Goal: Task Accomplishment & Management: Complete application form

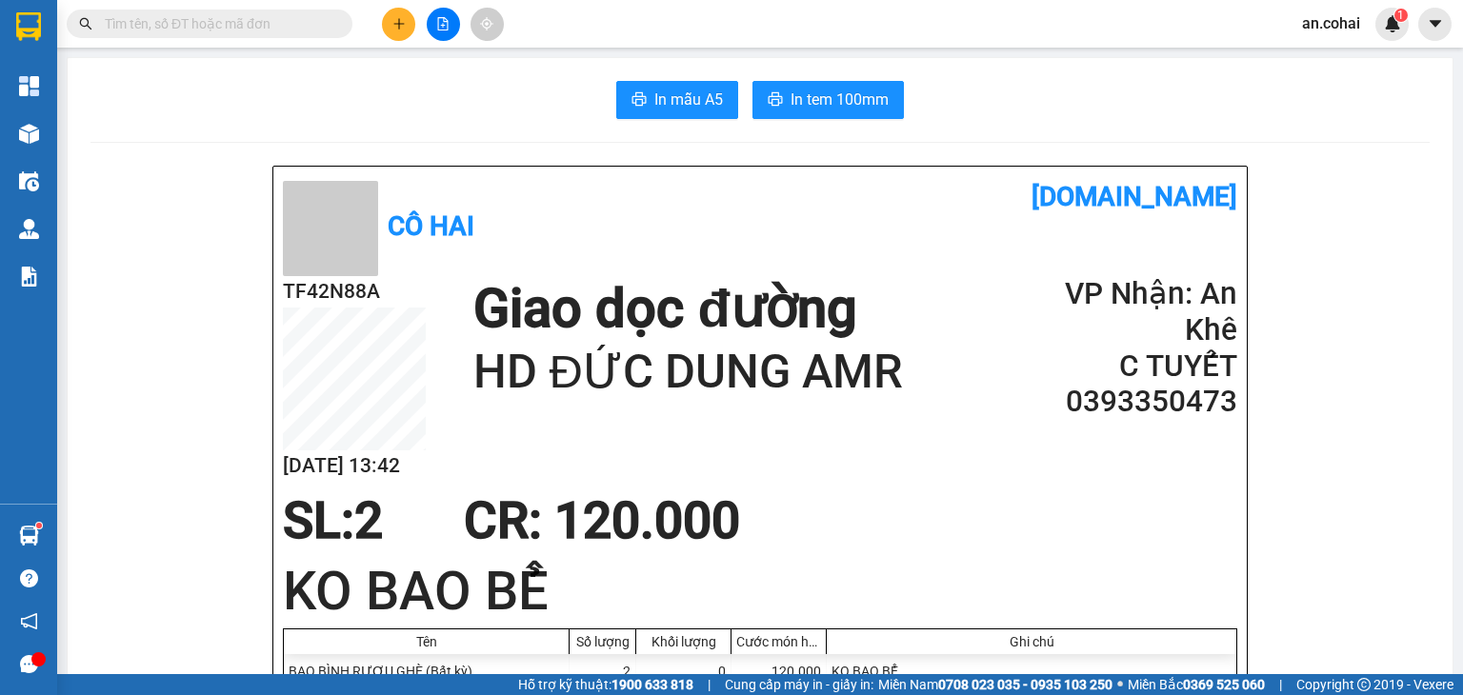
click at [393, 15] on button at bounding box center [398, 24] width 33 height 33
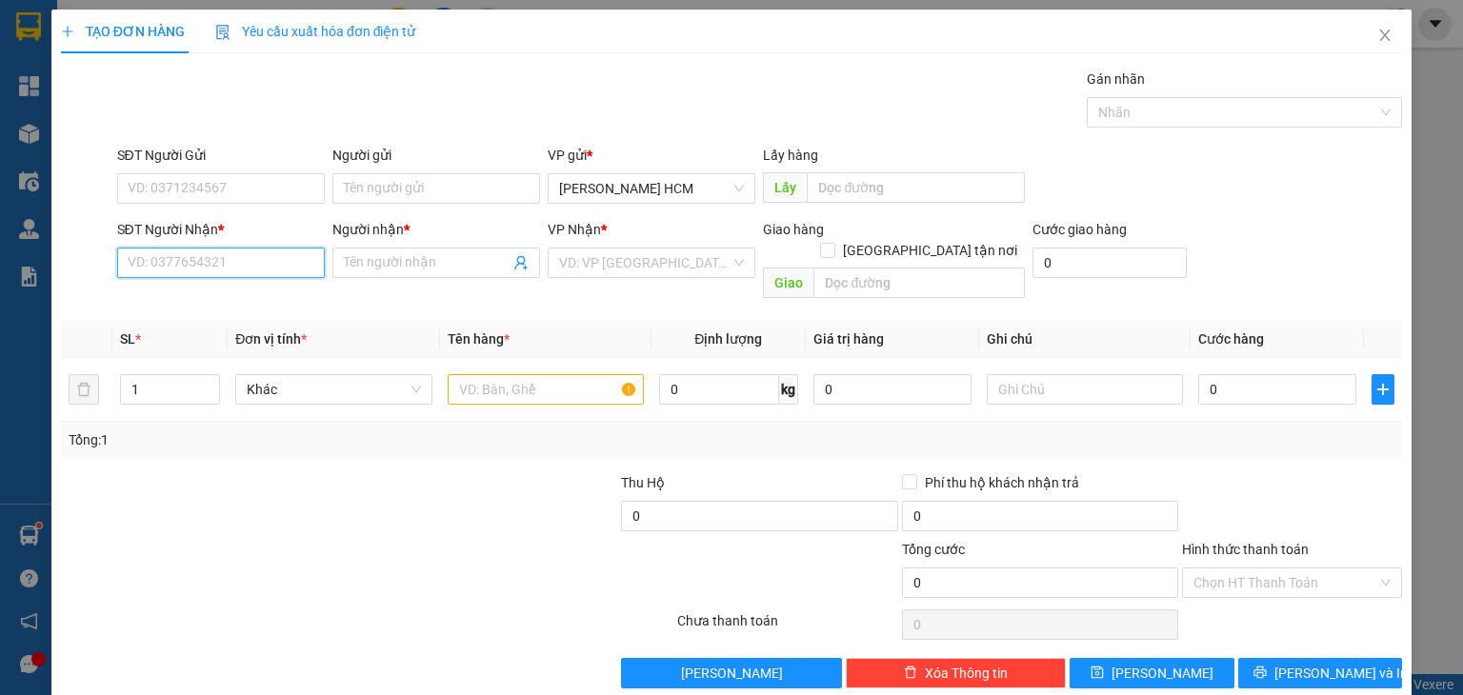
click at [224, 256] on input "SĐT Người Nhận *" at bounding box center [221, 263] width 208 height 30
type input "0978409100"
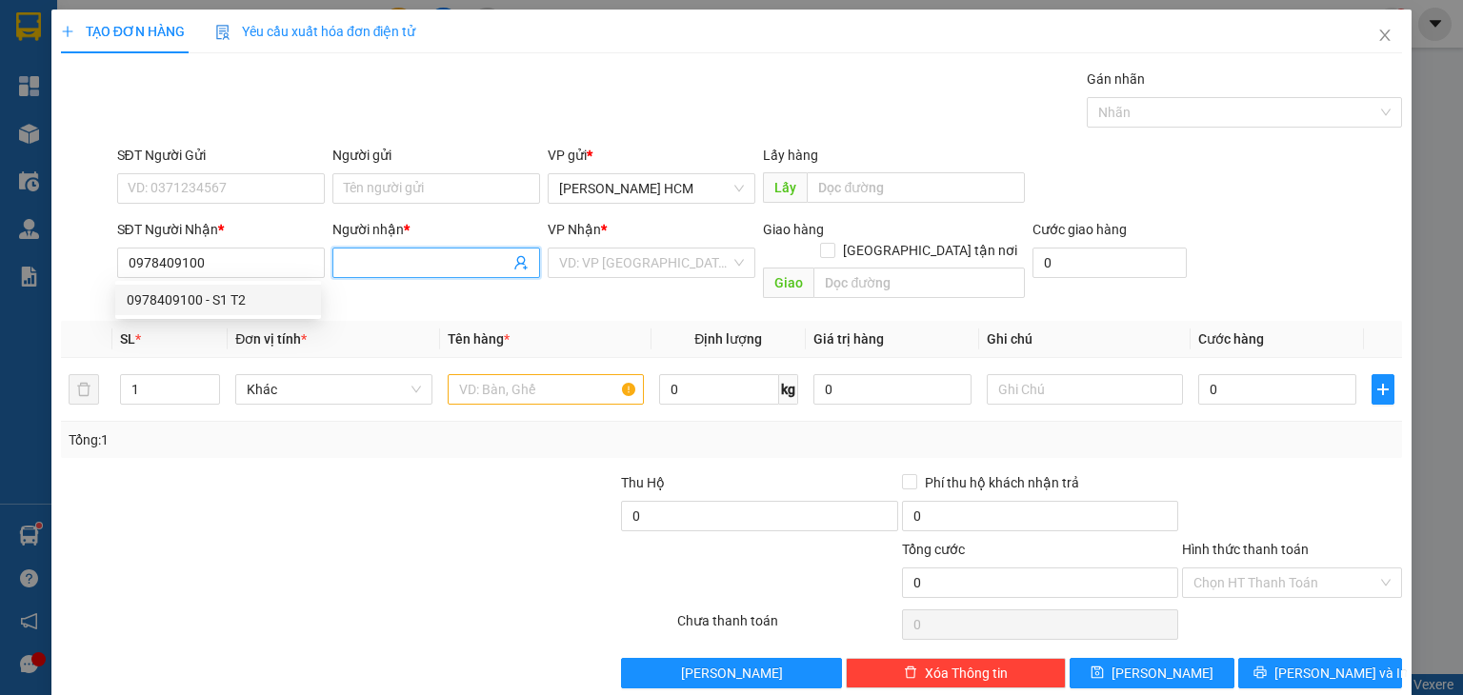
click at [379, 271] on input "Người nhận *" at bounding box center [427, 262] width 166 height 21
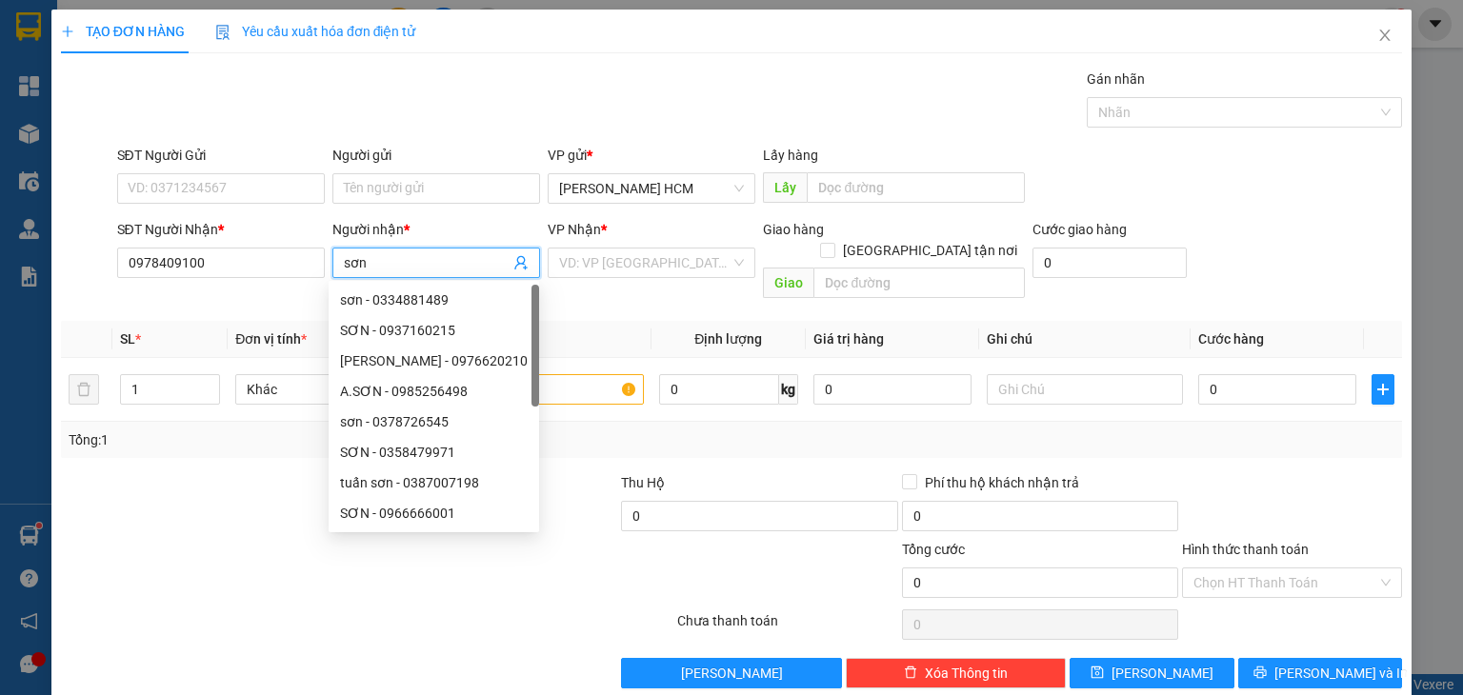
type input "sơn"
click at [637, 242] on div "VP Nhận *" at bounding box center [652, 233] width 208 height 29
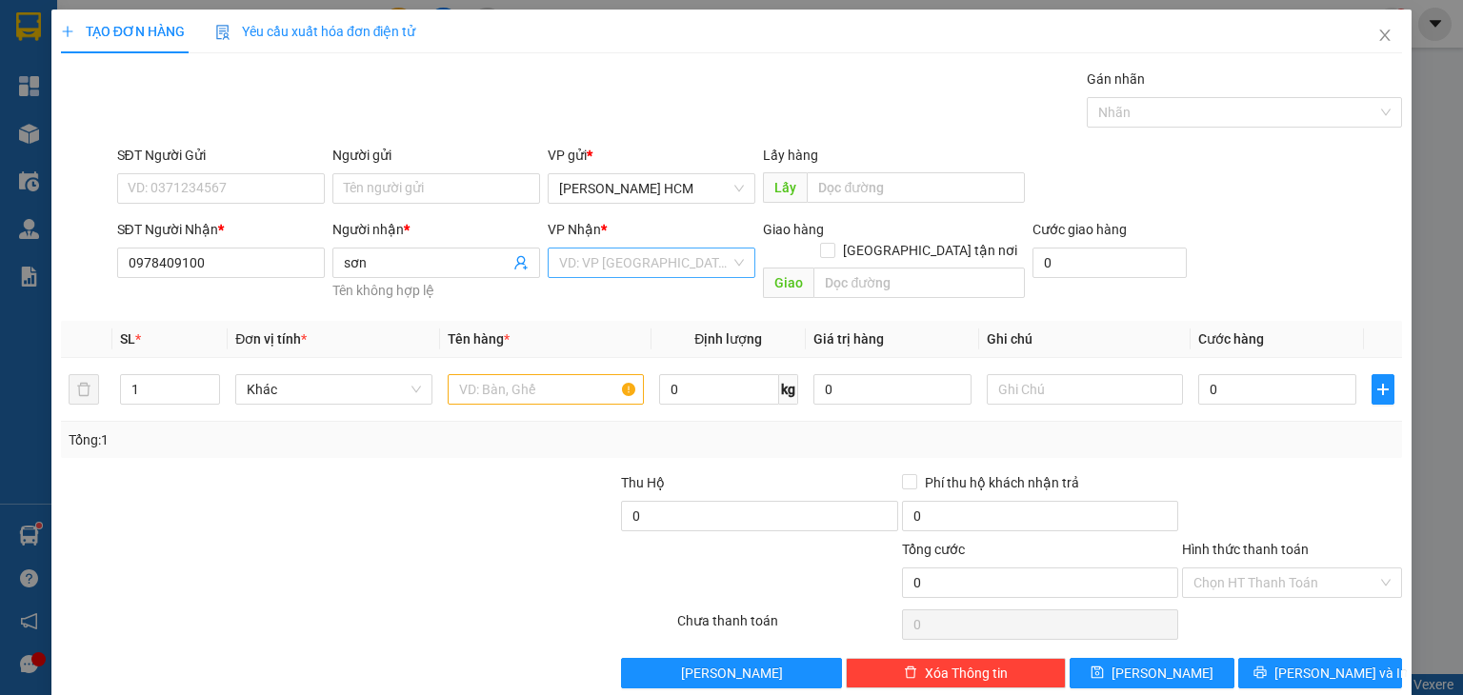
click at [634, 259] on input "search" at bounding box center [644, 263] width 171 height 29
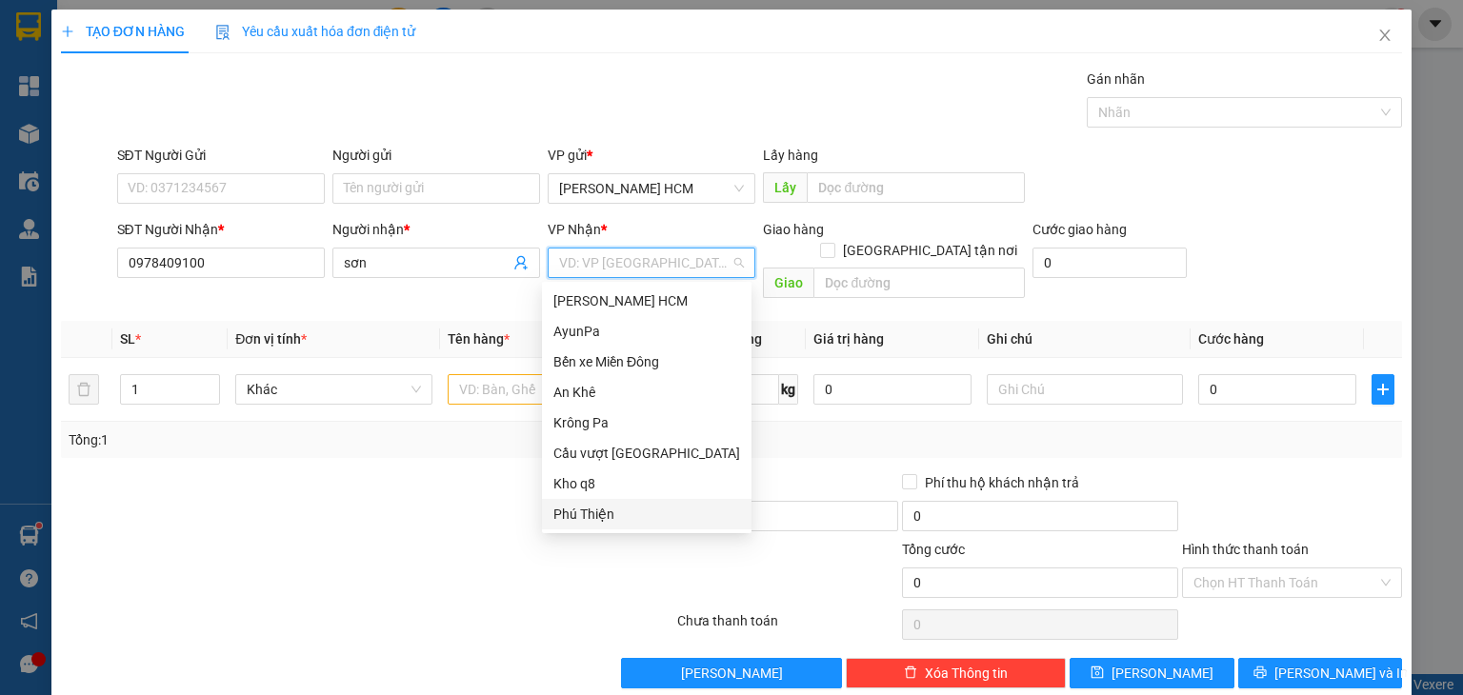
click at [613, 502] on div "Phú Thiện" at bounding box center [647, 514] width 210 height 30
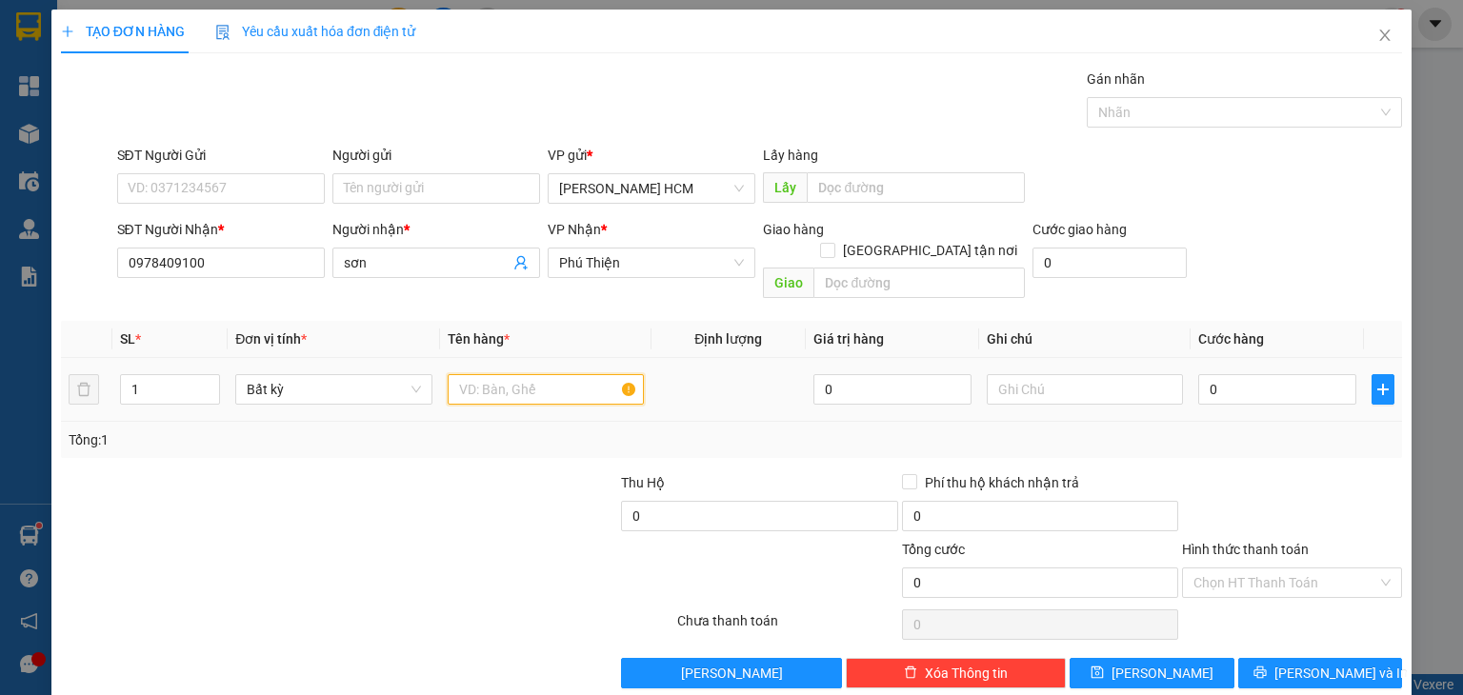
click at [509, 374] on input "text" at bounding box center [546, 389] width 196 height 30
type input "th"
click at [1198, 374] on input "0" at bounding box center [1277, 389] width 158 height 30
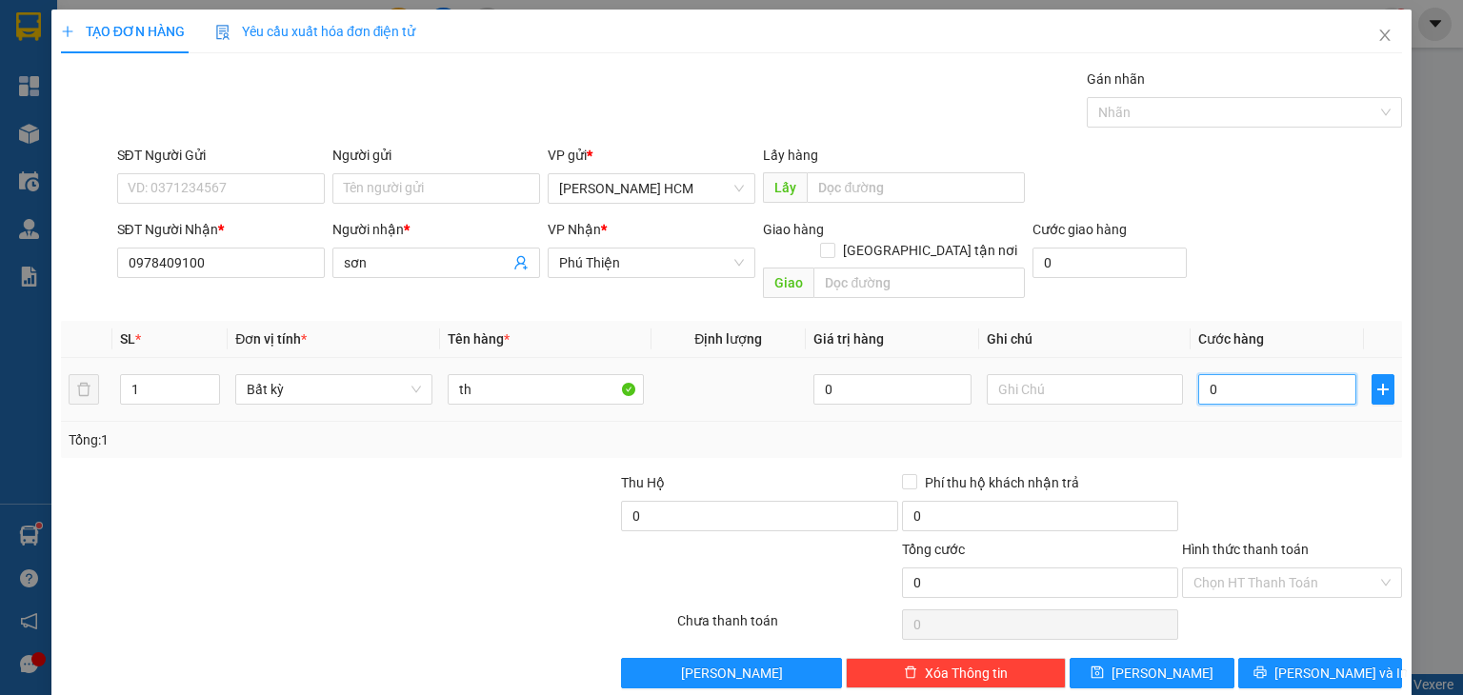
type input "70"
type input "70.000"
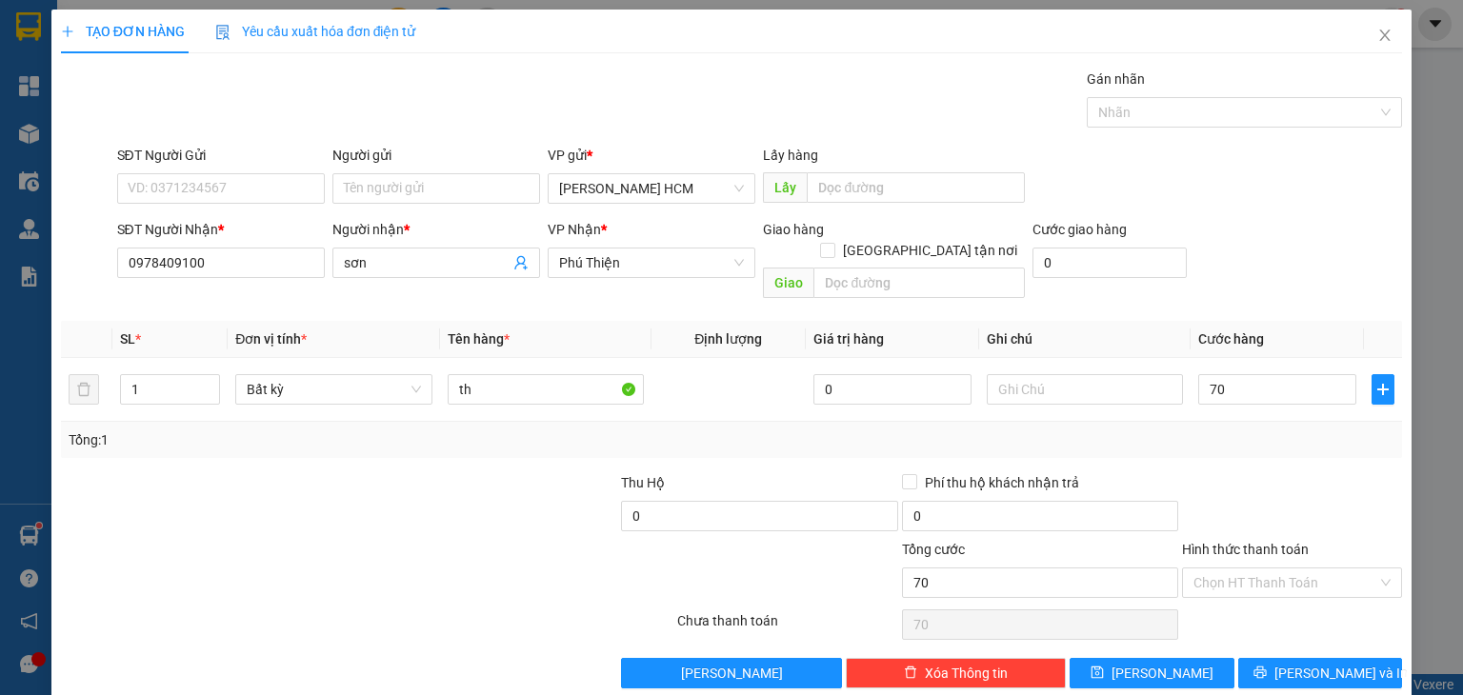
type input "70.000"
drag, startPoint x: 1185, startPoint y: 408, endPoint x: 1207, endPoint y: 511, distance: 106.1
click at [1185, 430] on div "Tổng: 1" at bounding box center [732, 440] width 1326 height 21
click at [1257, 658] on button "[PERSON_NAME] và In" at bounding box center [1320, 673] width 165 height 30
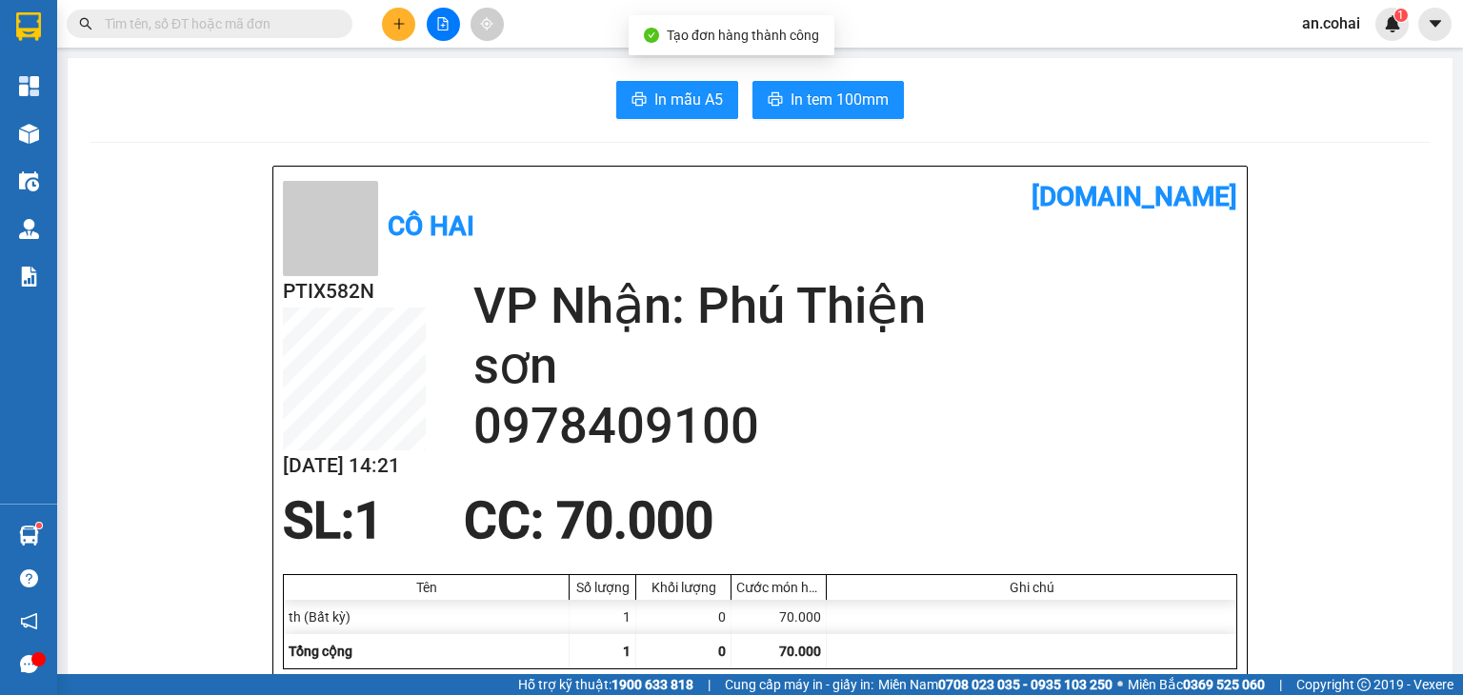
click at [811, 111] on button "In tem 100mm" at bounding box center [827, 100] width 151 height 38
click at [408, 14] on button at bounding box center [398, 24] width 33 height 33
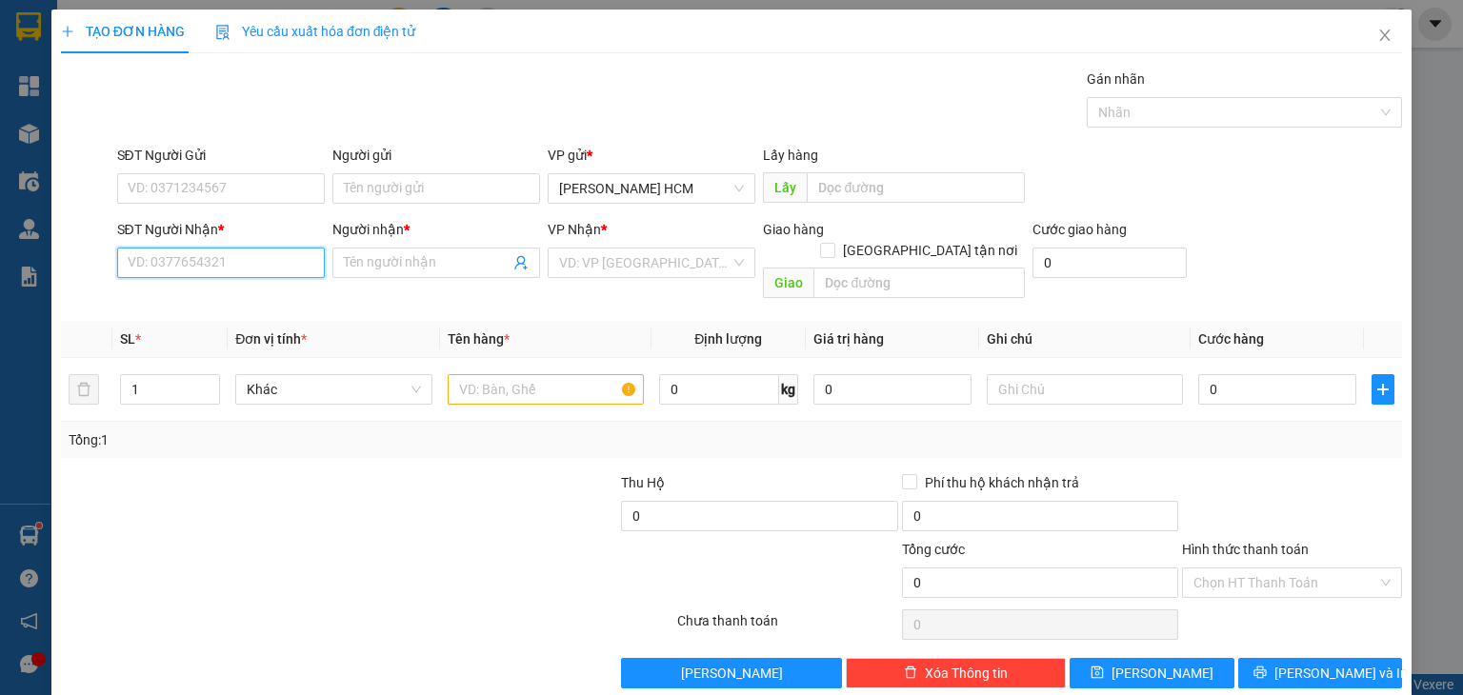
click at [268, 246] on div "SĐT Người Nhận * VD: 0377654321" at bounding box center [221, 252] width 208 height 67
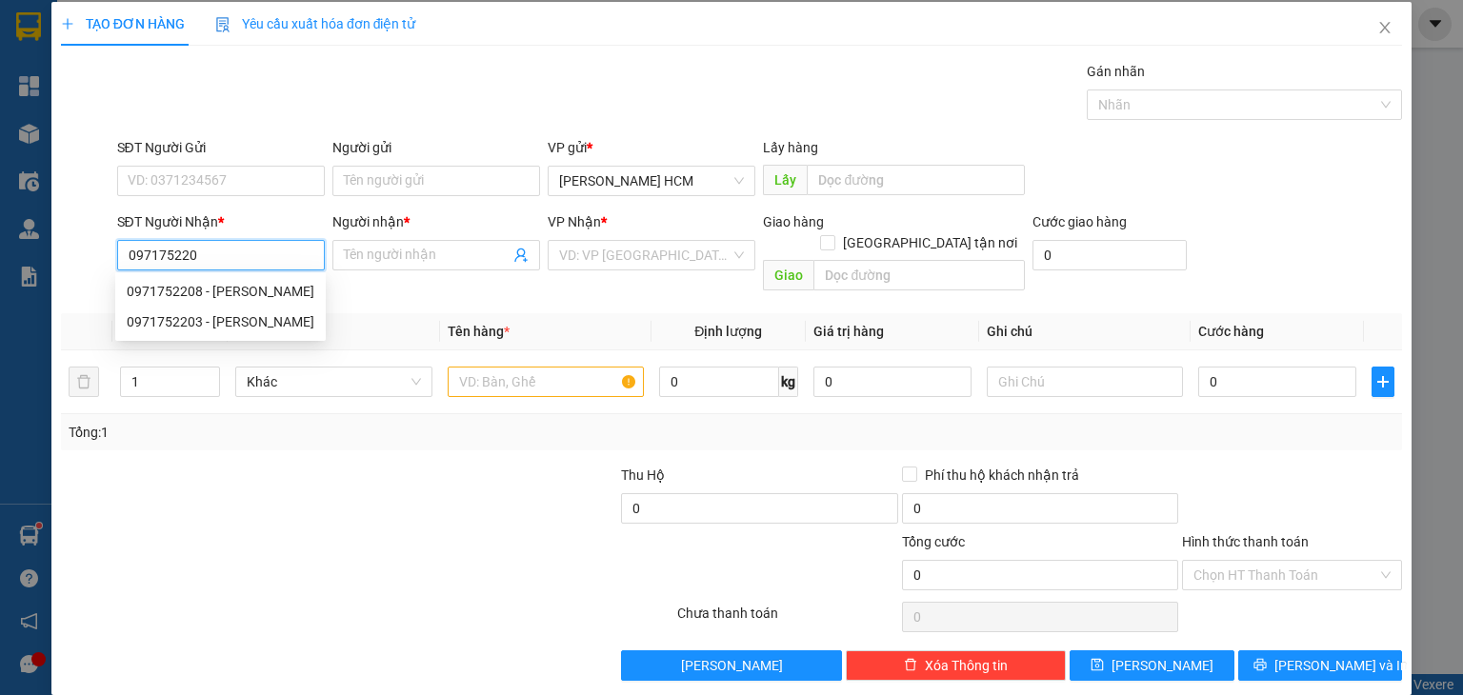
type input "0971752208"
click at [225, 291] on div "0971752208 - xuan dao" at bounding box center [221, 291] width 188 height 21
type input "[PERSON_NAME]"
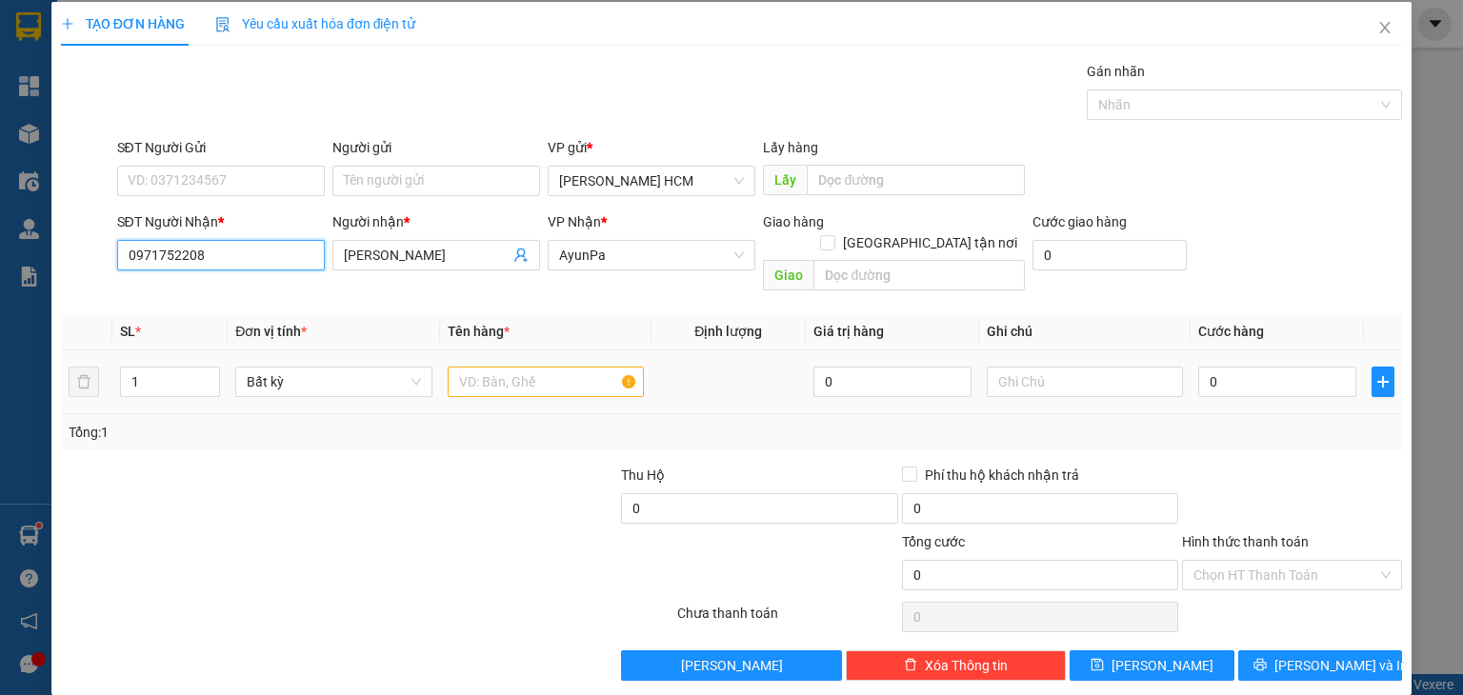
type input "0971752208"
click at [530, 367] on input "text" at bounding box center [546, 382] width 196 height 30
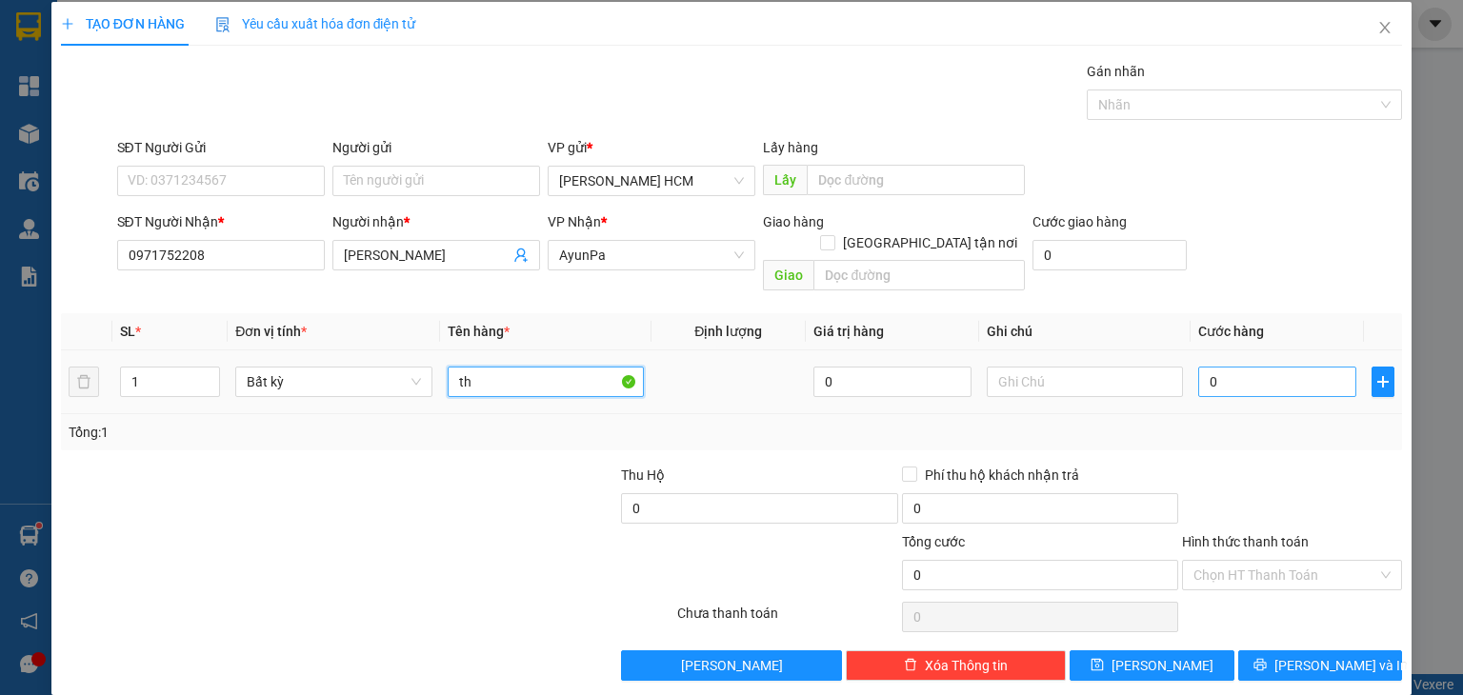
type input "th"
click at [1198, 367] on input "0" at bounding box center [1277, 382] width 158 height 30
click at [1199, 367] on input "0" at bounding box center [1277, 382] width 158 height 30
click at [1198, 367] on input "0" at bounding box center [1277, 382] width 158 height 30
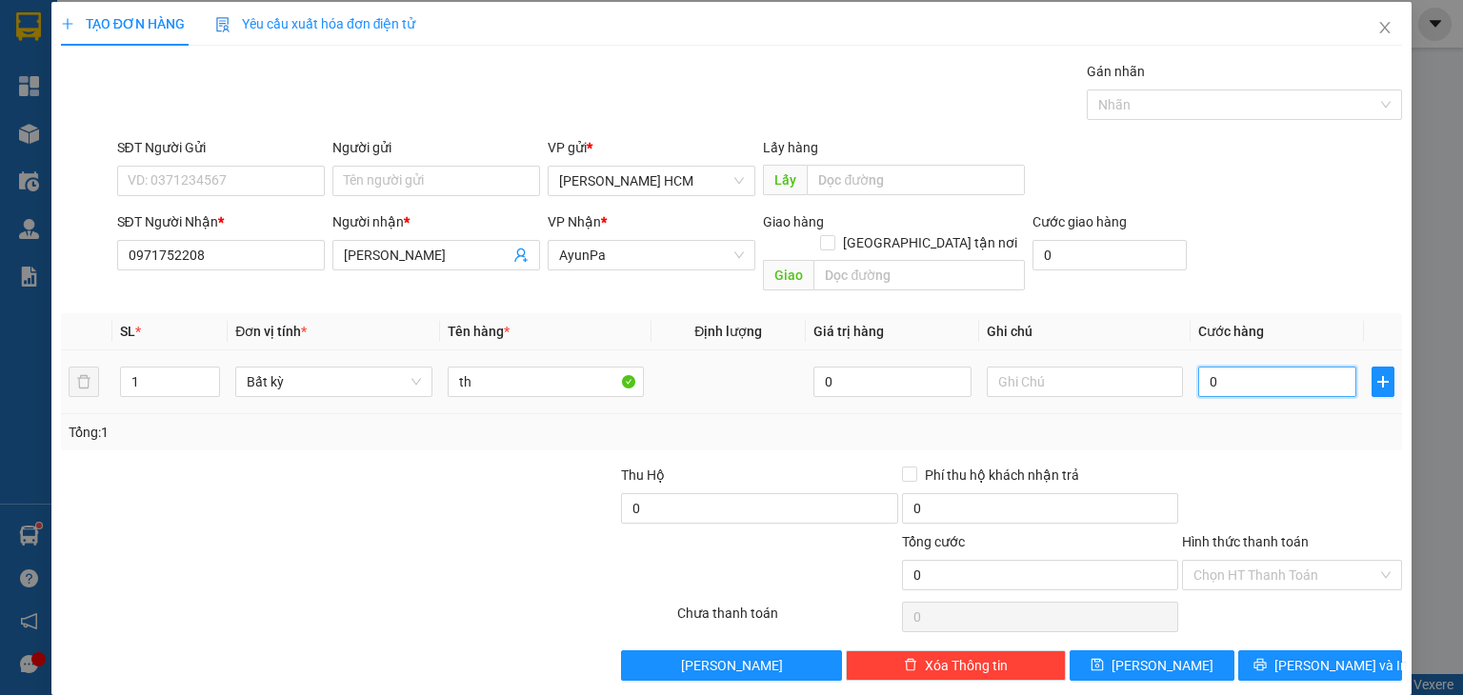
click at [1198, 367] on input "0" at bounding box center [1277, 382] width 158 height 30
type input "50"
type input "50.000"
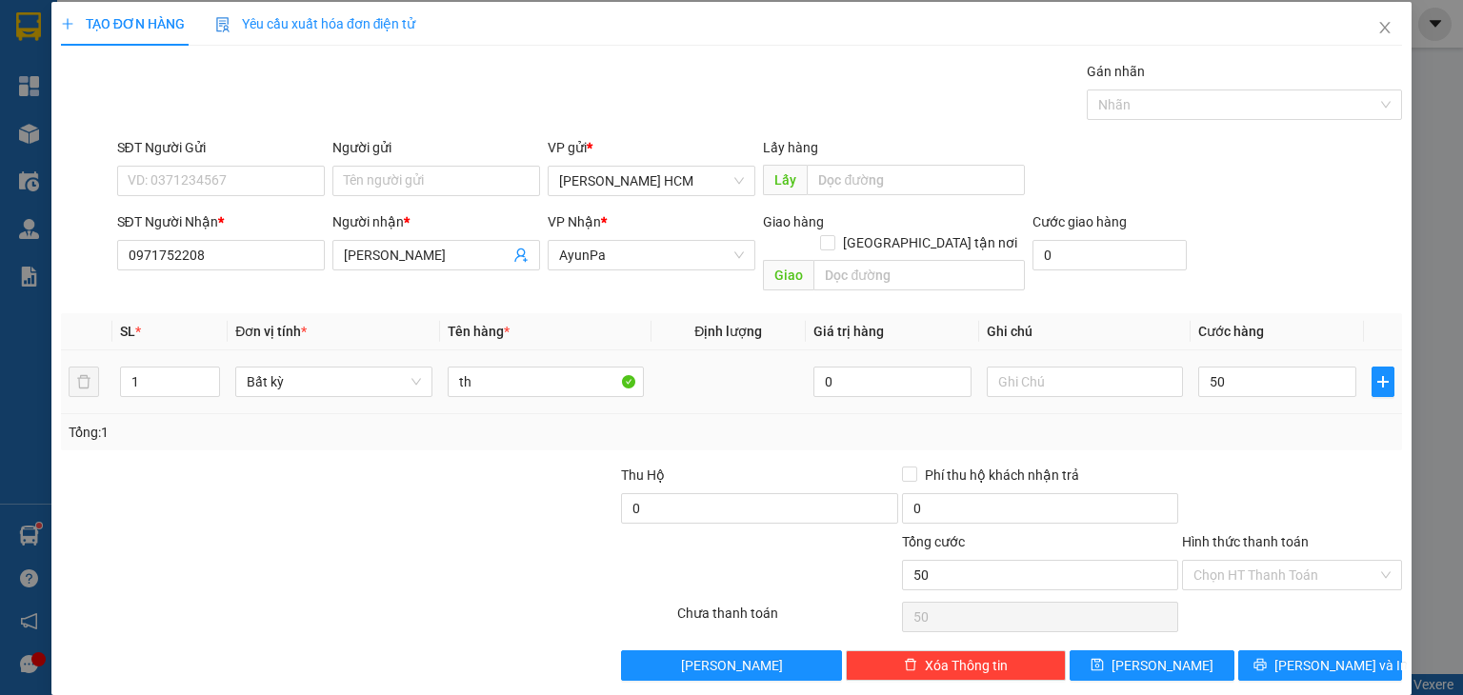
type input "50.000"
click at [1203, 422] on div "Tổng: 1" at bounding box center [732, 432] width 1326 height 21
click at [1344, 652] on button "[PERSON_NAME] và In" at bounding box center [1320, 666] width 165 height 30
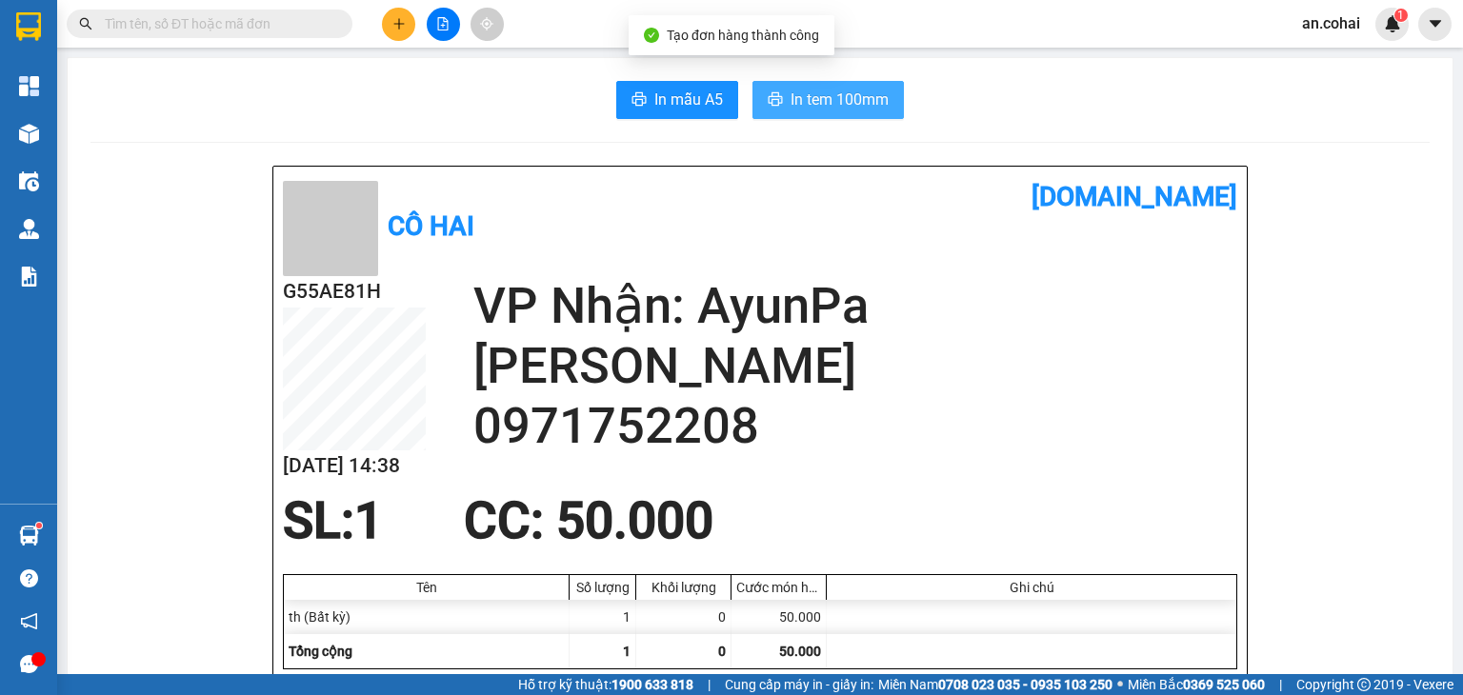
click at [862, 104] on span "In tem 100mm" at bounding box center [840, 100] width 98 height 24
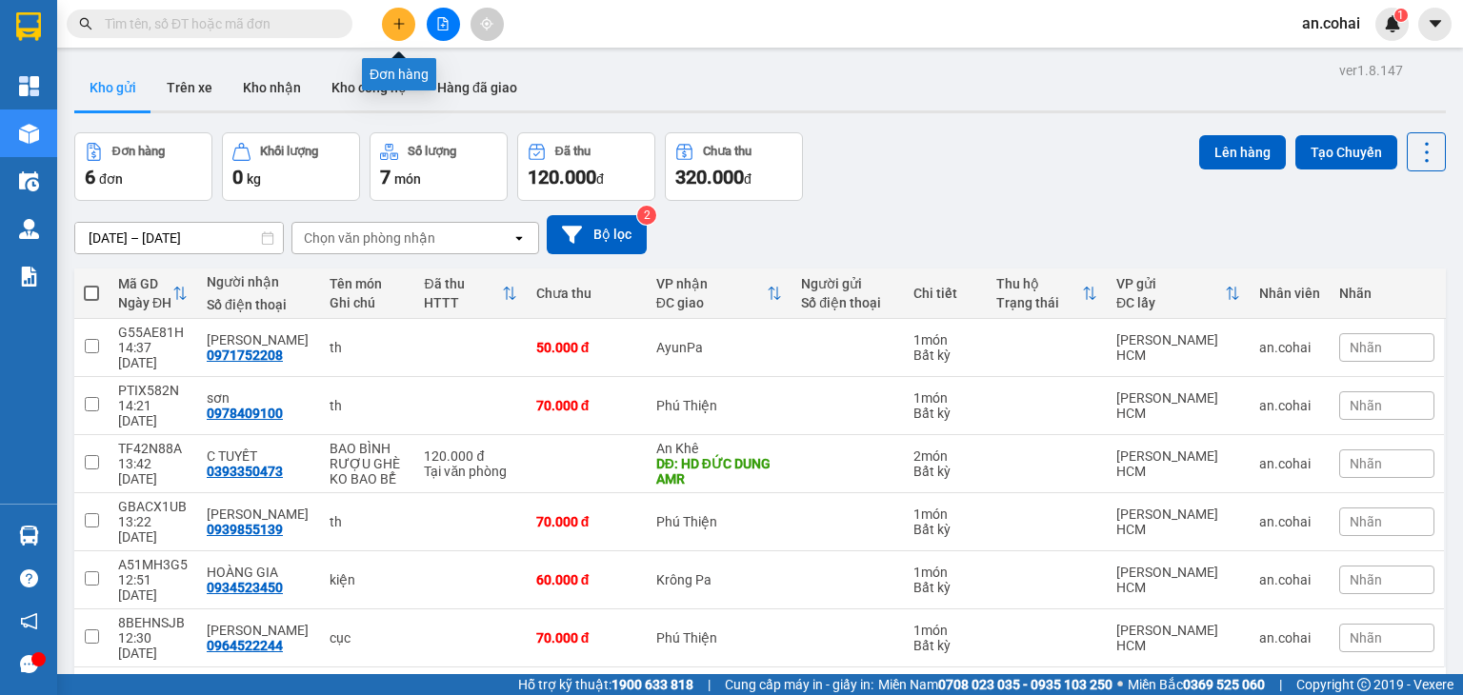
click at [397, 24] on icon "plus" at bounding box center [398, 23] width 13 height 13
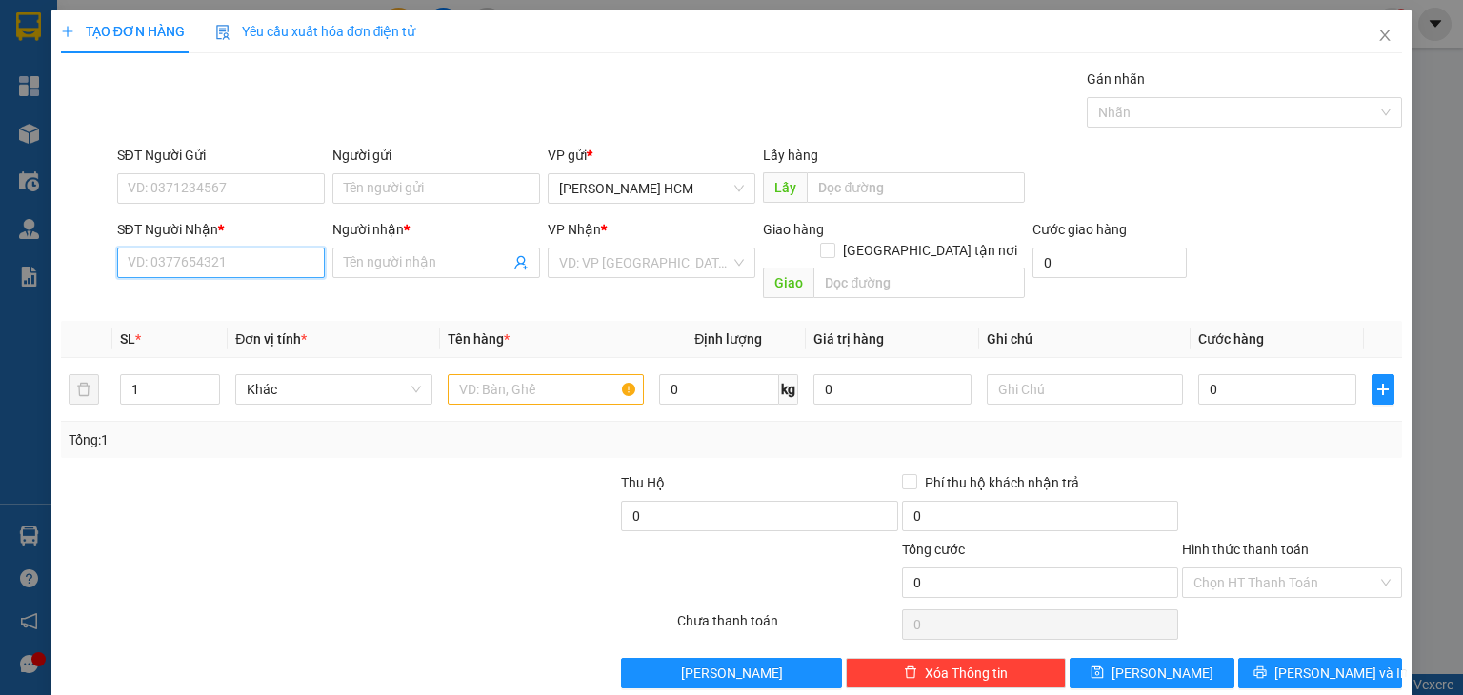
click at [255, 266] on input "SĐT Người Nhận *" at bounding box center [221, 263] width 208 height 30
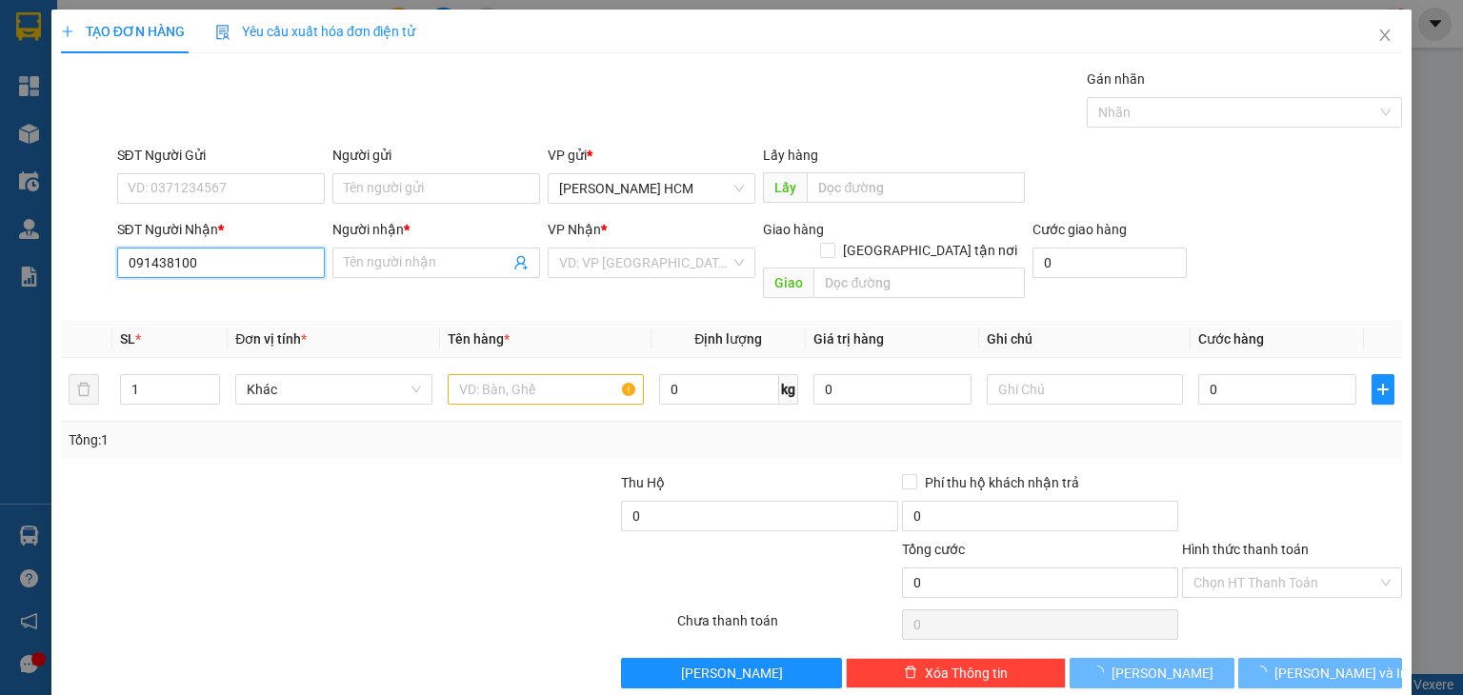
type input "0914381000"
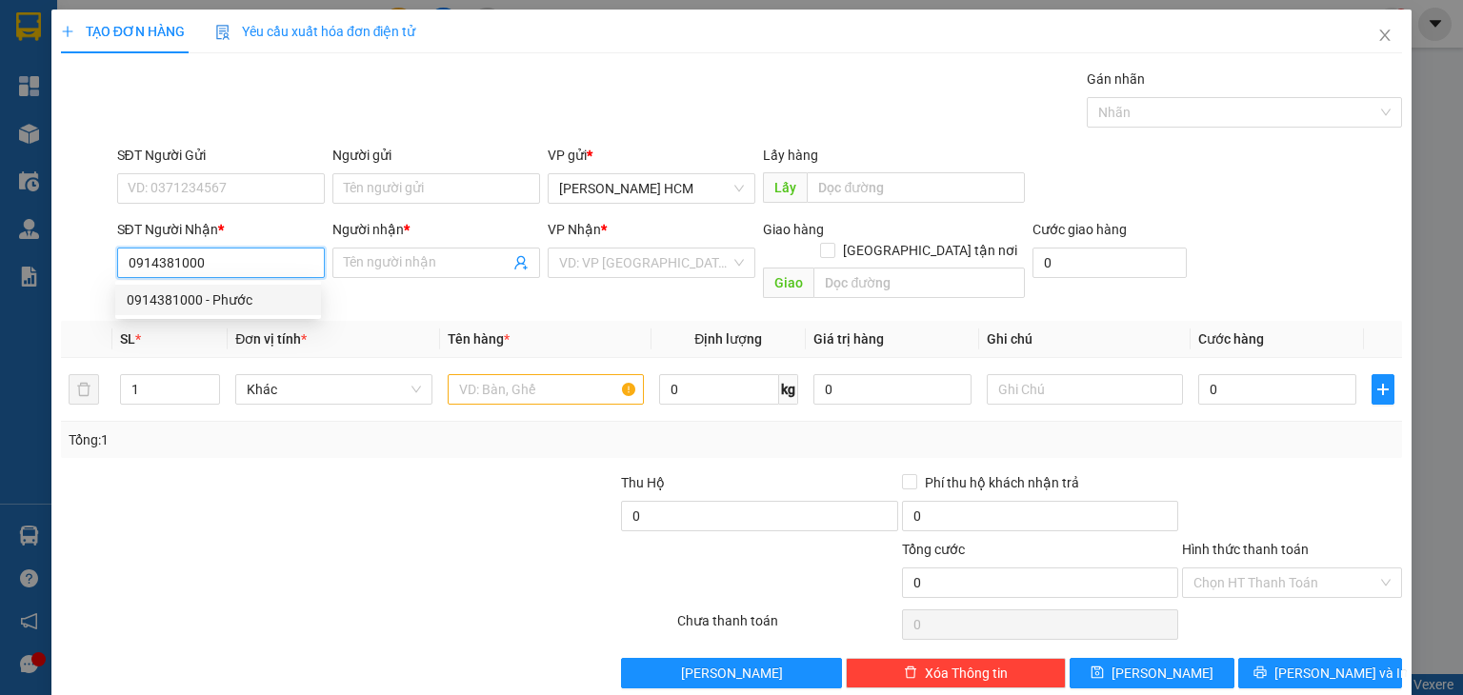
click at [239, 298] on div "0914381000 - Phước" at bounding box center [218, 300] width 183 height 21
type input "Phước"
type input "0914381000"
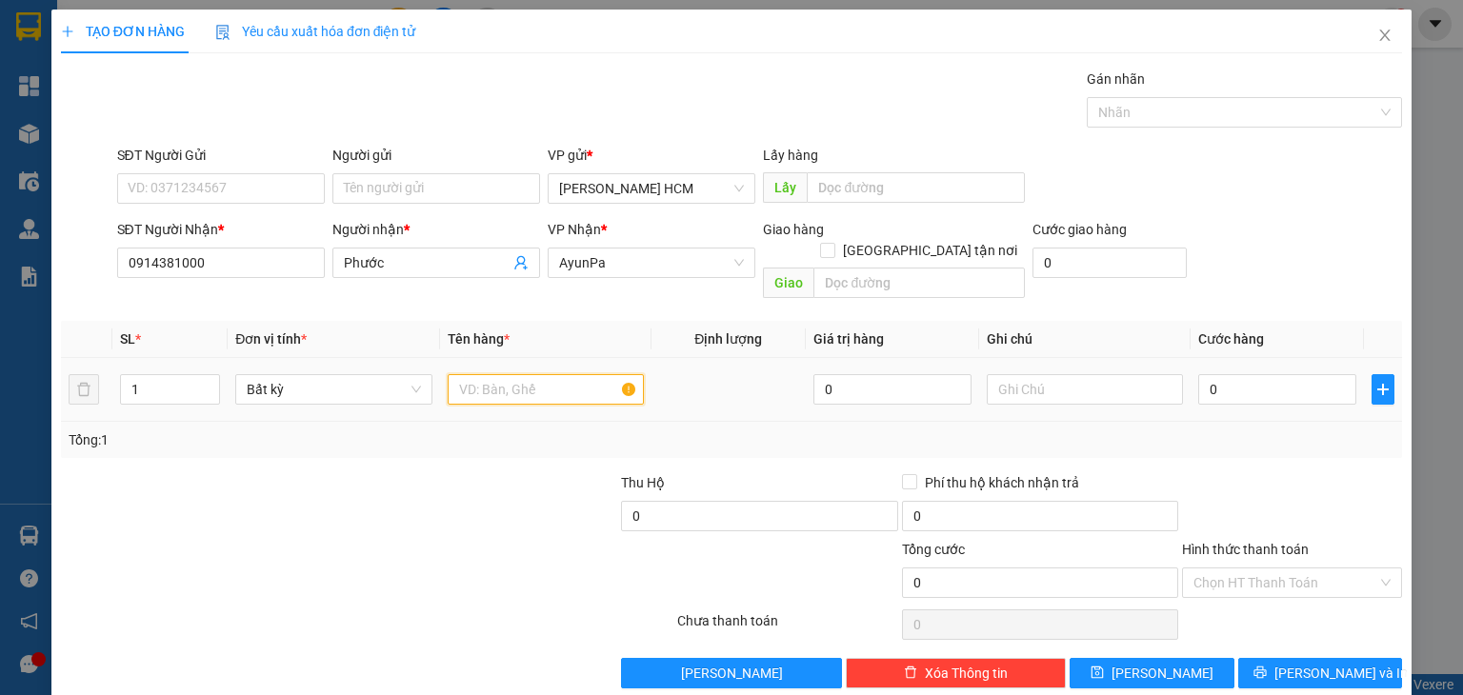
click at [485, 374] on input "text" at bounding box center [546, 389] width 196 height 30
type input "thung"
click at [1203, 374] on input "0" at bounding box center [1277, 389] width 158 height 30
type input "006"
type input "6"
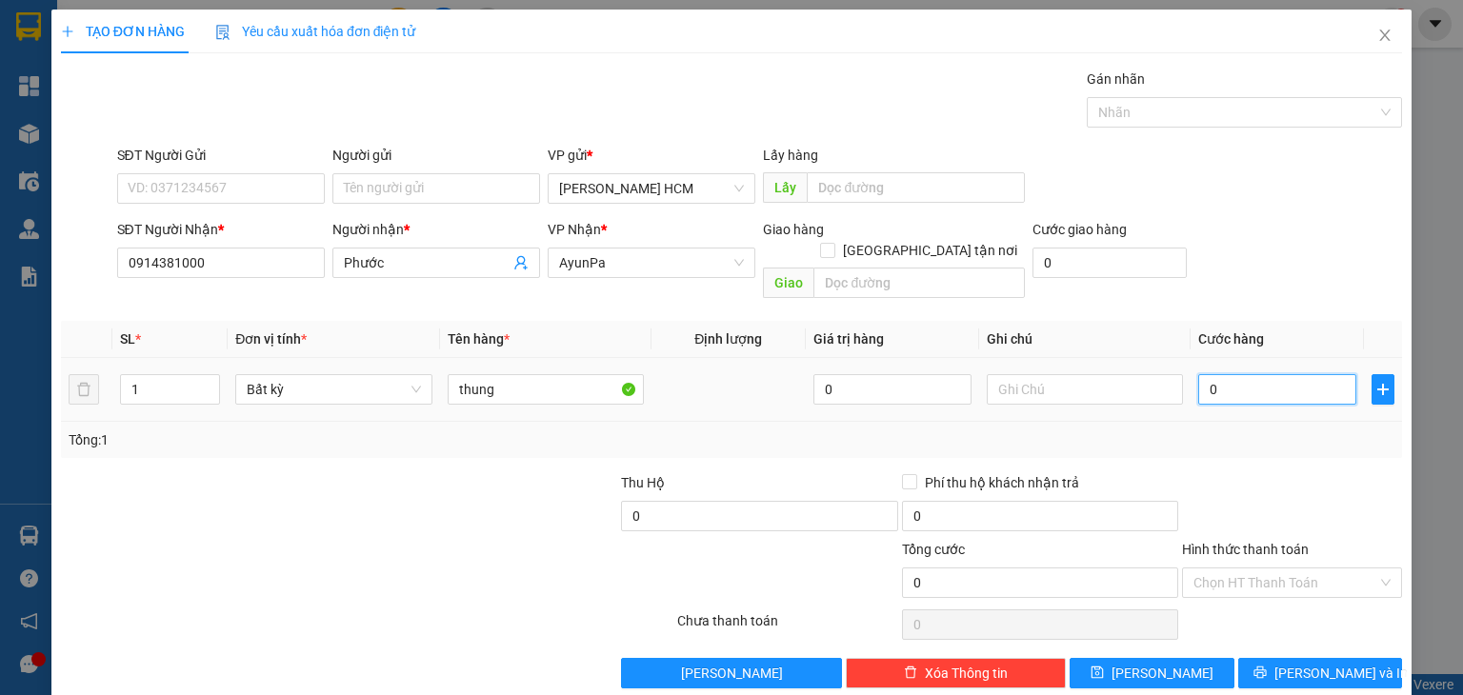
type input "6"
type input "0.060"
type input "60"
type input "60.000"
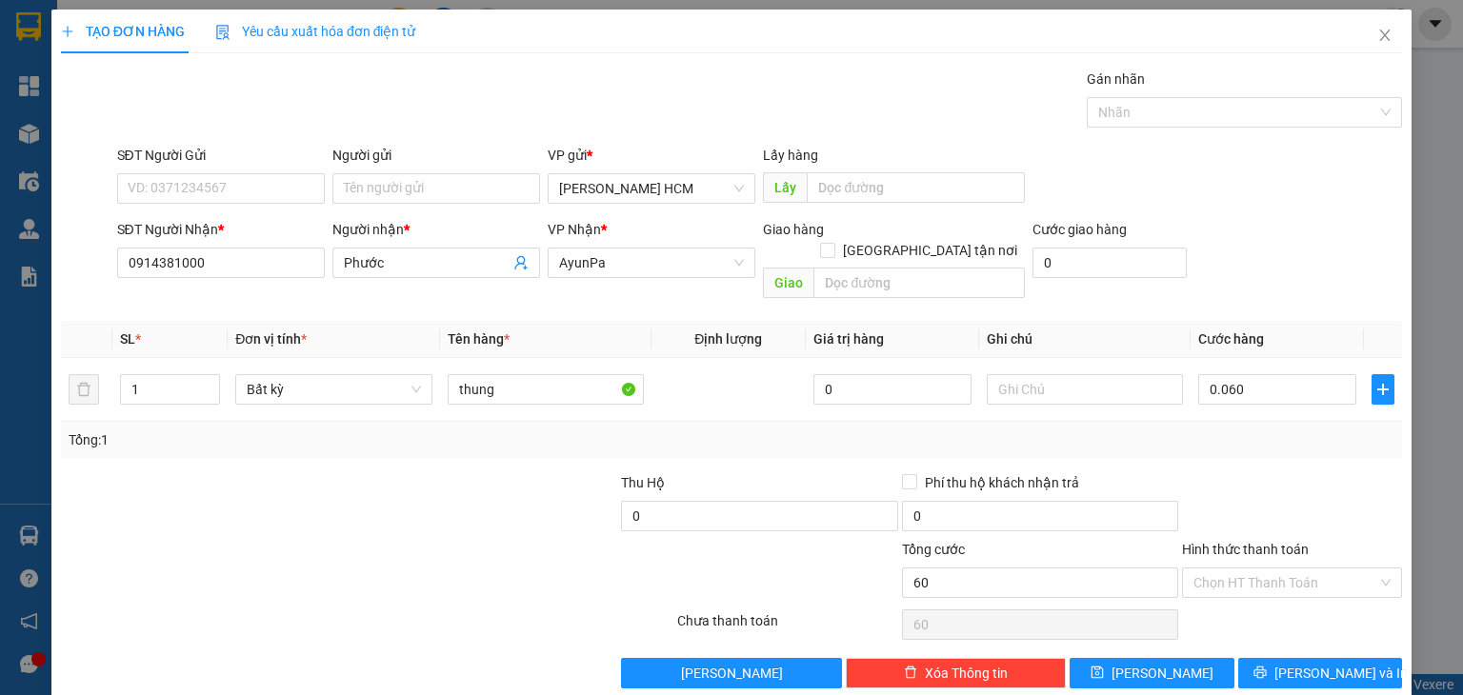
type input "60.000"
click at [1223, 472] on div at bounding box center [1292, 505] width 224 height 67
click at [1299, 663] on span "[PERSON_NAME] và In" at bounding box center [1340, 673] width 133 height 21
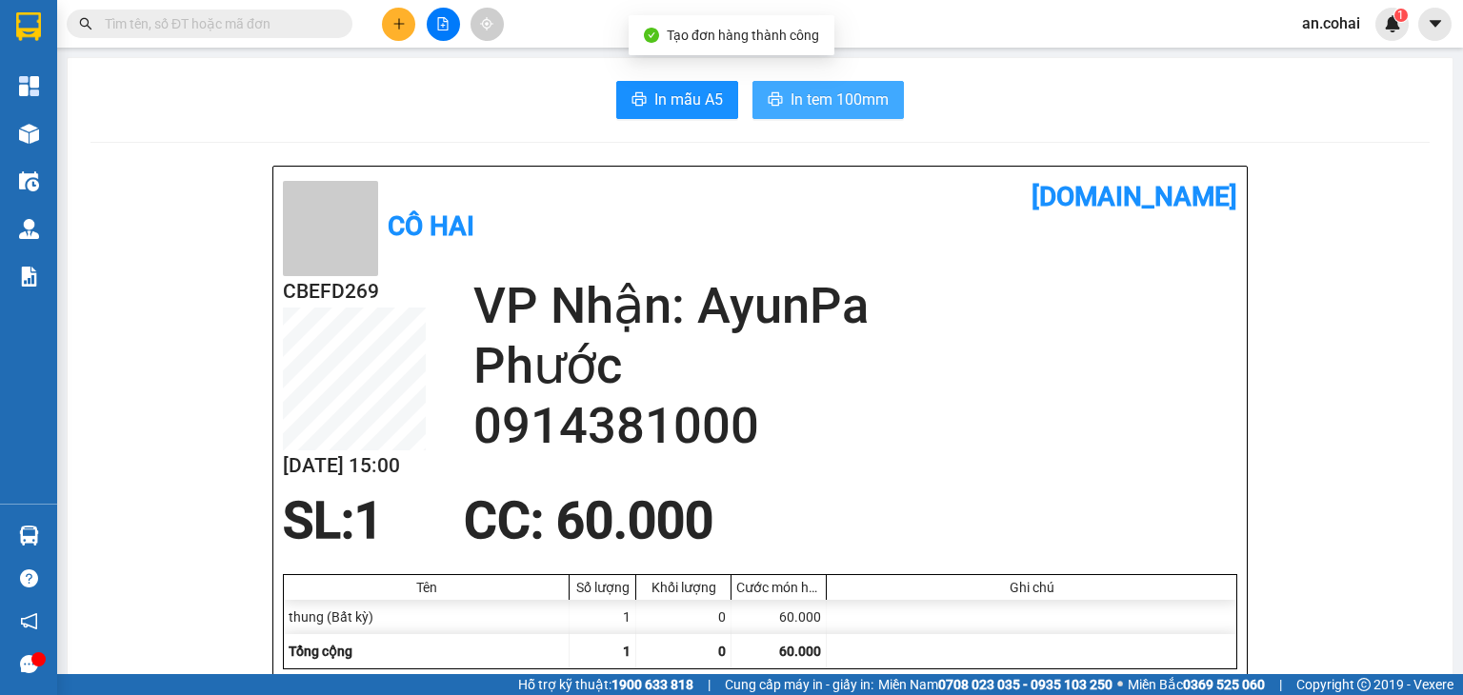
click at [814, 100] on span "In tem 100mm" at bounding box center [840, 100] width 98 height 24
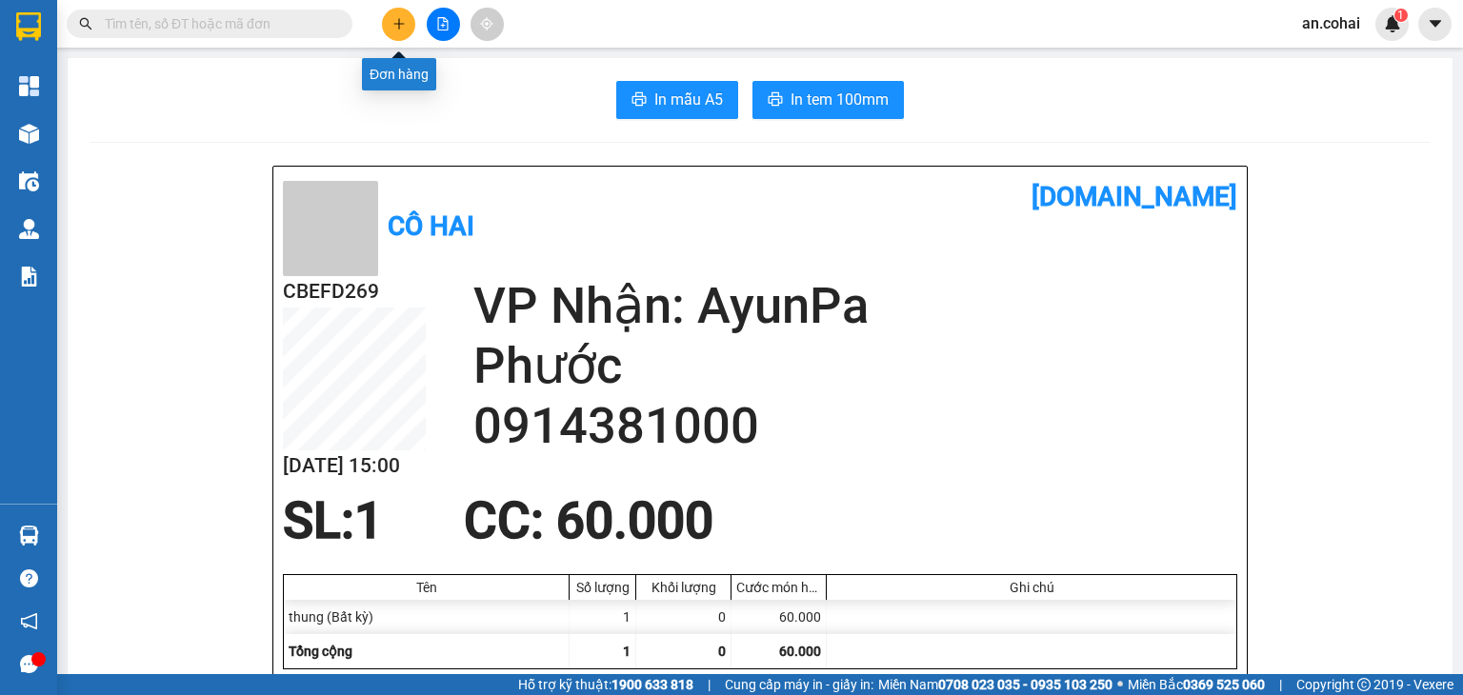
click at [403, 21] on icon "plus" at bounding box center [398, 23] width 13 height 13
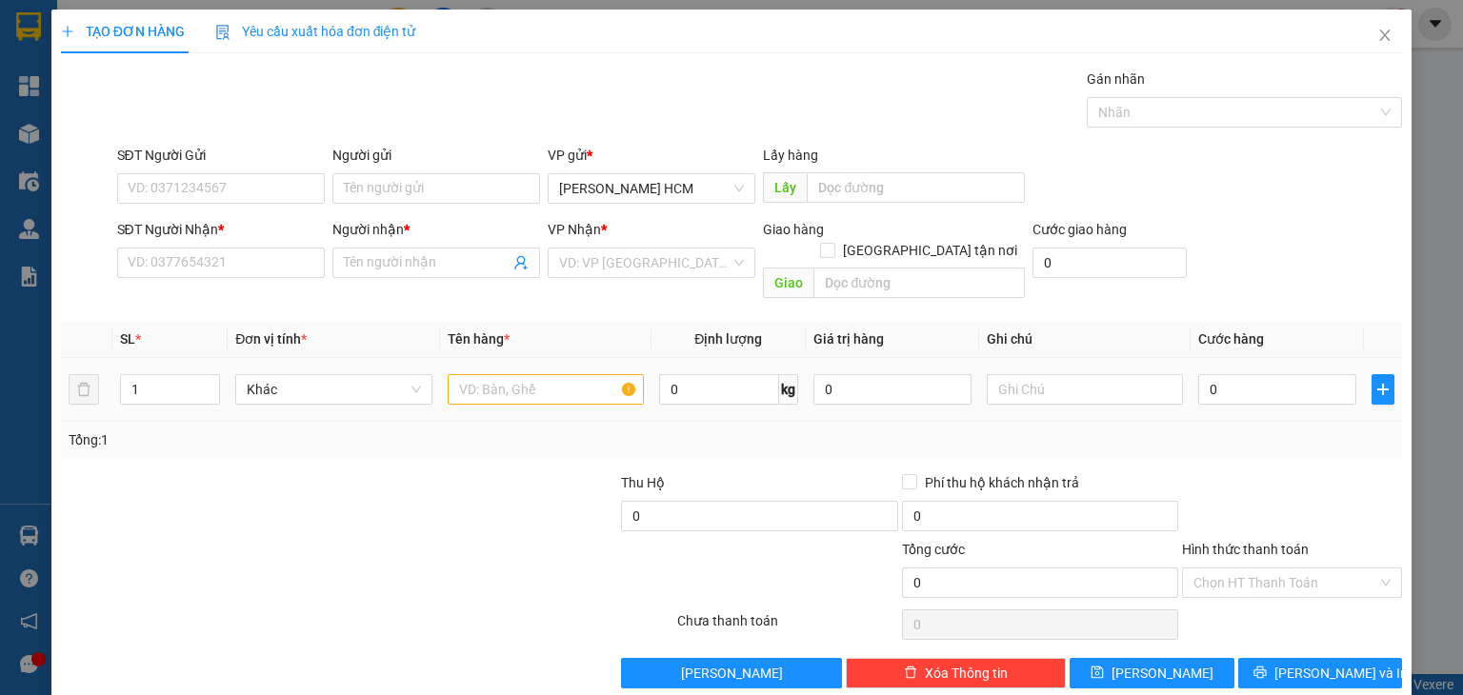
click at [526, 390] on td at bounding box center [545, 390] width 211 height 64
click at [518, 374] on input "text" at bounding box center [546, 389] width 196 height 30
type input "THÙNG"
click at [271, 251] on input "SĐT Người Nhận *" at bounding box center [221, 263] width 208 height 30
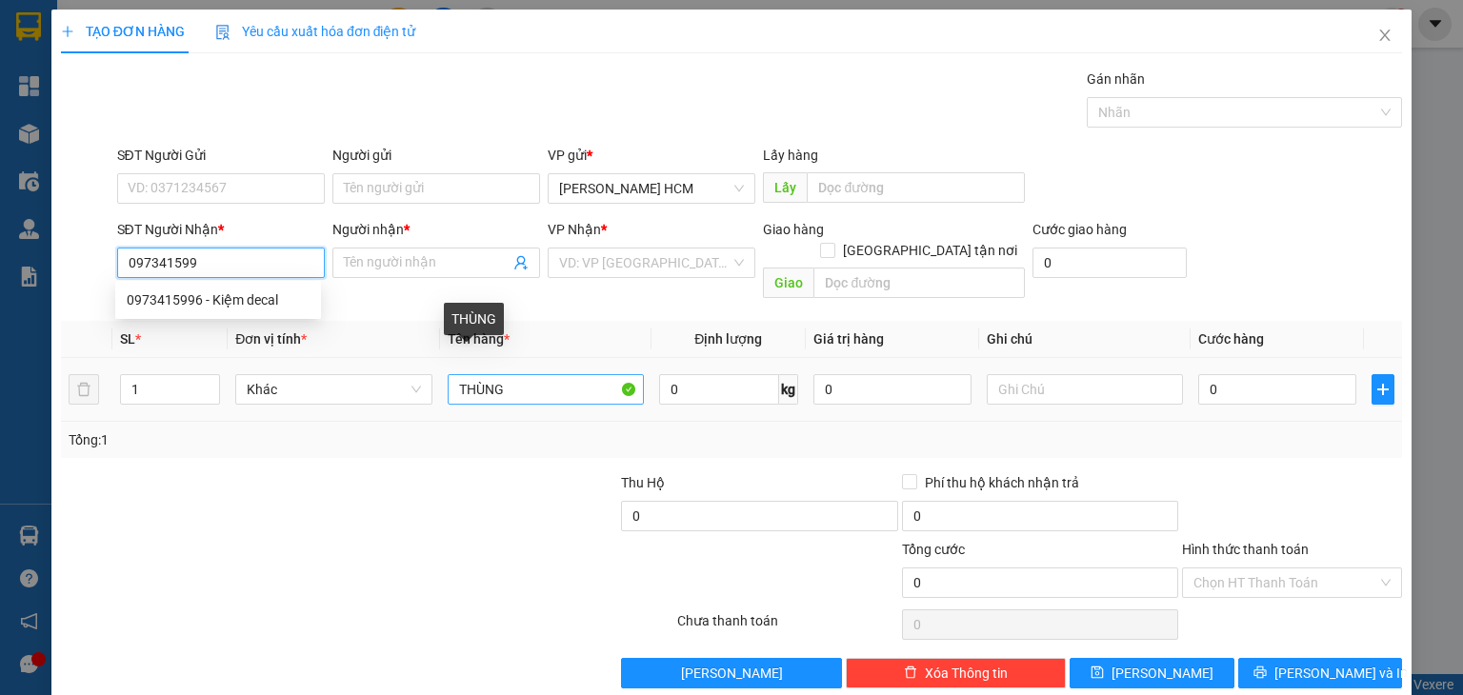
type input "0973415996"
click at [210, 300] on div "0973415996 - Kiệm decal" at bounding box center [218, 300] width 183 height 21
type input "Kiệm decal"
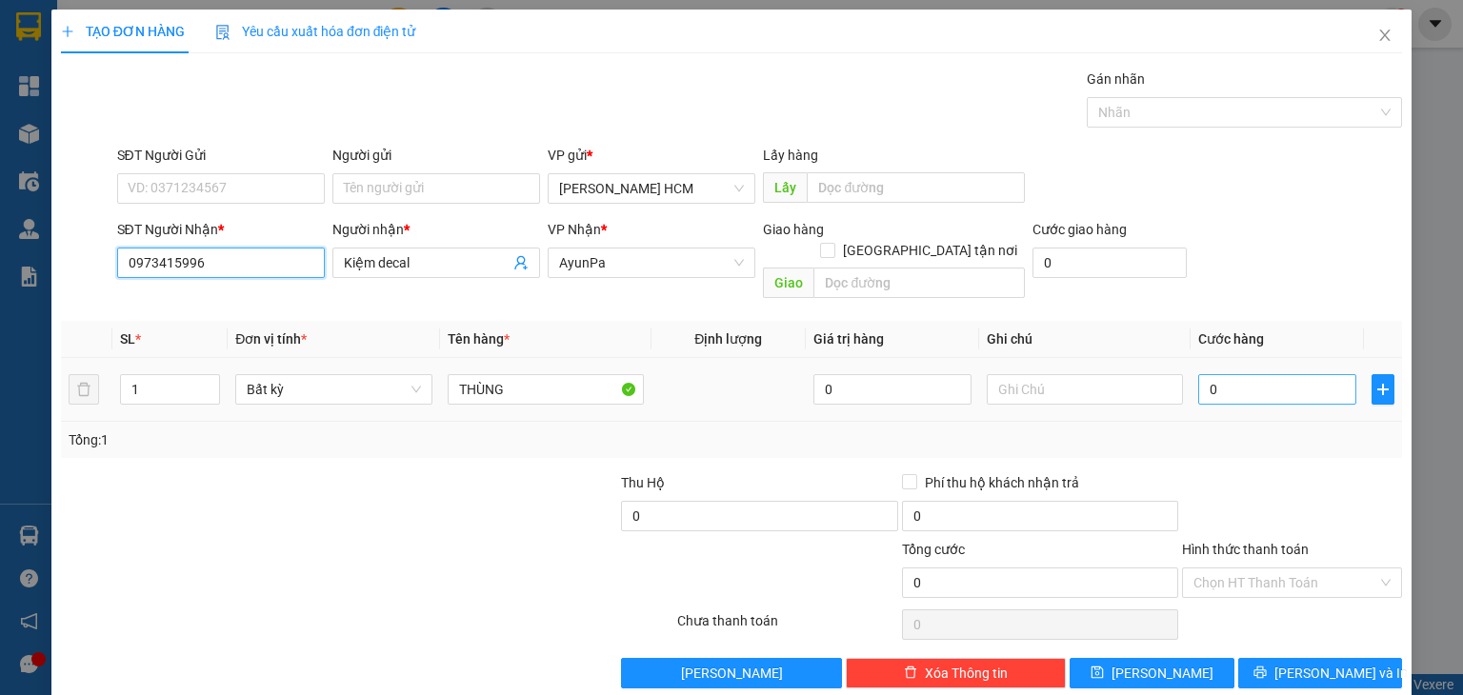
type input "0973415996"
click at [1198, 374] on input "0" at bounding box center [1277, 389] width 158 height 30
type input "007"
type input "7"
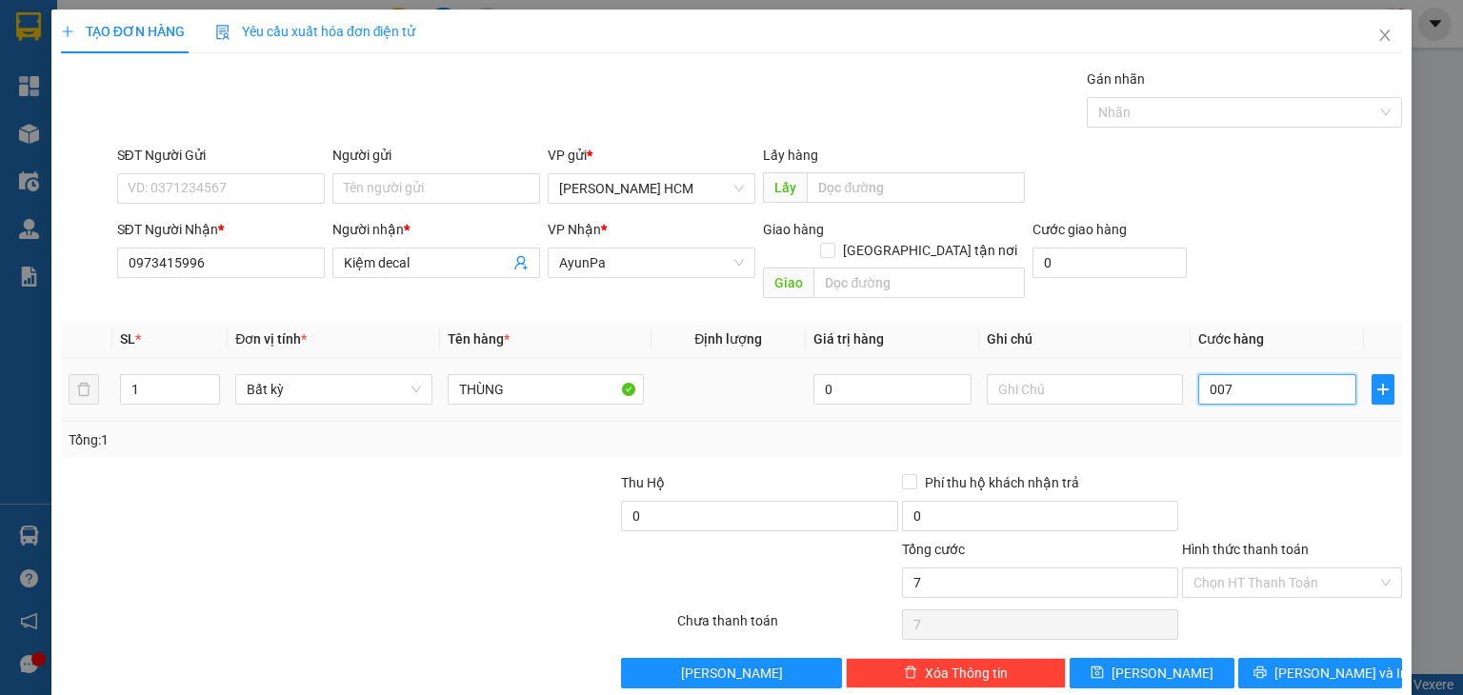
type input "0.070"
type input "70"
type input "70.000"
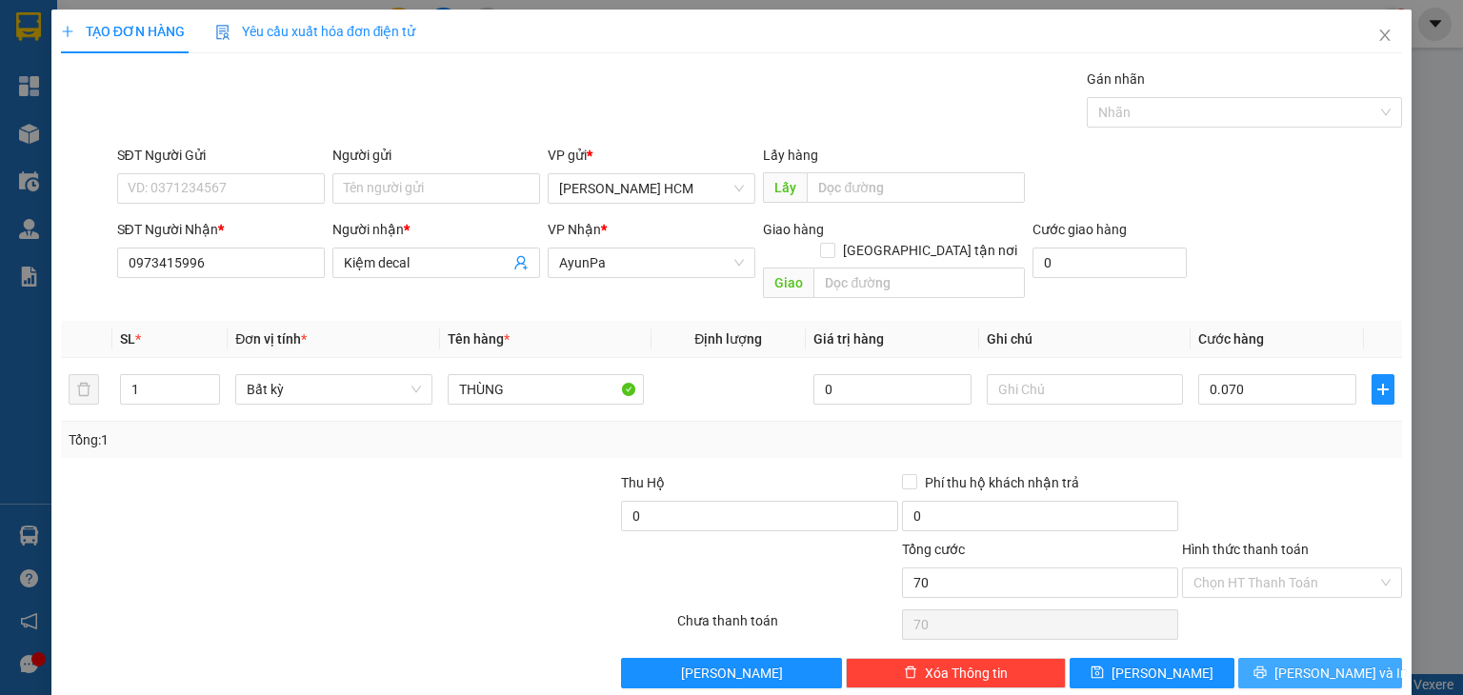
type input "70.000"
click at [1345, 658] on button "[PERSON_NAME] và In" at bounding box center [1320, 673] width 165 height 30
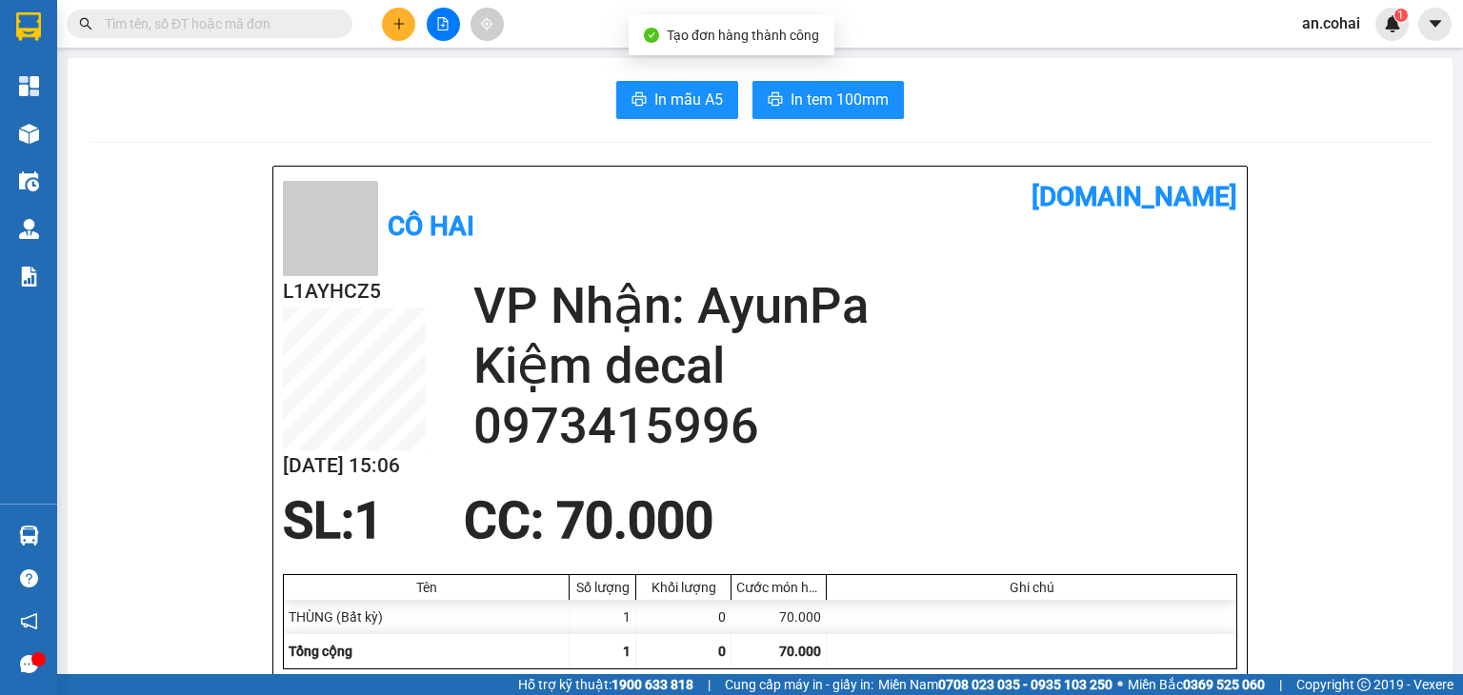
click at [854, 110] on span "In tem 100mm" at bounding box center [840, 100] width 98 height 24
click at [409, 18] on button at bounding box center [398, 24] width 33 height 33
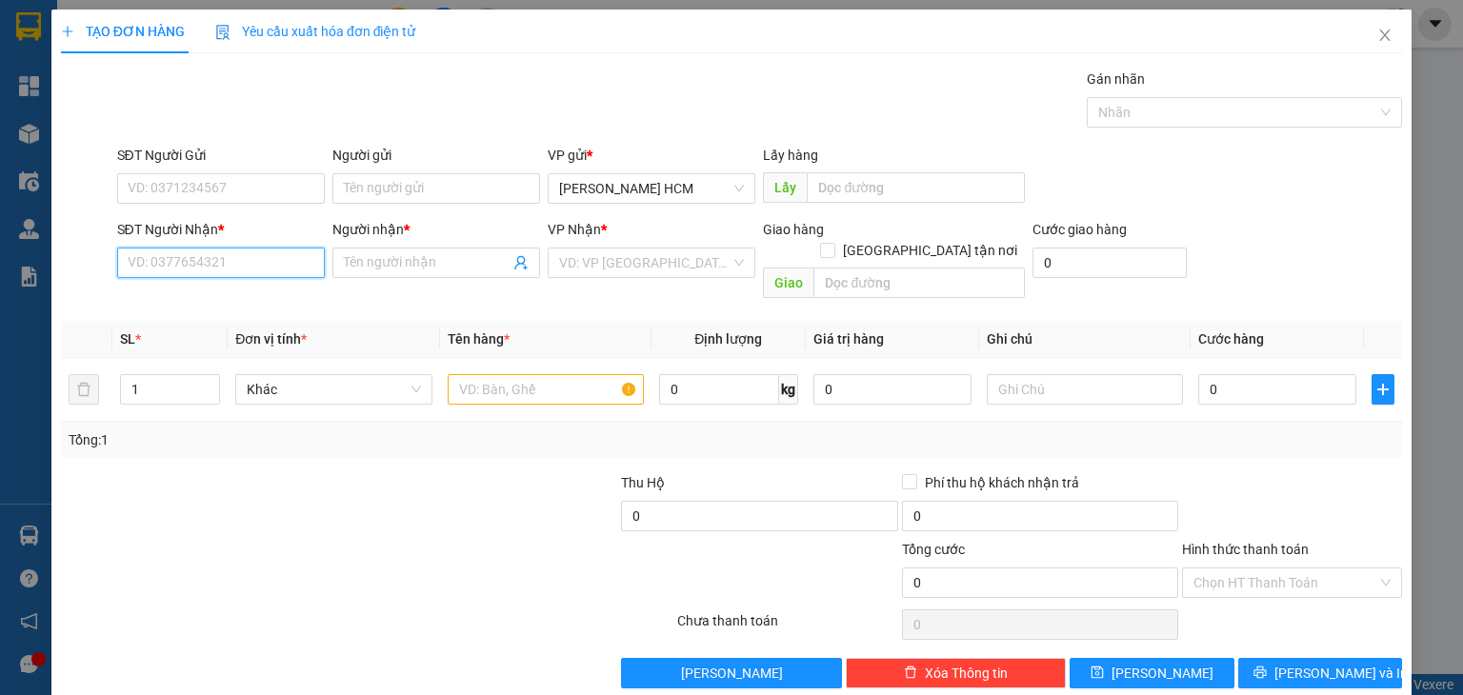
click at [300, 263] on input "SĐT Người Nhận *" at bounding box center [221, 263] width 208 height 30
type input "0934872180"
drag, startPoint x: 274, startPoint y: 302, endPoint x: 519, endPoint y: 435, distance: 278.8
click at [275, 302] on div "0934872180 - [PERSON_NAME]" at bounding box center [221, 300] width 188 height 21
type input "[PERSON_NAME]"
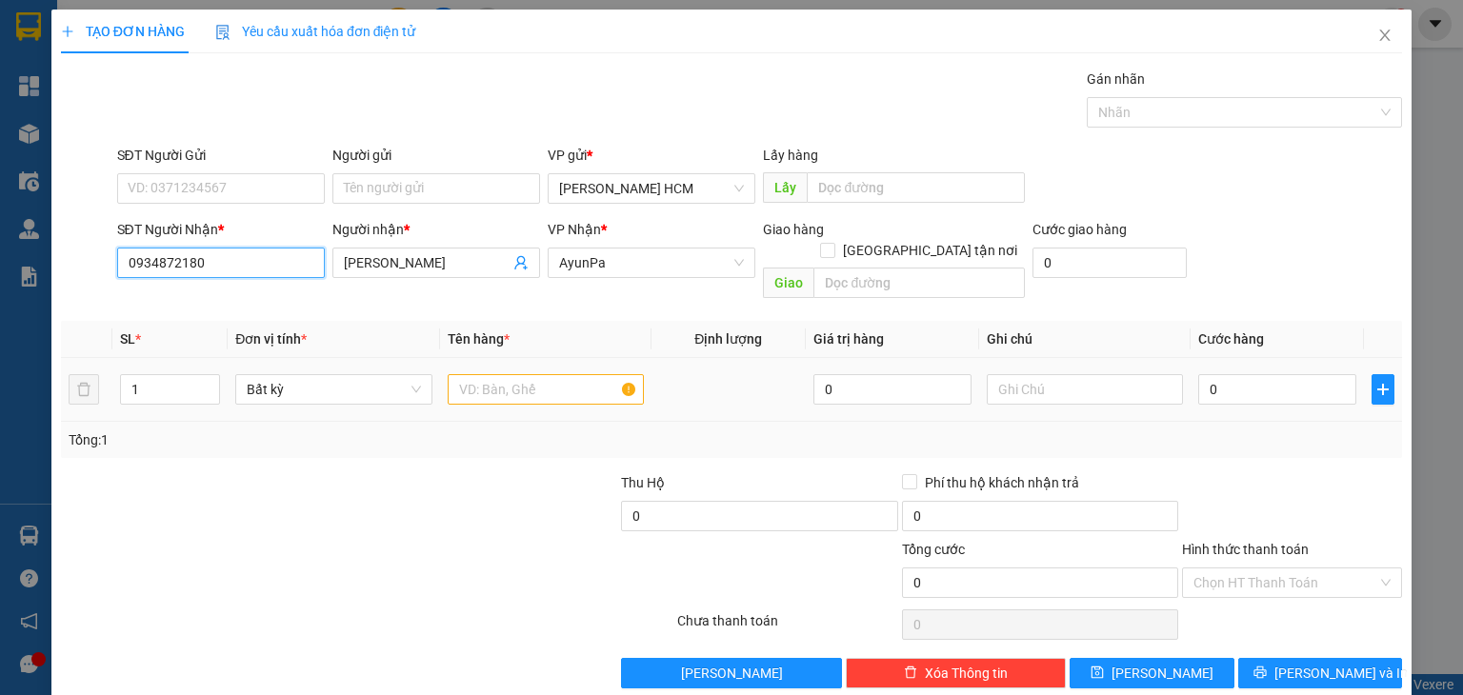
type input "0934872180"
click at [541, 382] on div at bounding box center [546, 390] width 196 height 38
click at [534, 375] on input "text" at bounding box center [546, 389] width 196 height 30
click at [534, 374] on input "text" at bounding box center [546, 389] width 196 height 30
click at [548, 334] on th "Tên hàng *" at bounding box center [545, 339] width 211 height 37
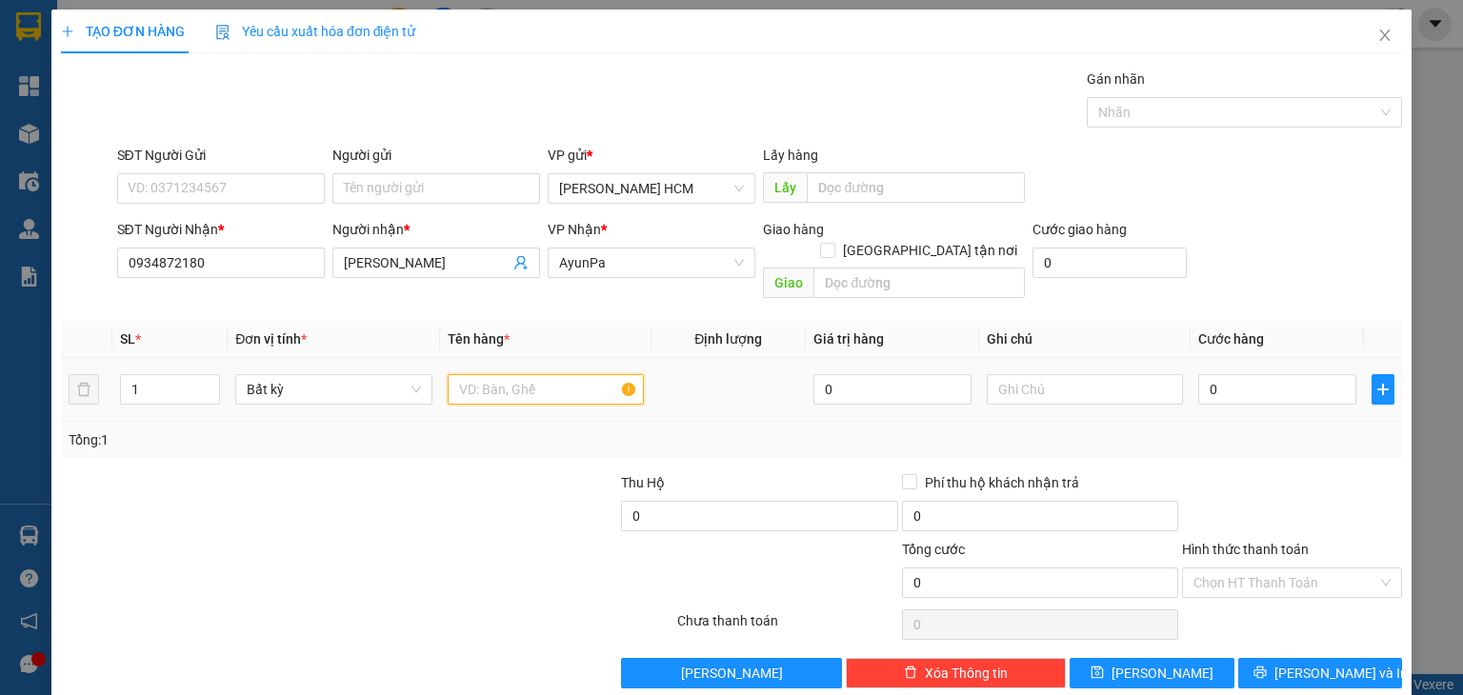
click at [547, 374] on input "text" at bounding box center [546, 389] width 196 height 30
type input "CỤC"
click at [1221, 374] on input "0" at bounding box center [1277, 389] width 158 height 30
type input "006"
type input "6"
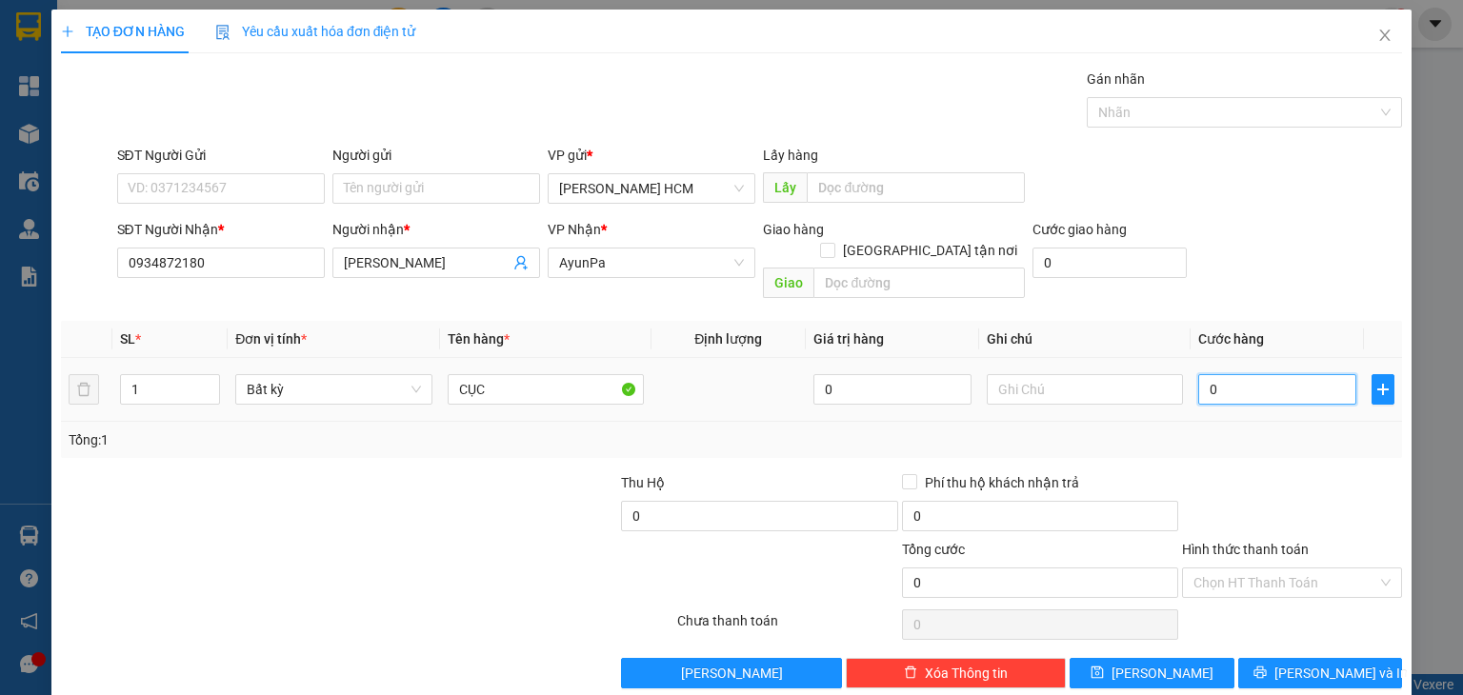
type input "6"
type input "0.060"
type input "60"
type input "60.000"
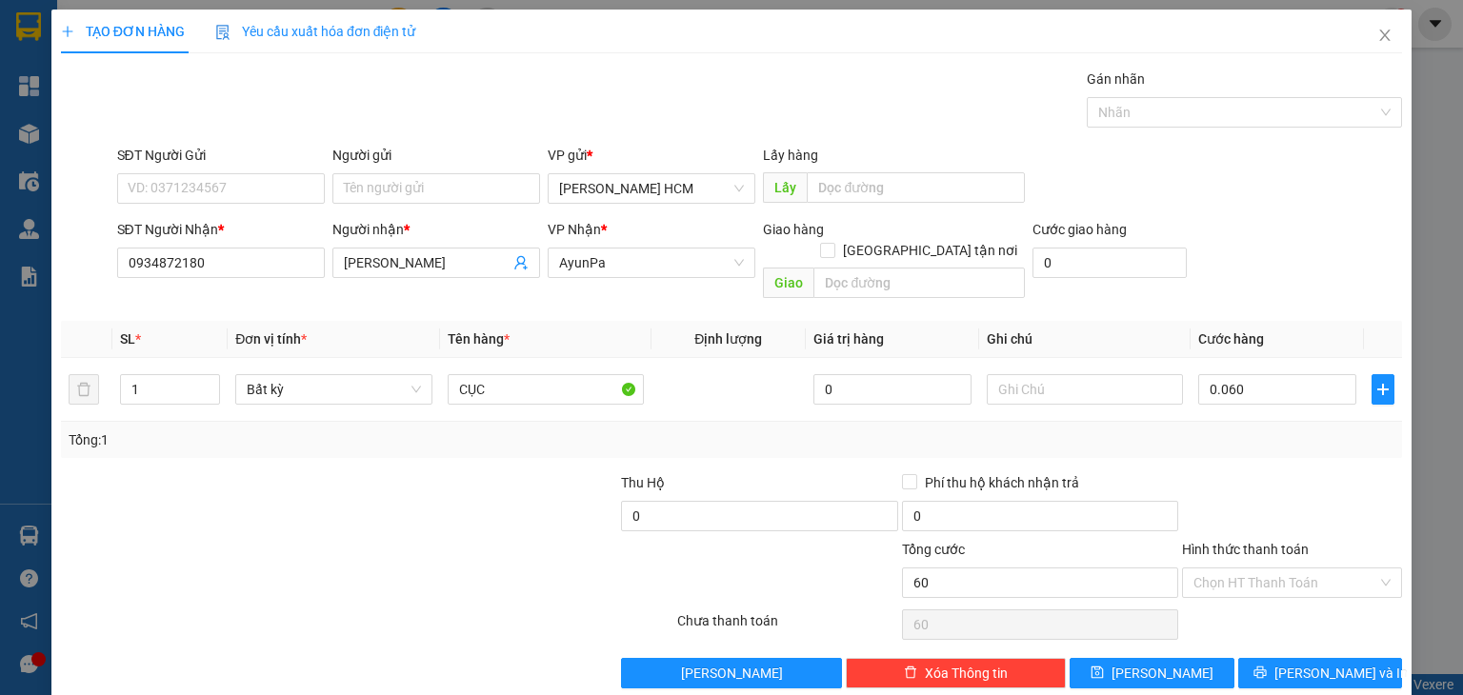
type input "60.000"
click at [1251, 431] on div "Tổng: 1" at bounding box center [731, 440] width 1341 height 36
click at [1353, 658] on button "[PERSON_NAME] và In" at bounding box center [1320, 673] width 165 height 30
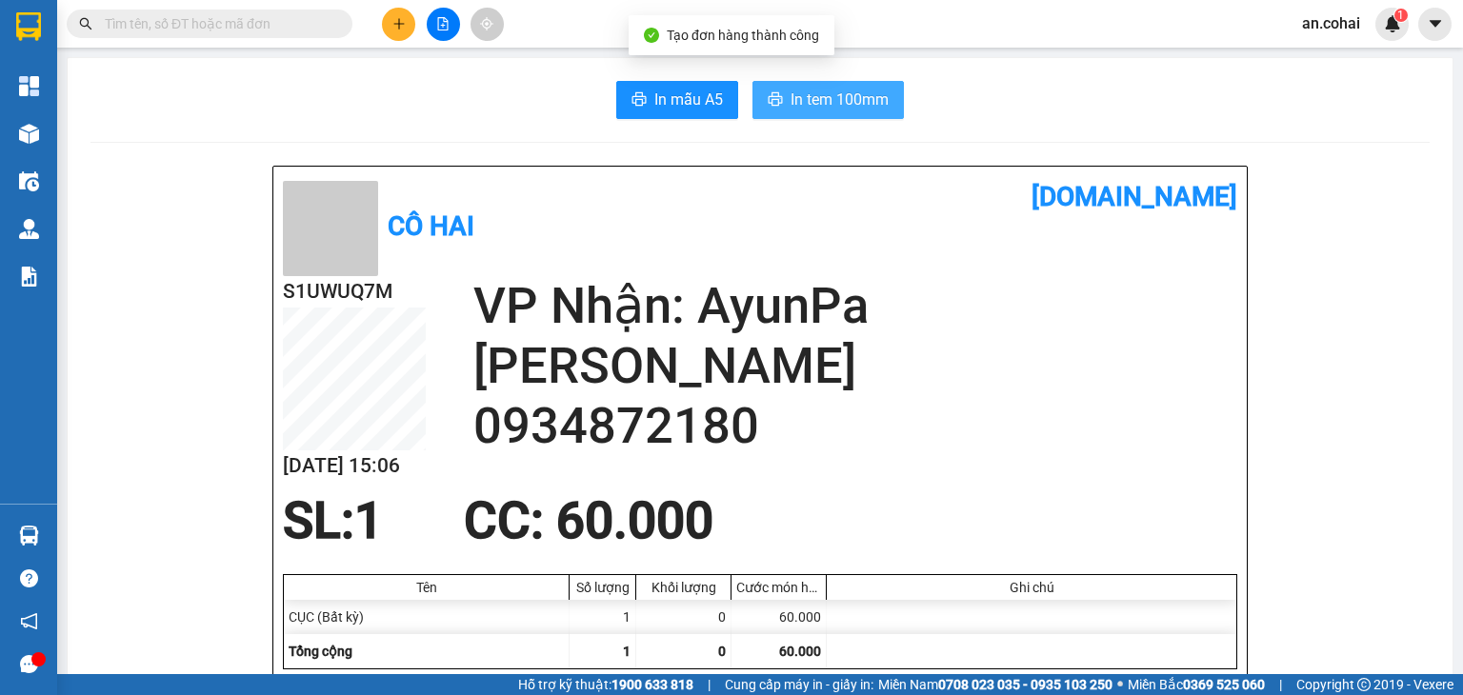
drag, startPoint x: 818, startPoint y: 74, endPoint x: 825, endPoint y: 95, distance: 22.0
click at [825, 95] on span "In tem 100mm" at bounding box center [840, 100] width 98 height 24
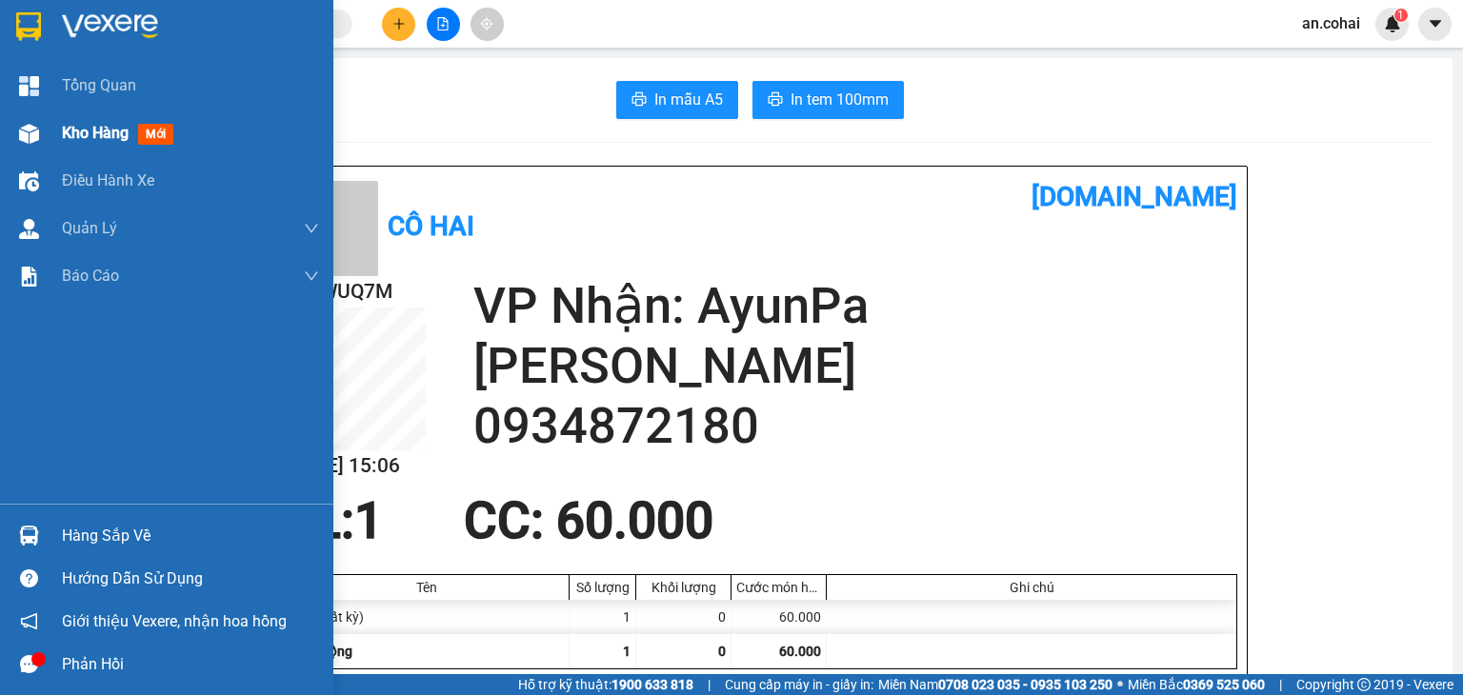
click at [49, 135] on div "Kho hàng mới" at bounding box center [166, 134] width 333 height 48
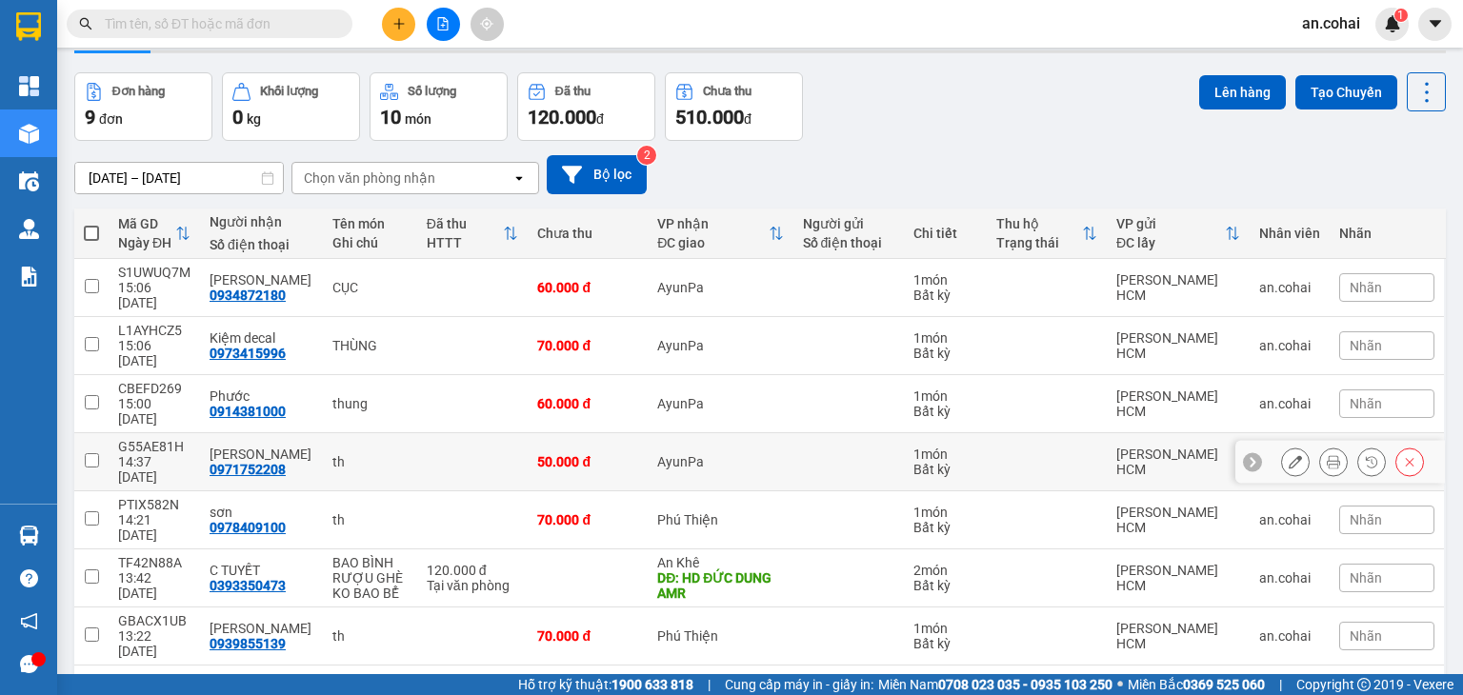
scroll to position [121, 0]
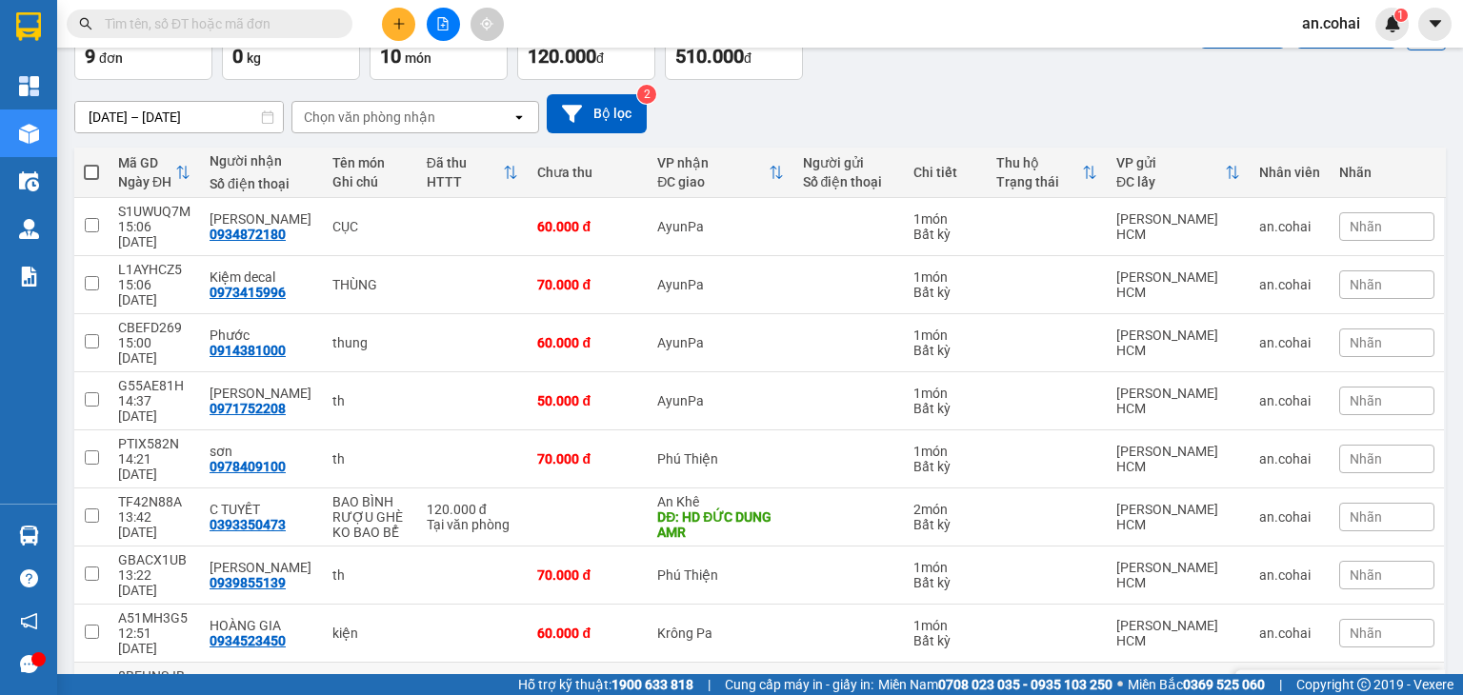
click at [149, 669] on div "8BEHNSJB" at bounding box center [154, 676] width 72 height 15
checkbox input "true"
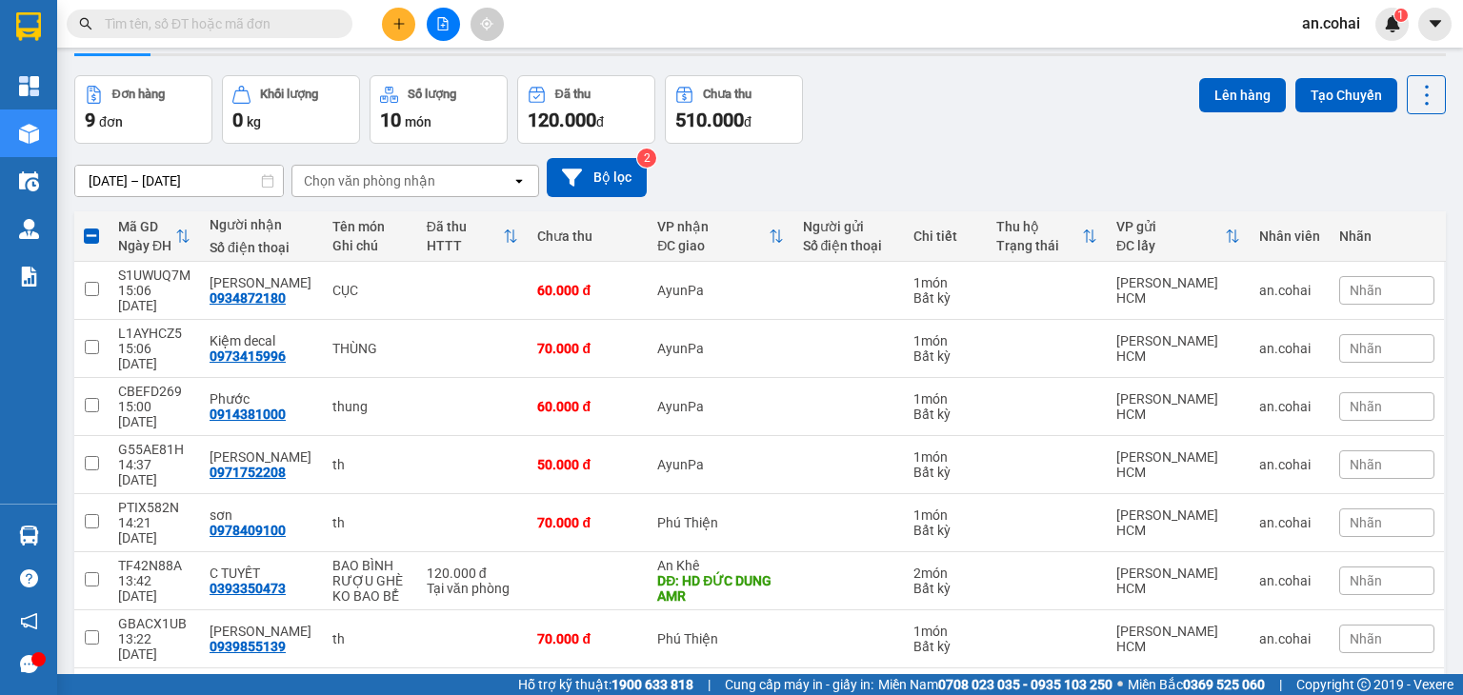
scroll to position [0, 0]
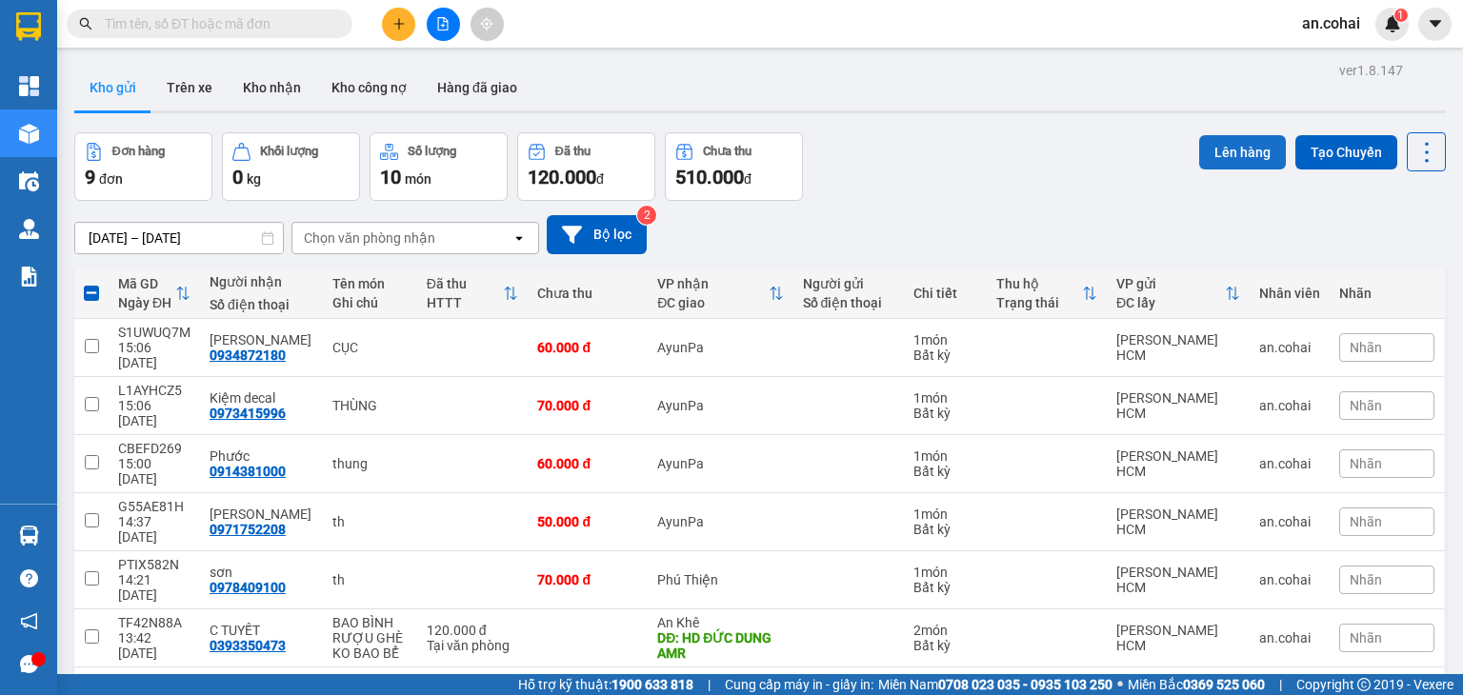
click at [1243, 155] on button "Lên hàng" at bounding box center [1242, 152] width 87 height 34
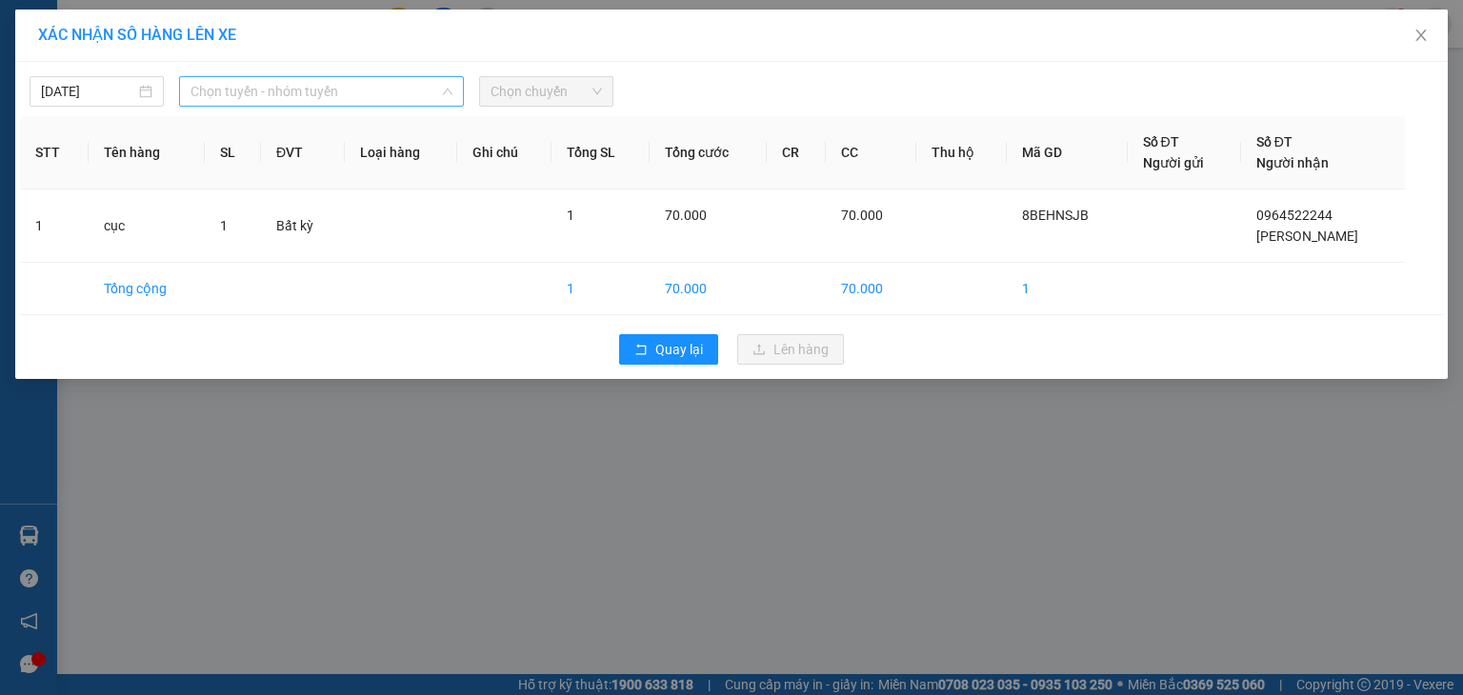
click at [301, 93] on span "Chọn tuyến - nhóm tuyến" at bounding box center [321, 91] width 262 height 29
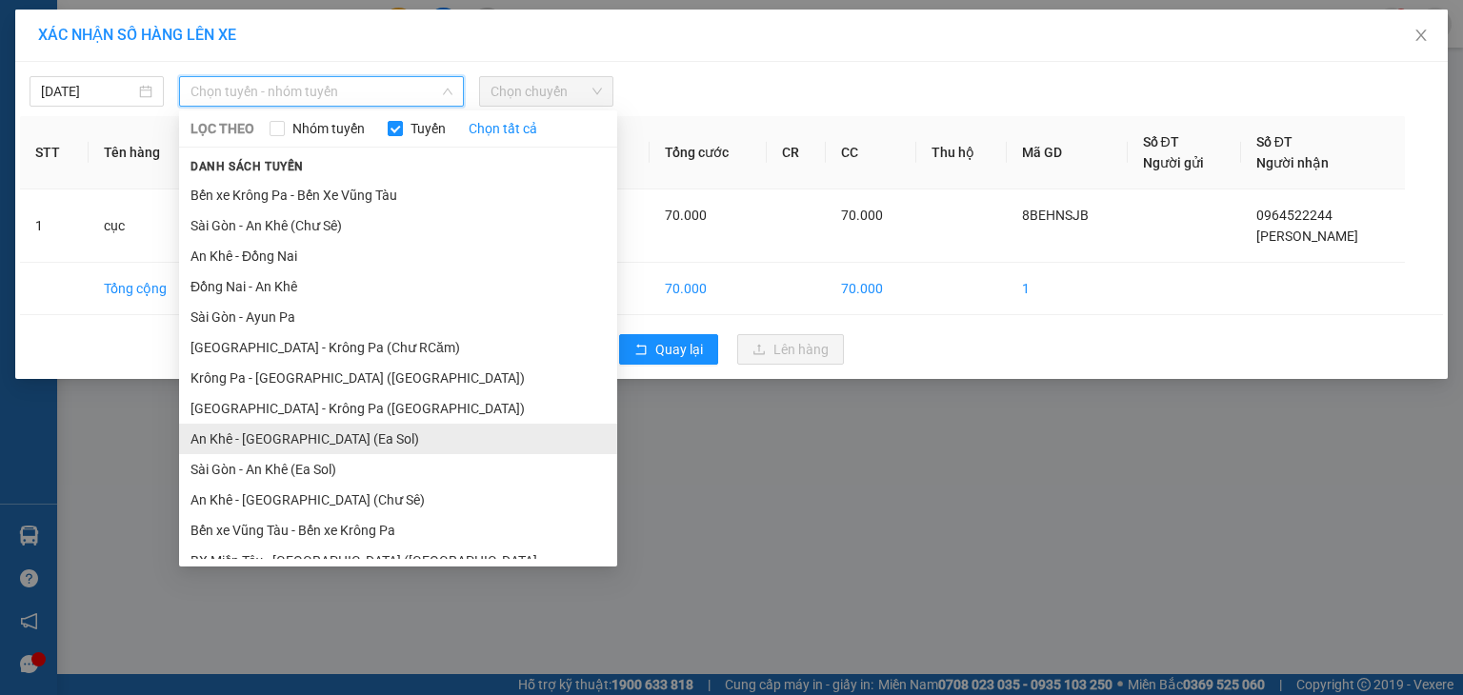
scroll to position [105, 0]
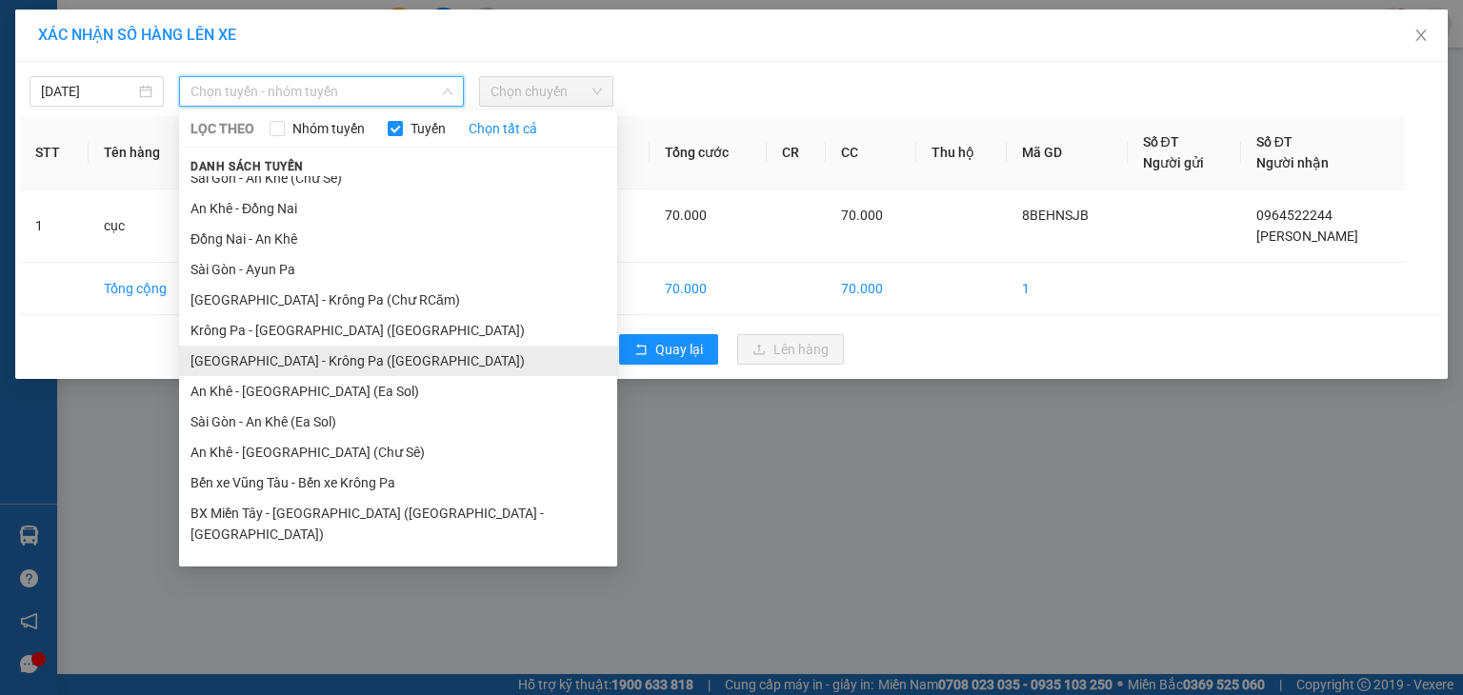
click at [271, 352] on li "[GEOGRAPHIC_DATA] - Krông Pa ([GEOGRAPHIC_DATA])" at bounding box center [398, 361] width 438 height 30
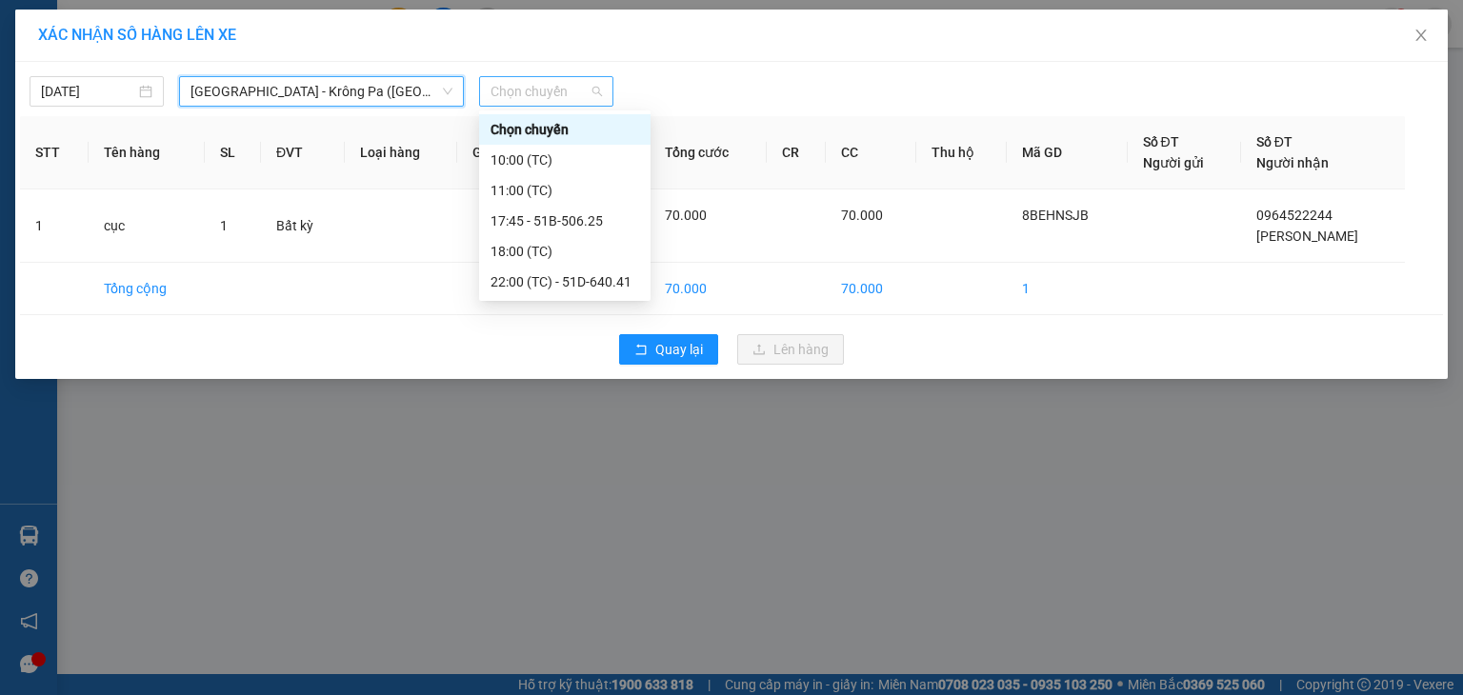
click at [523, 89] on span "Chọn chuyến" at bounding box center [546, 91] width 111 height 29
click at [562, 165] on div "10:00 (TC)" at bounding box center [565, 160] width 149 height 21
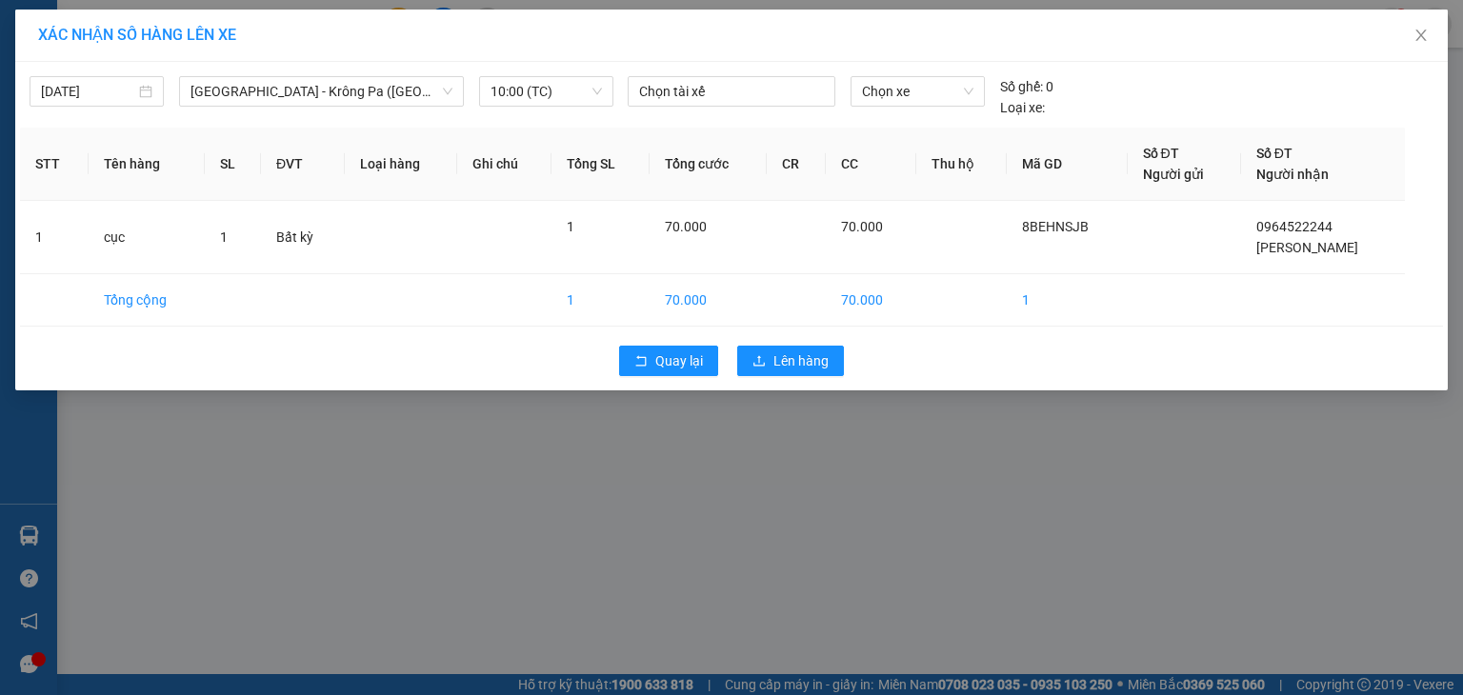
click at [533, 72] on div "[DATE] [GEOGRAPHIC_DATA] - [GEOGRAPHIC_DATA] ([GEOGRAPHIC_DATA]) LỌC THEO Nhóm …" at bounding box center [731, 92] width 1423 height 51
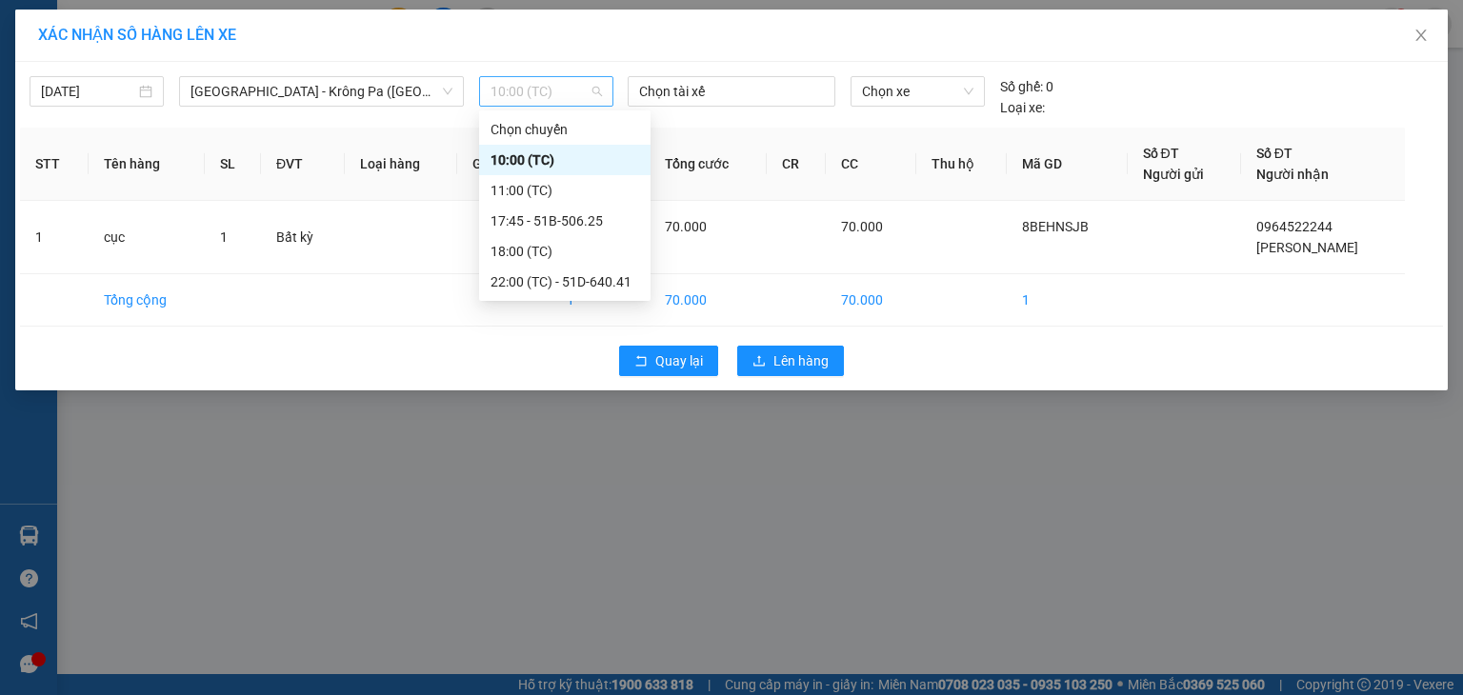
click at [536, 83] on span "10:00 (TC)" at bounding box center [546, 91] width 111 height 29
click at [537, 188] on div "11:00 (TC)" at bounding box center [565, 190] width 149 height 21
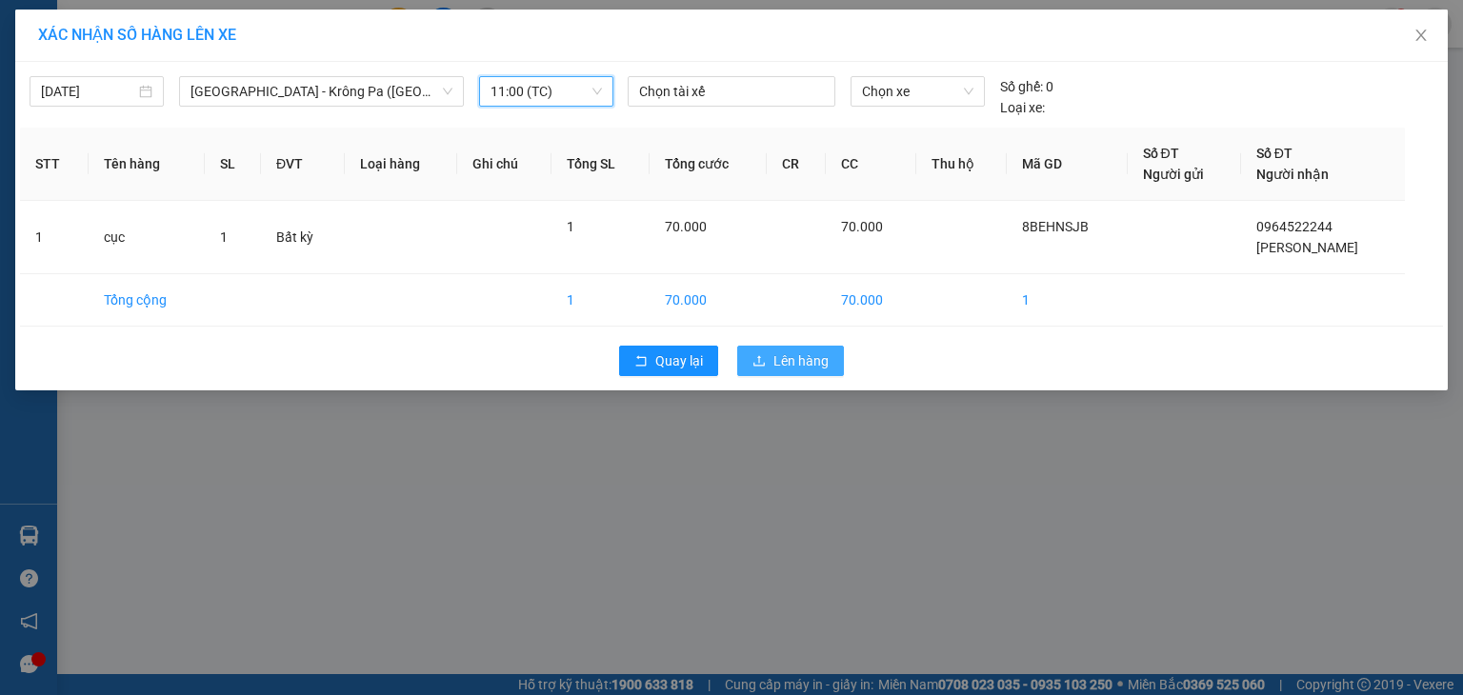
click at [775, 358] on span "Lên hàng" at bounding box center [800, 361] width 55 height 21
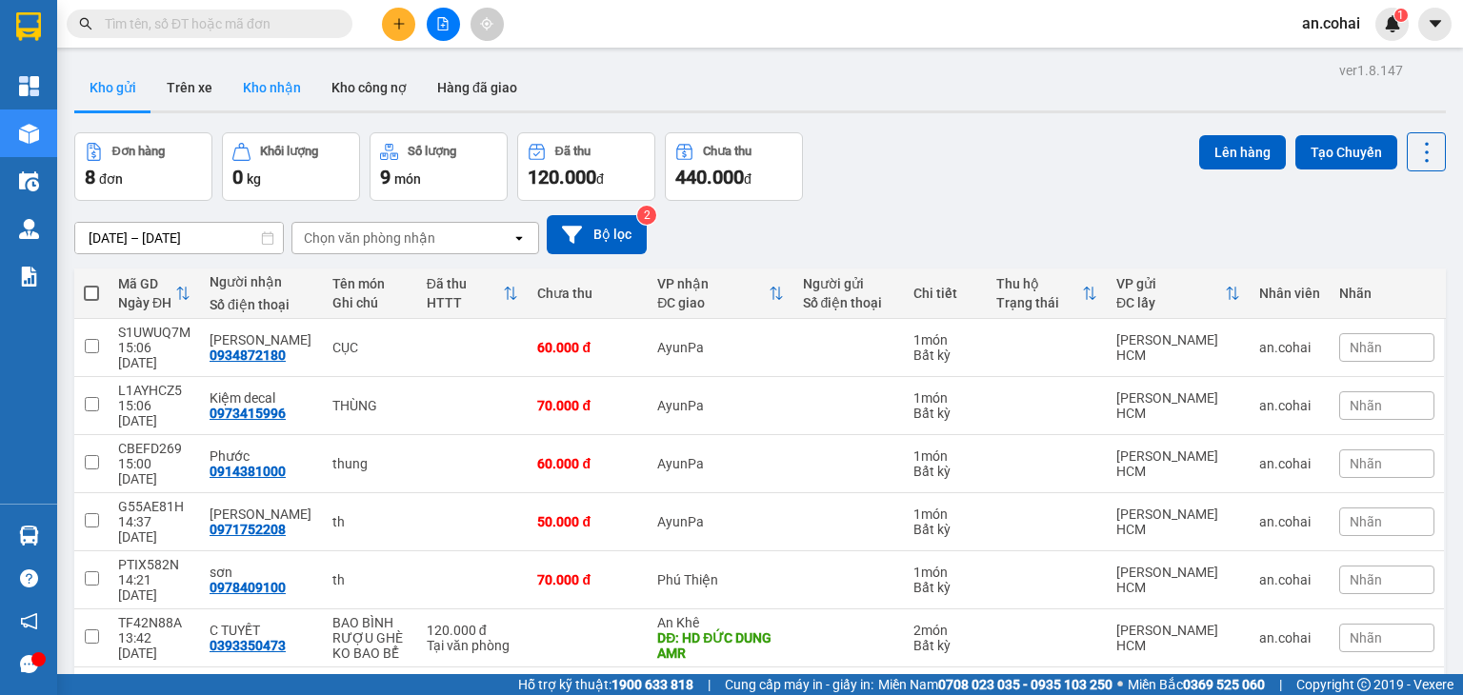
click at [251, 81] on button "Kho nhận" at bounding box center [272, 88] width 89 height 46
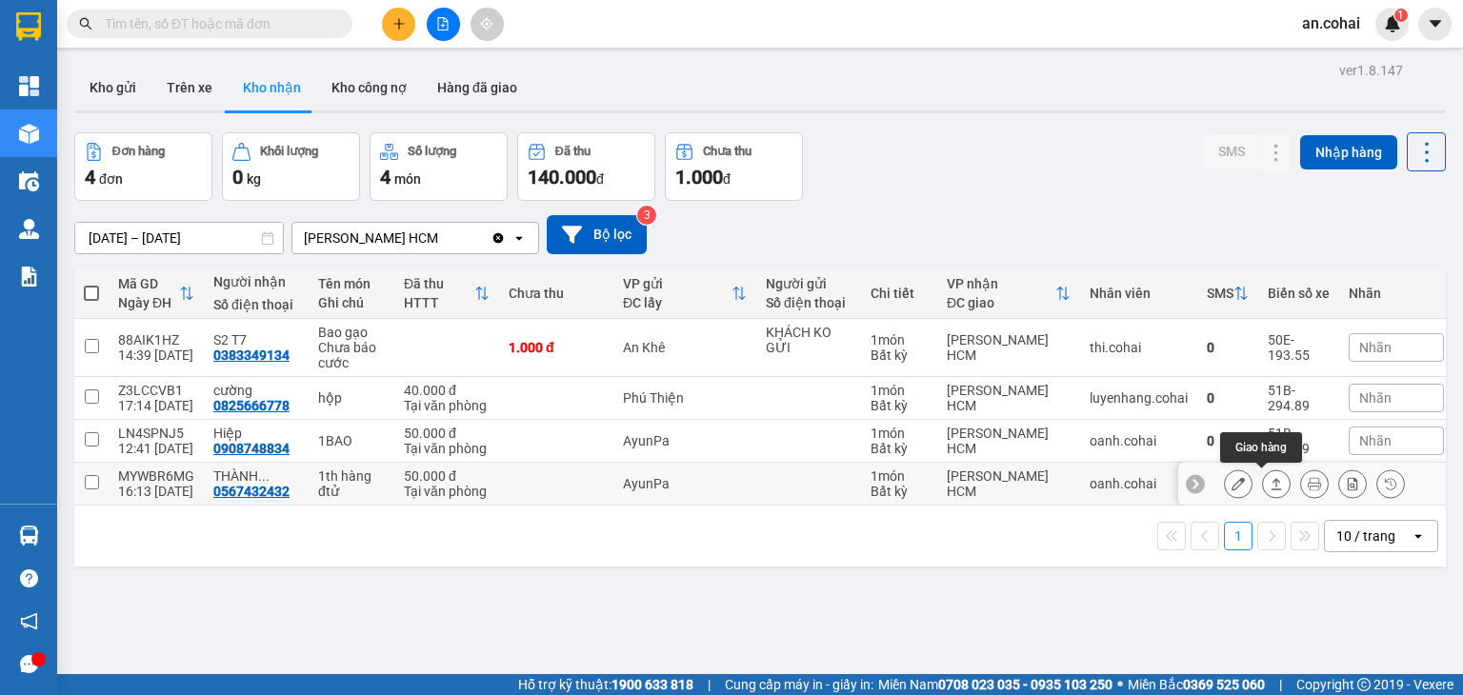
click at [1271, 489] on button at bounding box center [1276, 484] width 27 height 33
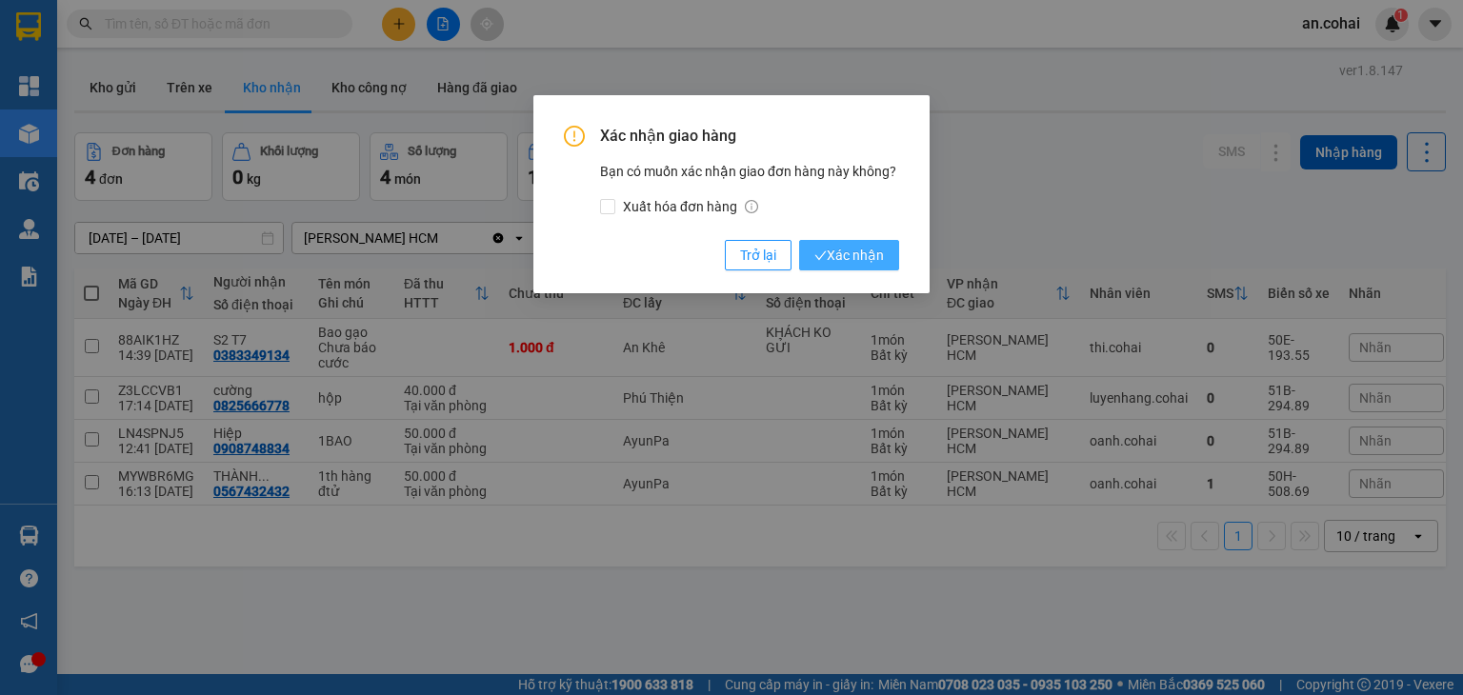
click at [881, 250] on span "Xác nhận" at bounding box center [849, 255] width 70 height 21
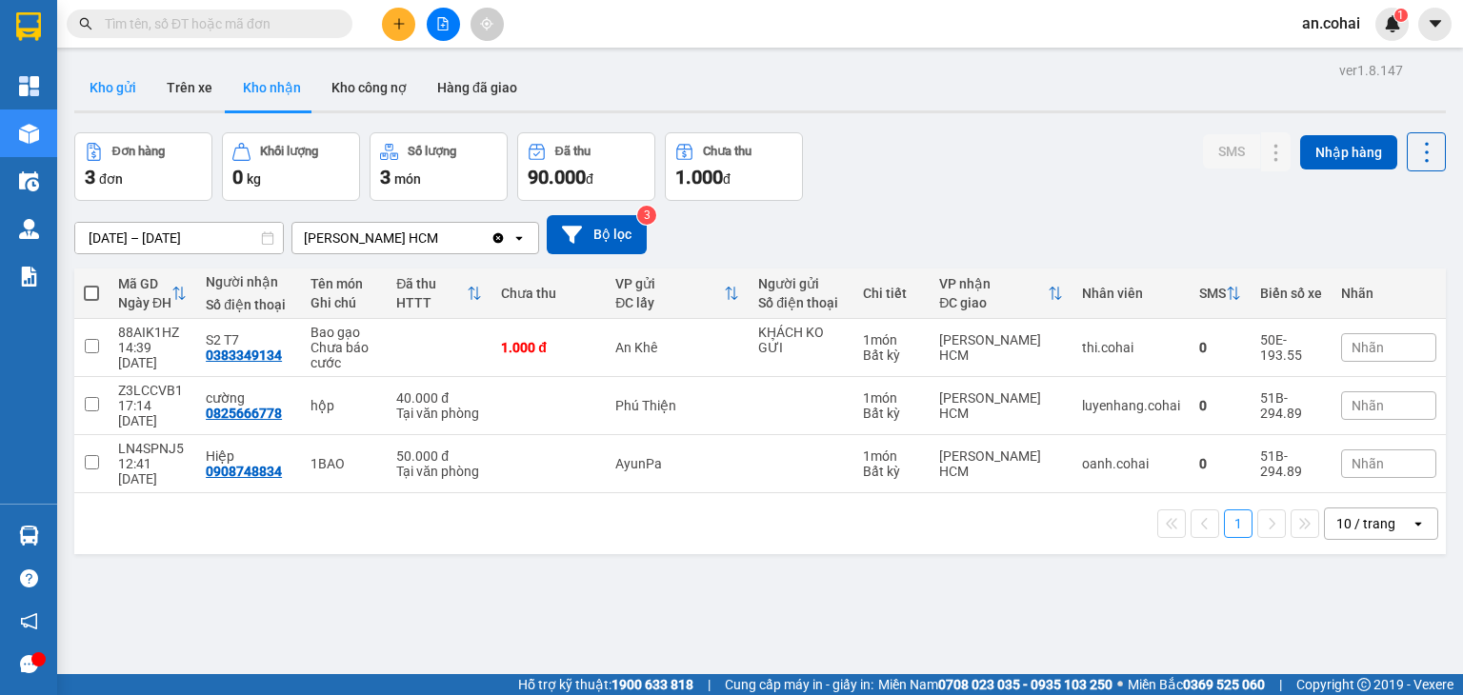
click at [130, 83] on button "Kho gửi" at bounding box center [112, 88] width 77 height 46
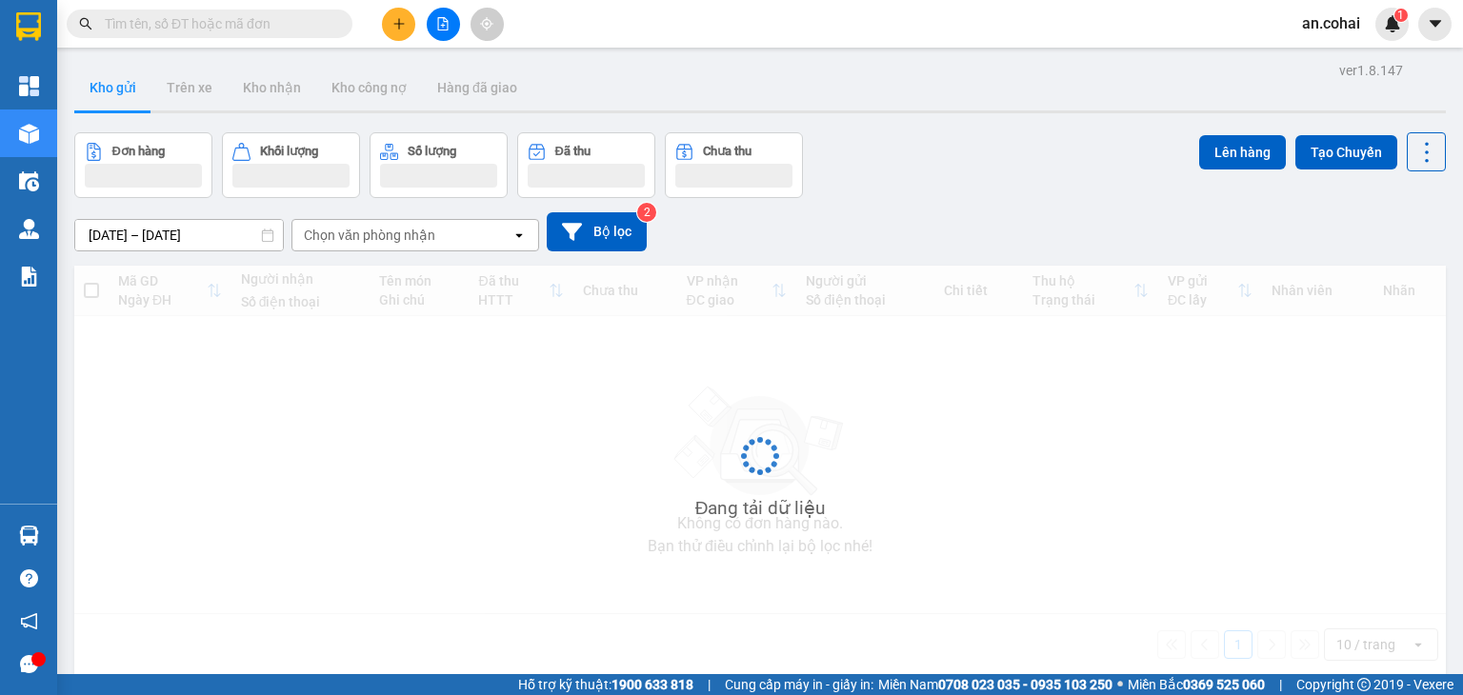
click at [399, 17] on icon "plus" at bounding box center [398, 23] width 13 height 13
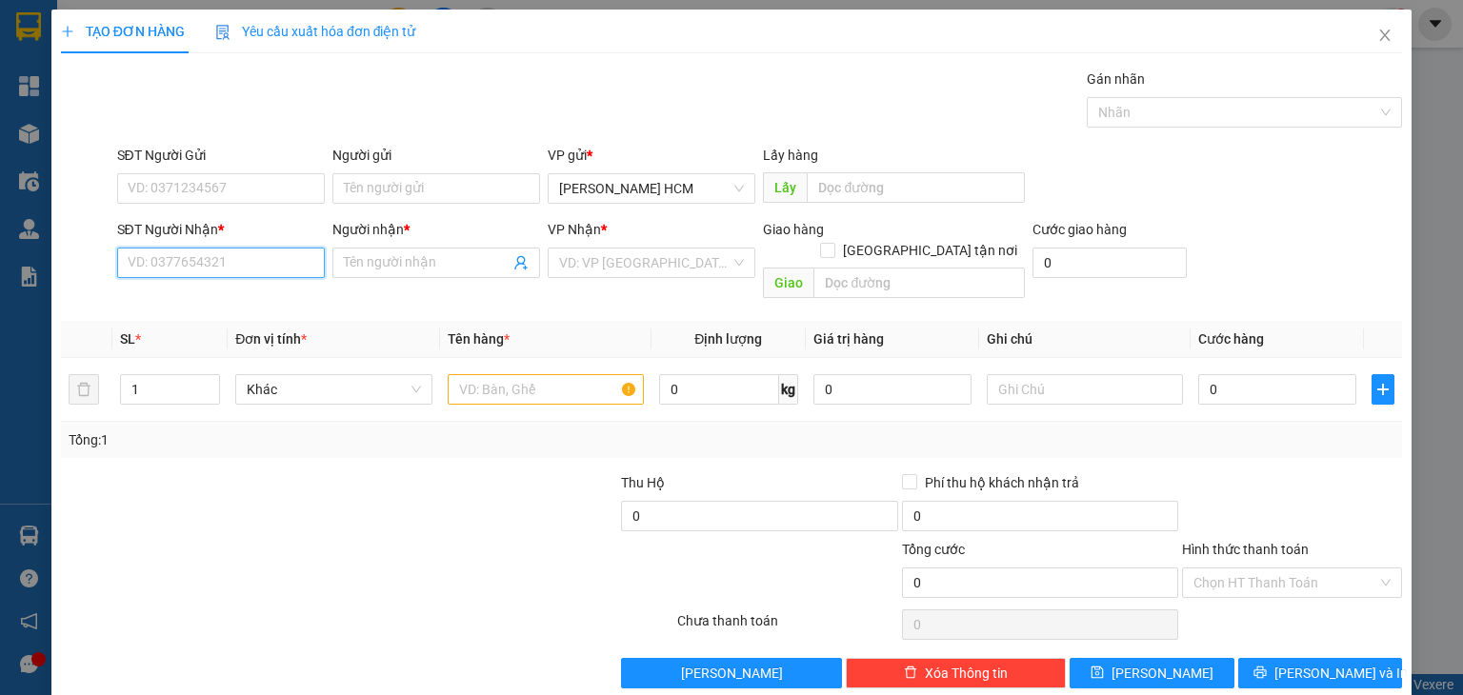
click at [239, 268] on input "SĐT Người Nhận *" at bounding box center [221, 263] width 208 height 30
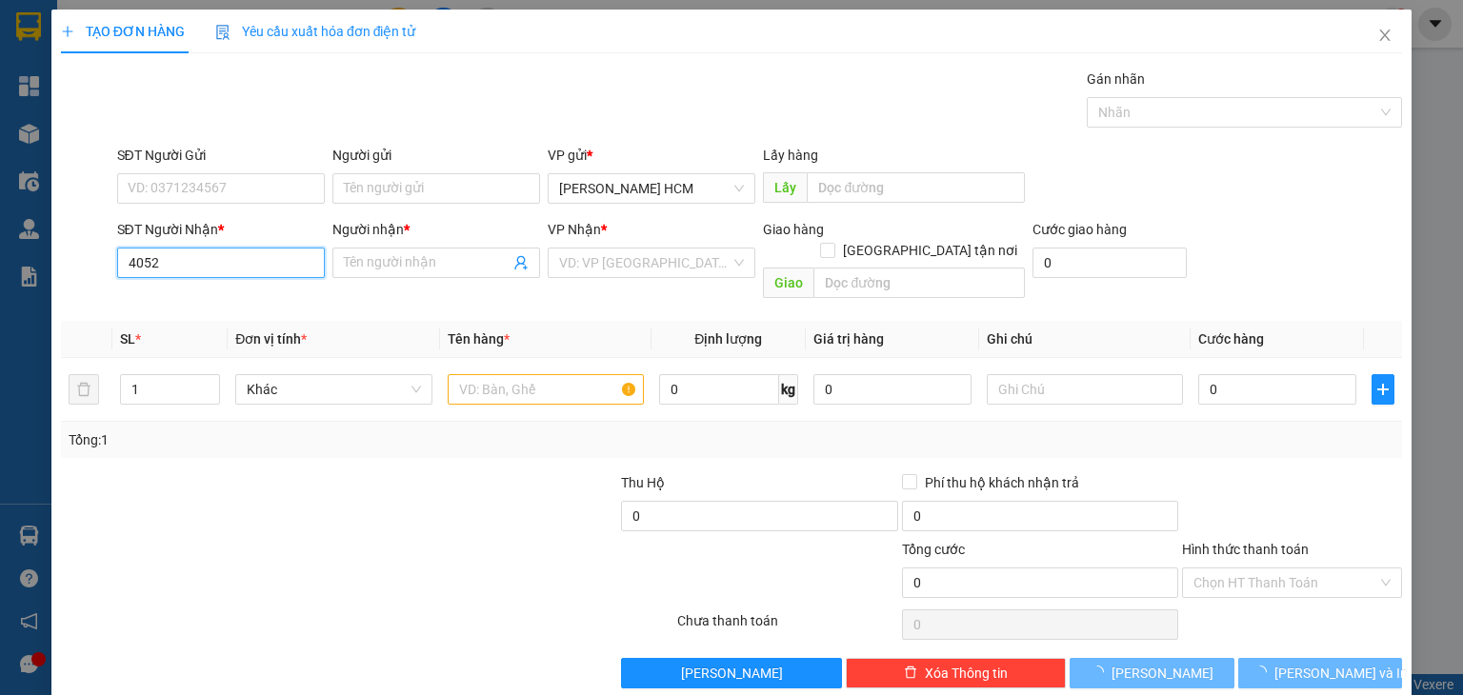
click at [239, 268] on input "4052" at bounding box center [221, 263] width 208 height 30
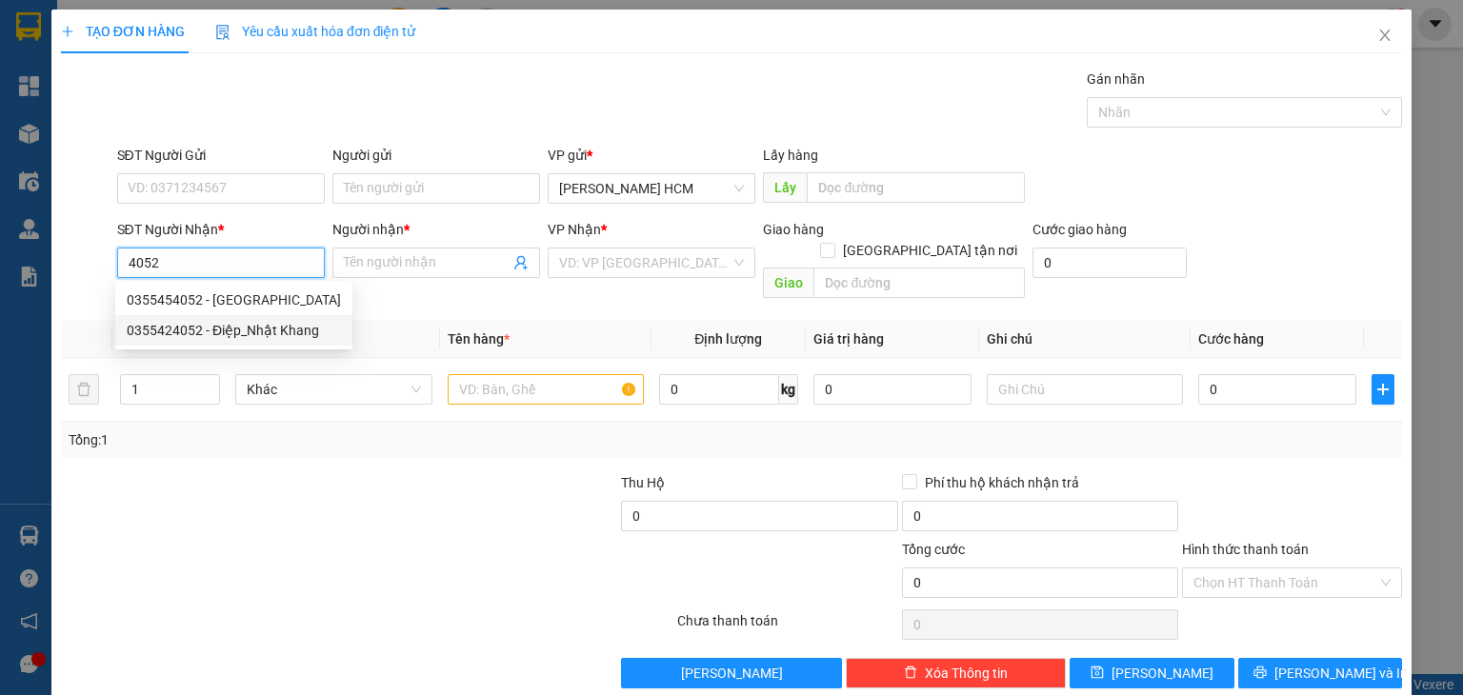
click at [242, 320] on div "0355424052 - Điệp_Nhật Khang" at bounding box center [234, 330] width 214 height 21
type input "0355424052"
type input "Điệp_Nhật Khang"
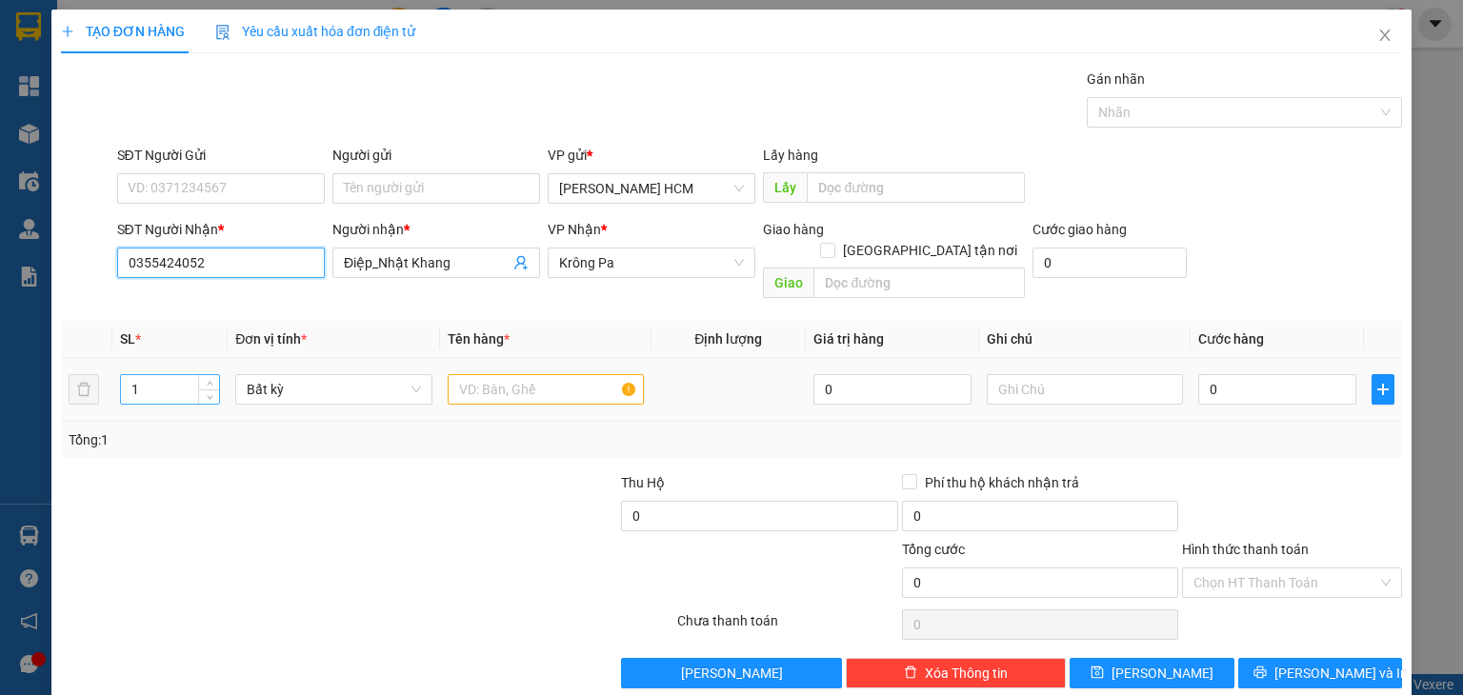
type input "0355424052"
drag, startPoint x: 133, startPoint y: 359, endPoint x: 150, endPoint y: 365, distance: 17.2
click at [150, 375] on input "1" at bounding box center [170, 389] width 98 height 29
type input "5"
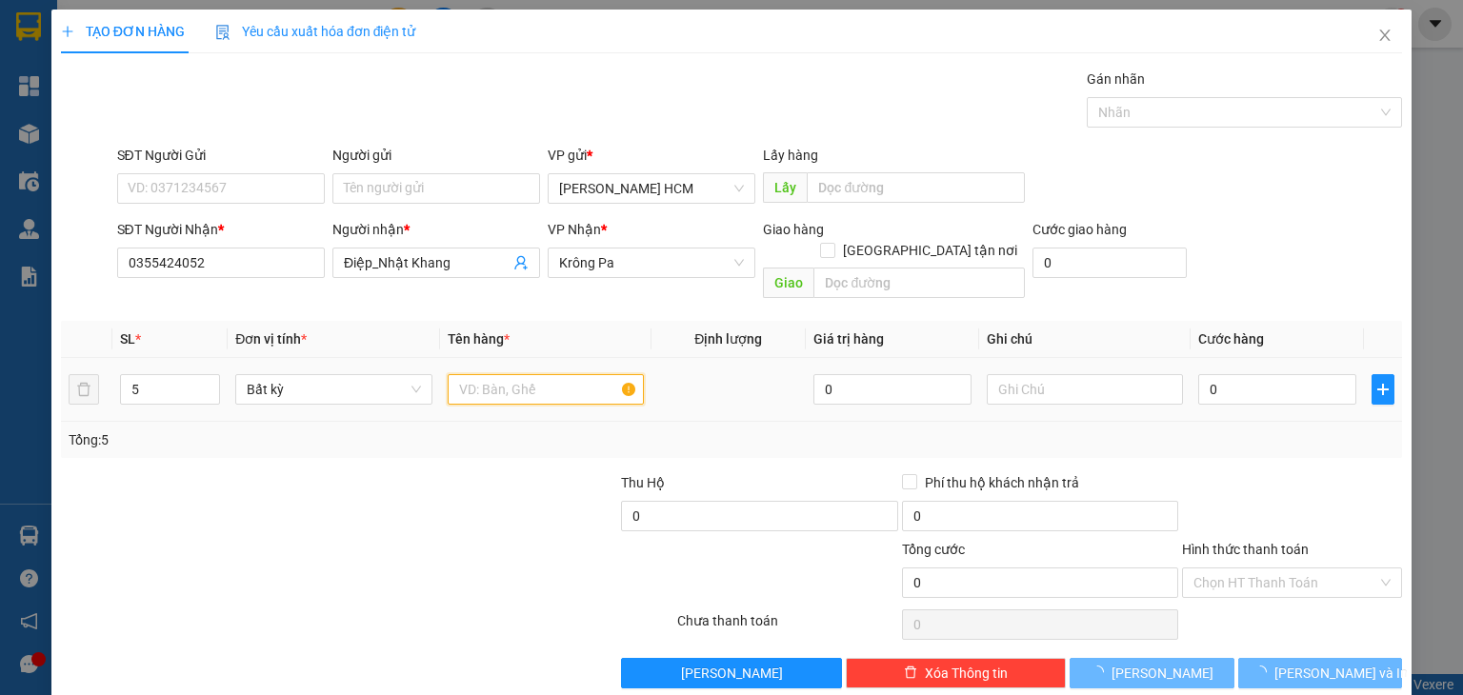
click at [544, 374] on input "text" at bounding box center [546, 389] width 196 height 30
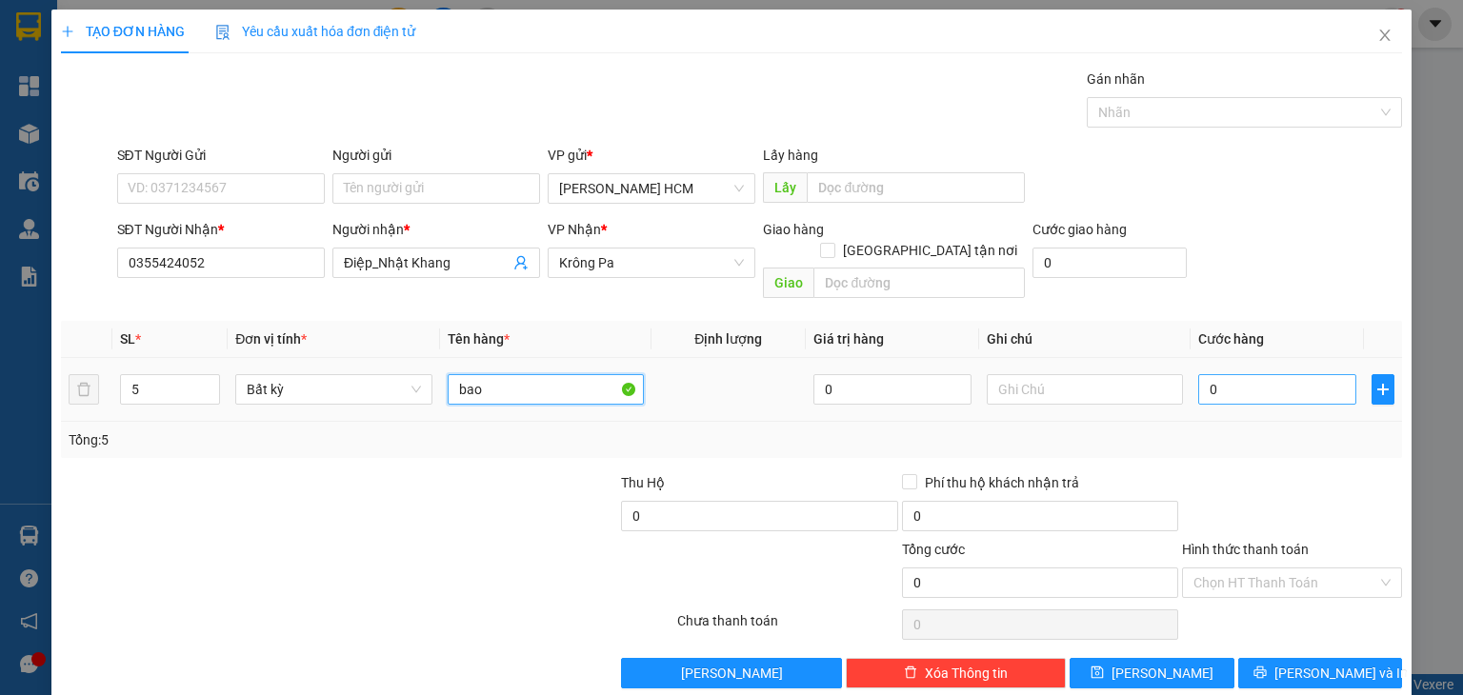
type input "bao"
click at [1282, 374] on input "0" at bounding box center [1277, 389] width 158 height 30
type input "003"
type input "3"
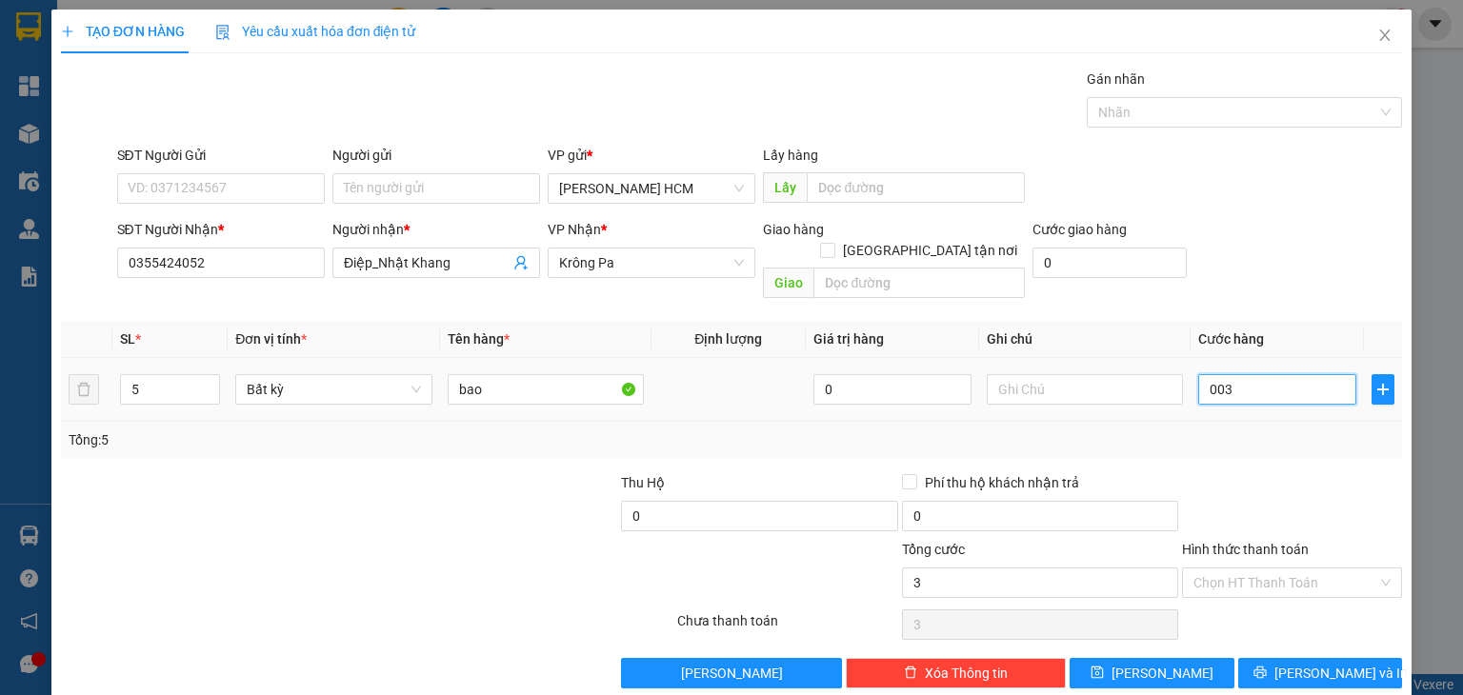
type input "0.035"
type input "35"
type input "00.350"
type input "350"
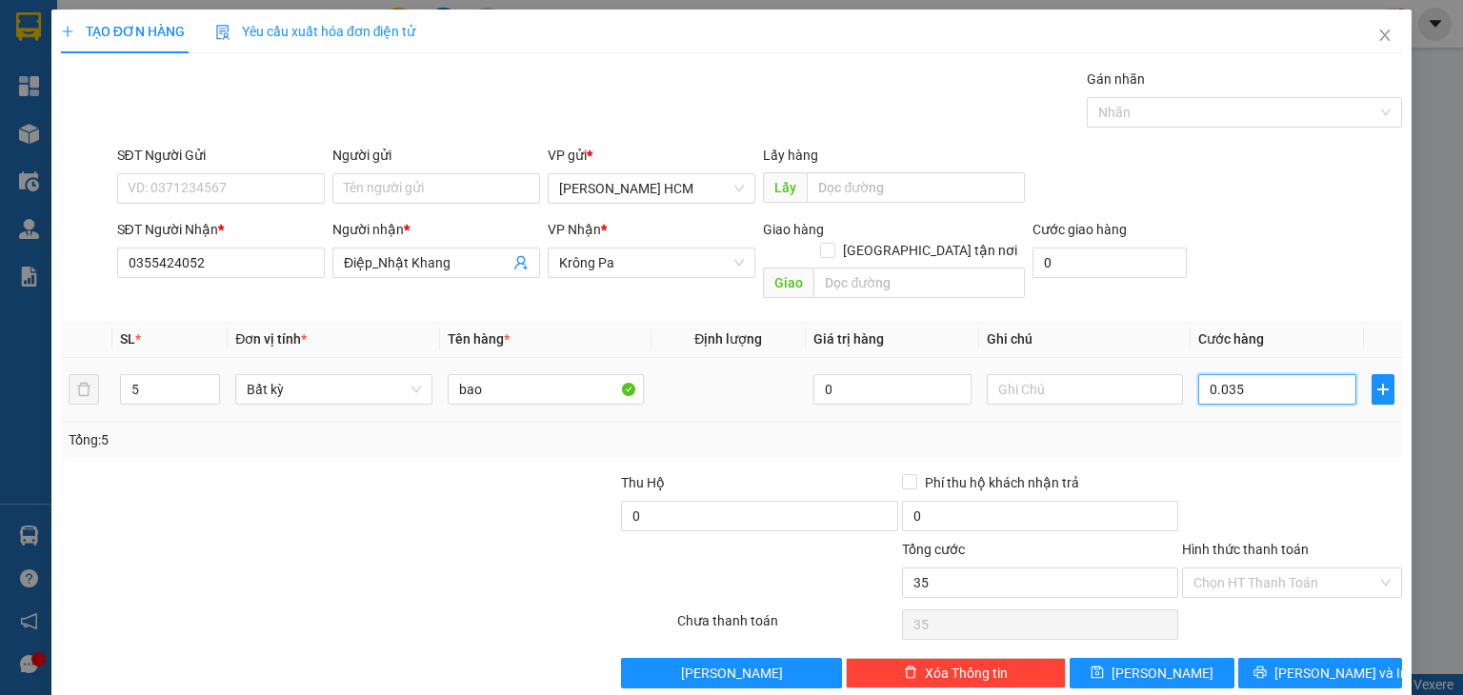
type input "350"
type input "350.000"
click at [1349, 658] on button "[PERSON_NAME] và In" at bounding box center [1320, 673] width 165 height 30
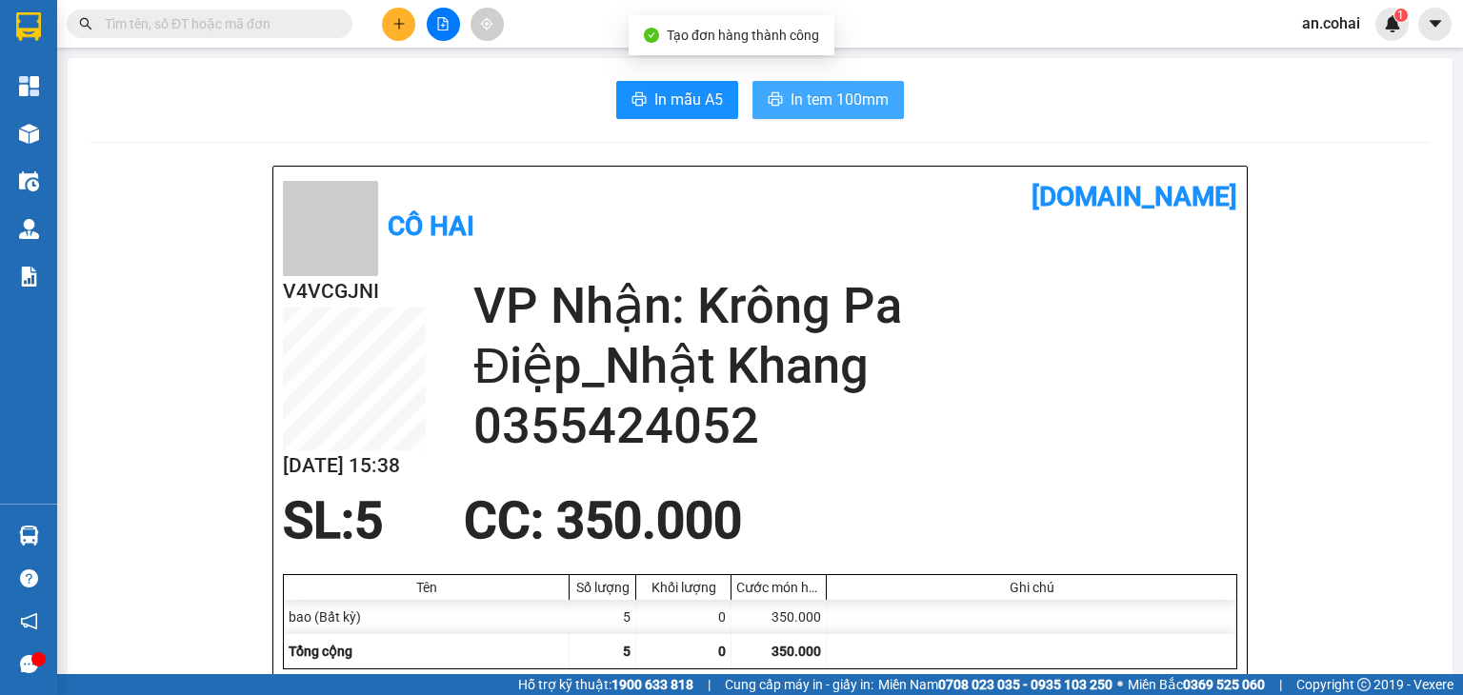
click at [826, 92] on span "In tem 100mm" at bounding box center [840, 100] width 98 height 24
click at [758, 102] on button "In tem 100mm" at bounding box center [827, 100] width 151 height 38
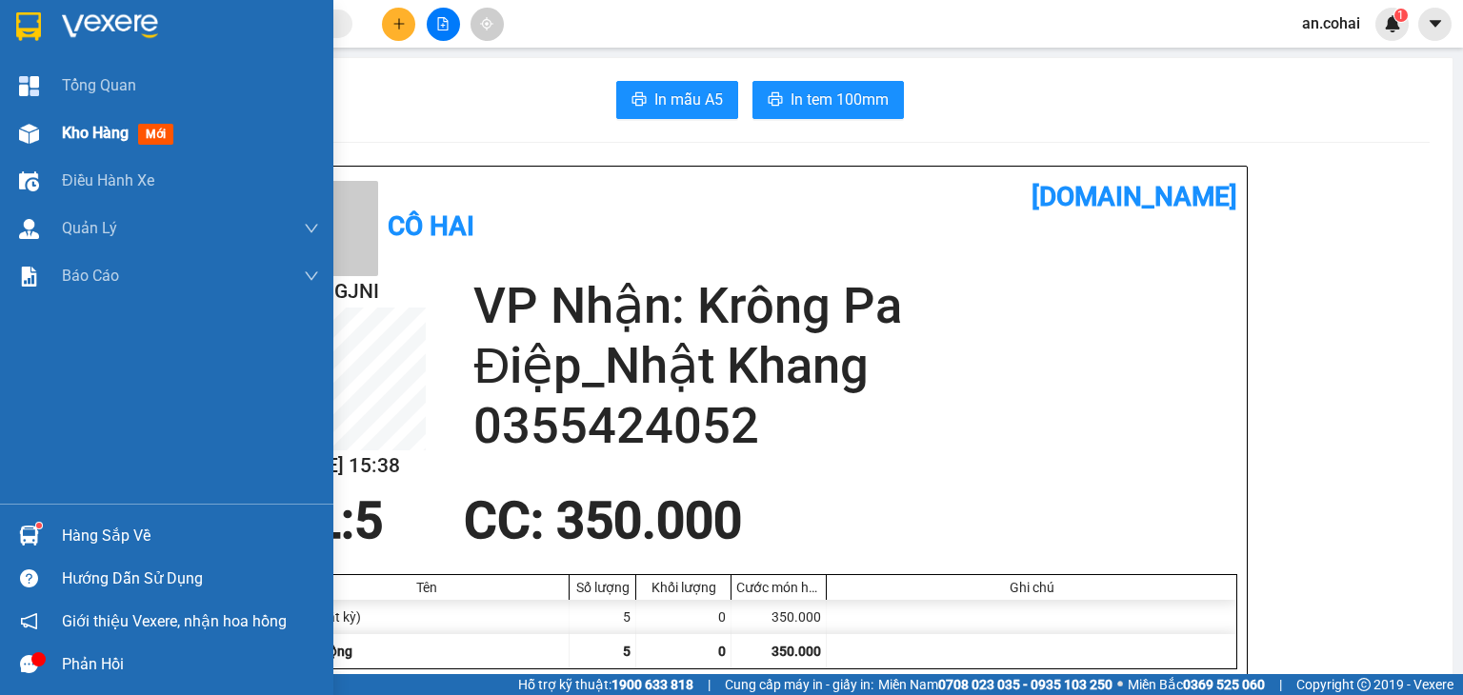
click at [50, 132] on div "Kho hàng mới" at bounding box center [166, 134] width 333 height 48
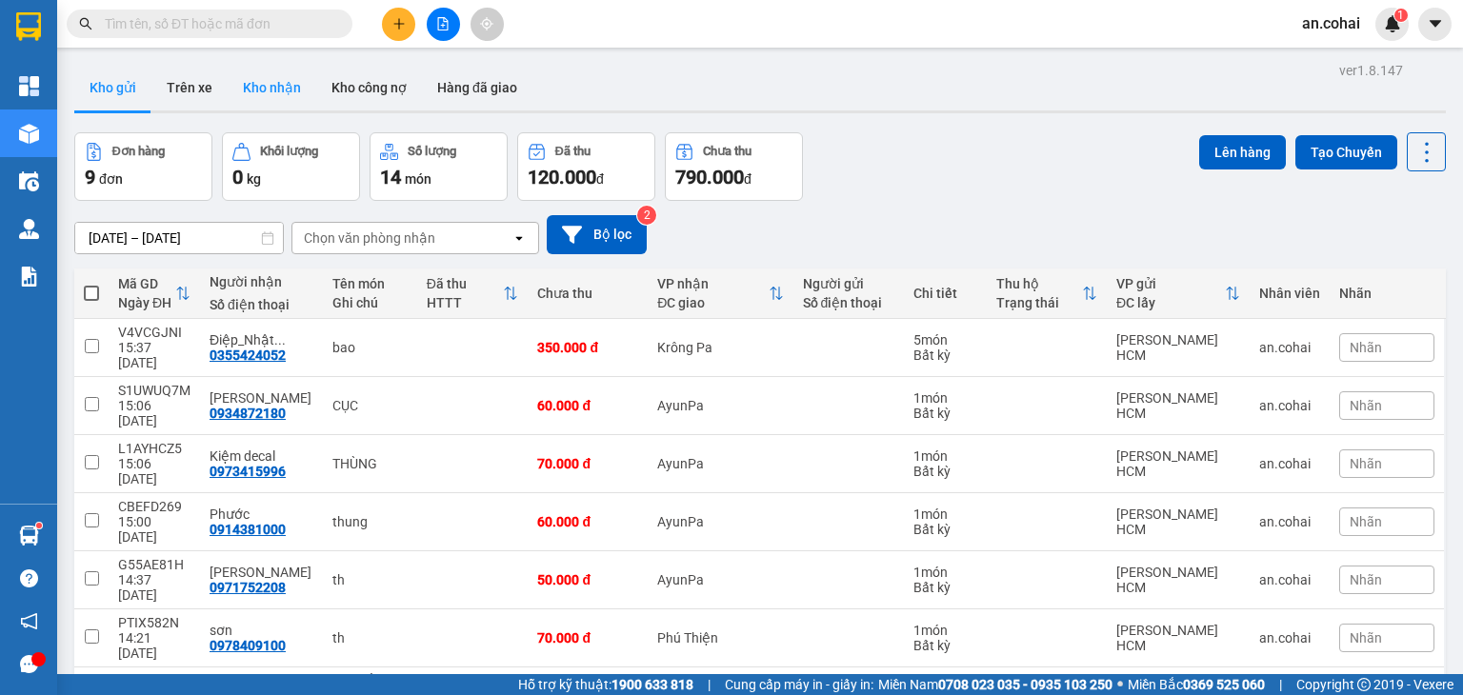
click at [259, 97] on button "Kho nhận" at bounding box center [272, 88] width 89 height 46
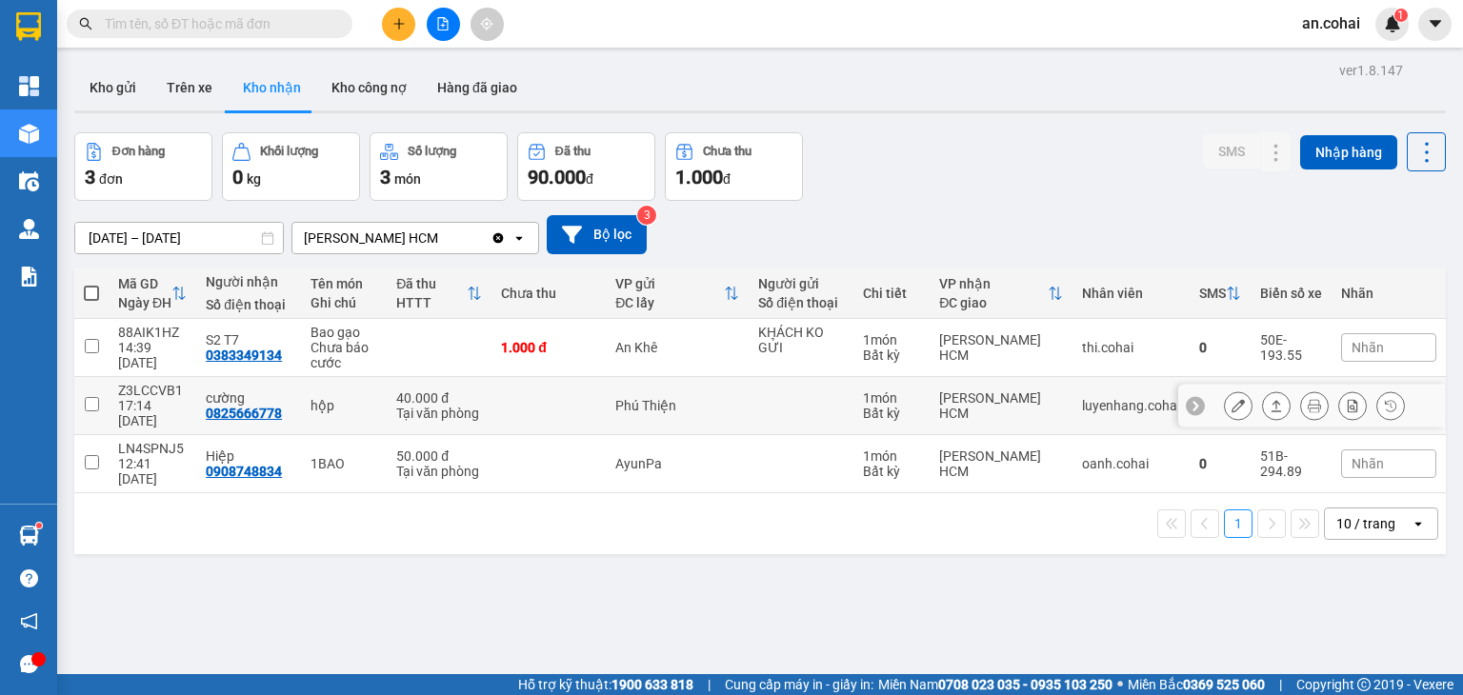
click at [1263, 400] on button at bounding box center [1276, 406] width 27 height 33
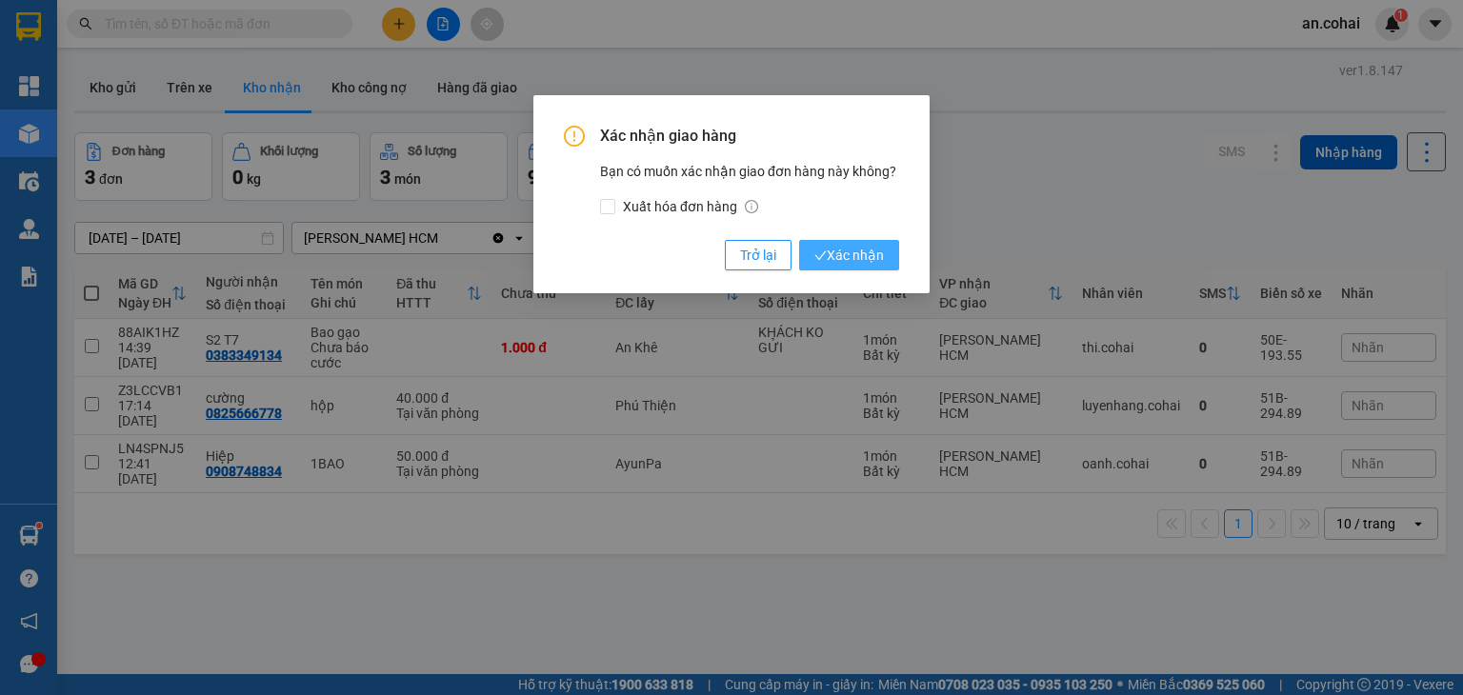
click at [850, 262] on span "Xác nhận" at bounding box center [849, 255] width 70 height 21
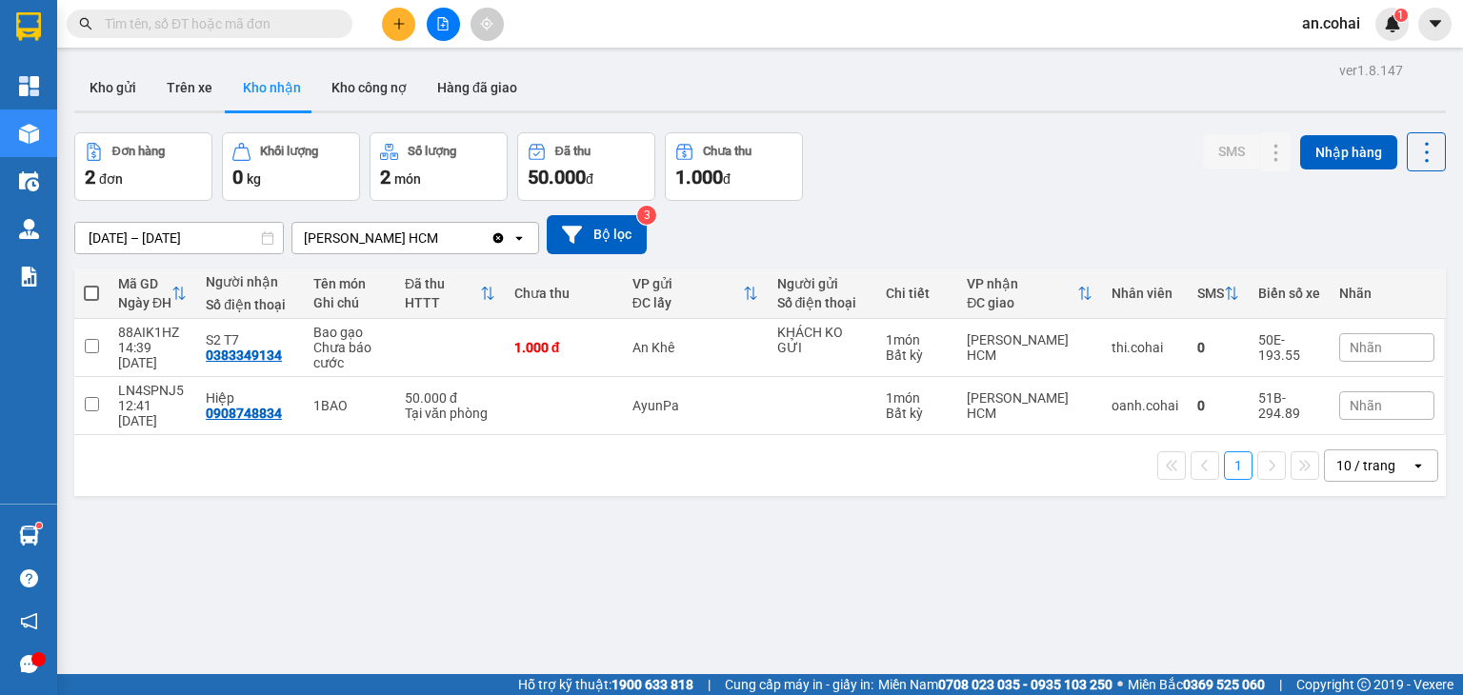
click at [409, 22] on button at bounding box center [398, 24] width 33 height 33
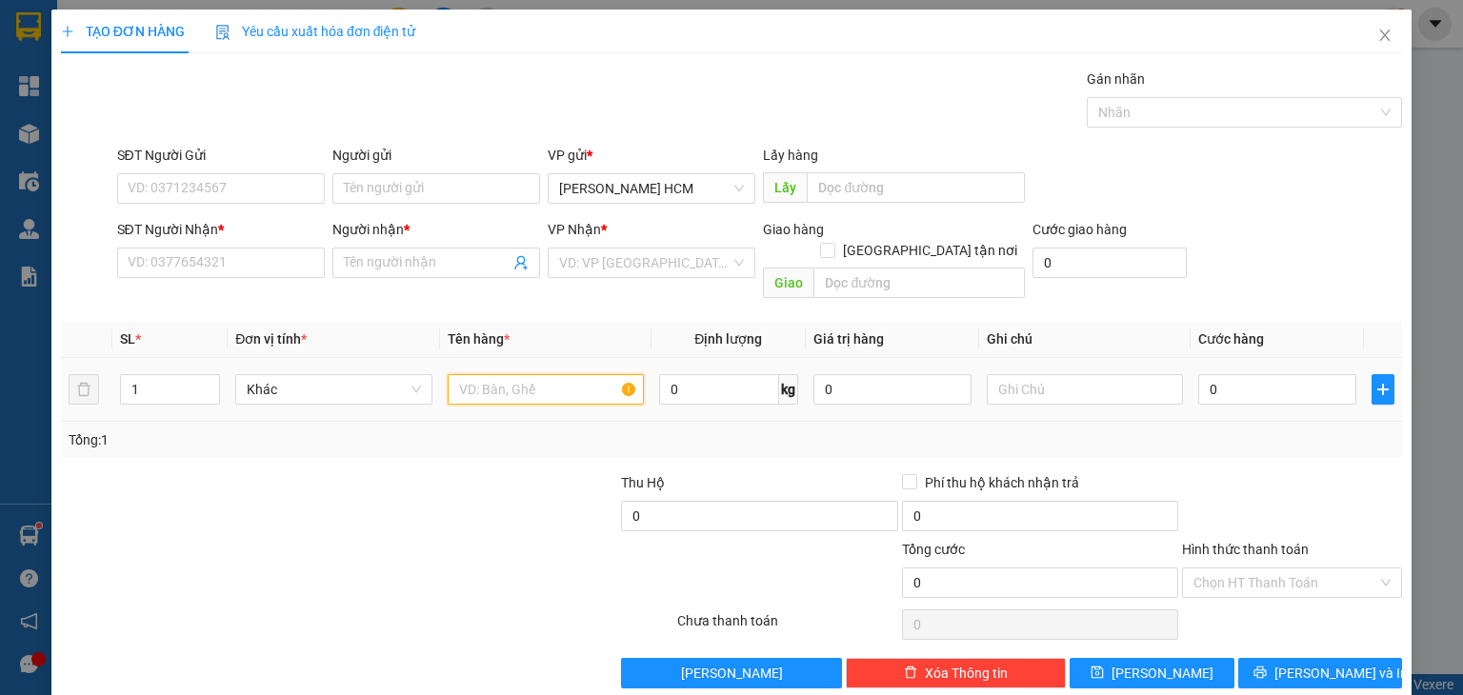
click at [538, 379] on input "text" at bounding box center [546, 389] width 196 height 30
type input "thùng"
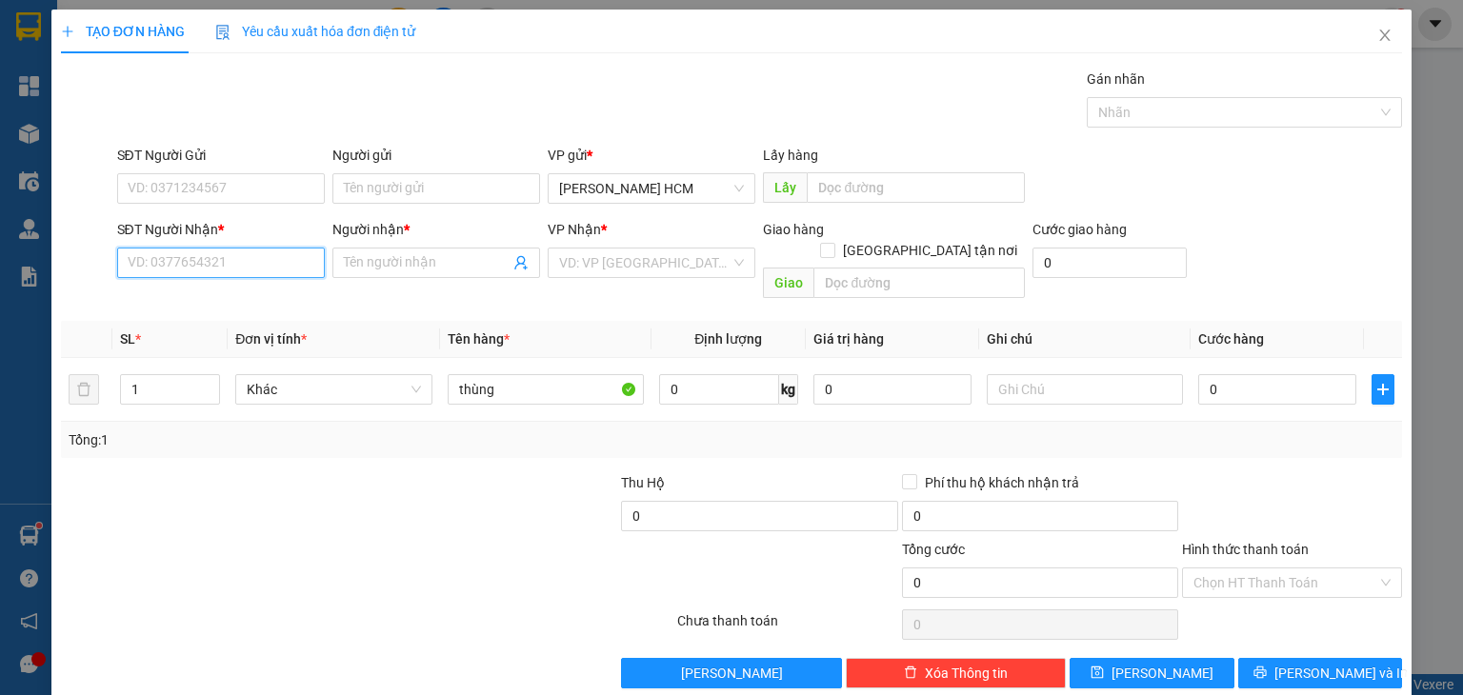
click at [238, 251] on input "SĐT Người Nhận *" at bounding box center [221, 263] width 208 height 30
click at [237, 334] on div "08679444933 - honda chín" at bounding box center [218, 330] width 183 height 21
type input "08679444933"
type input "honda chín"
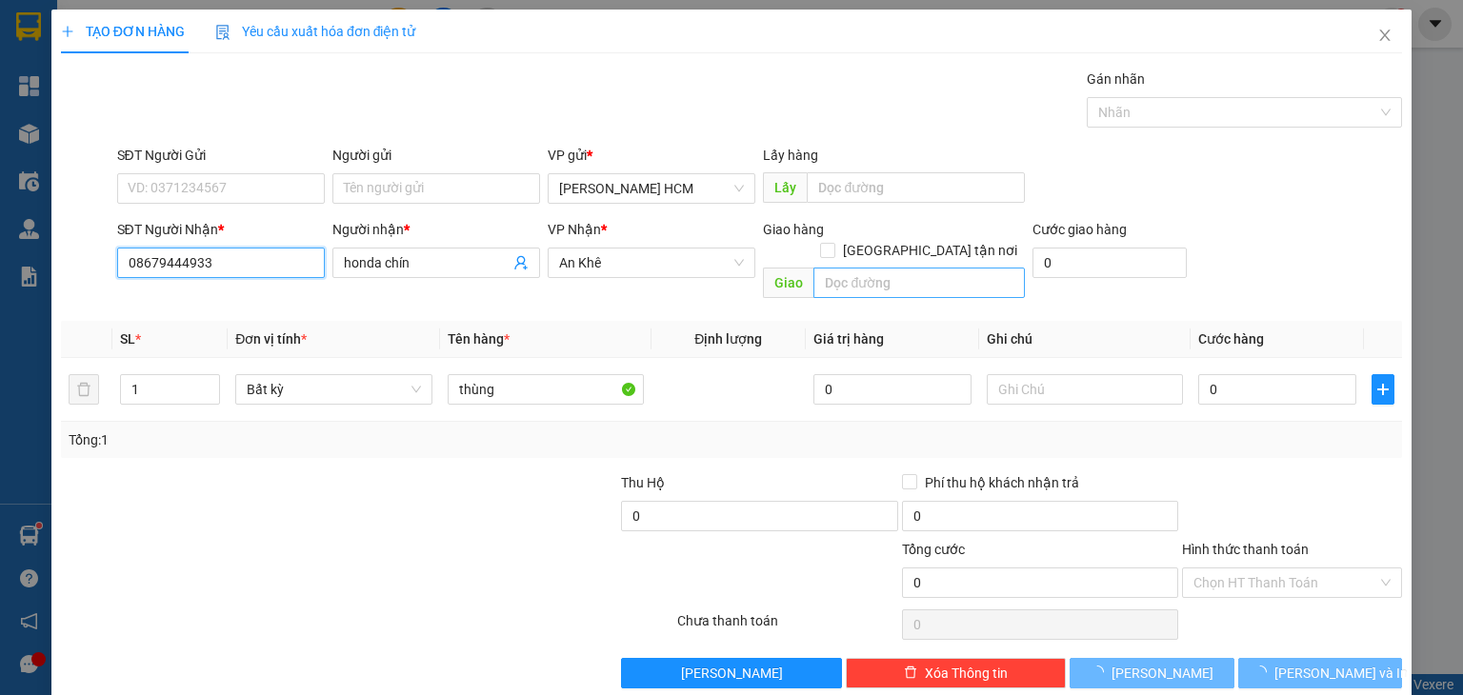
type input "08679444933"
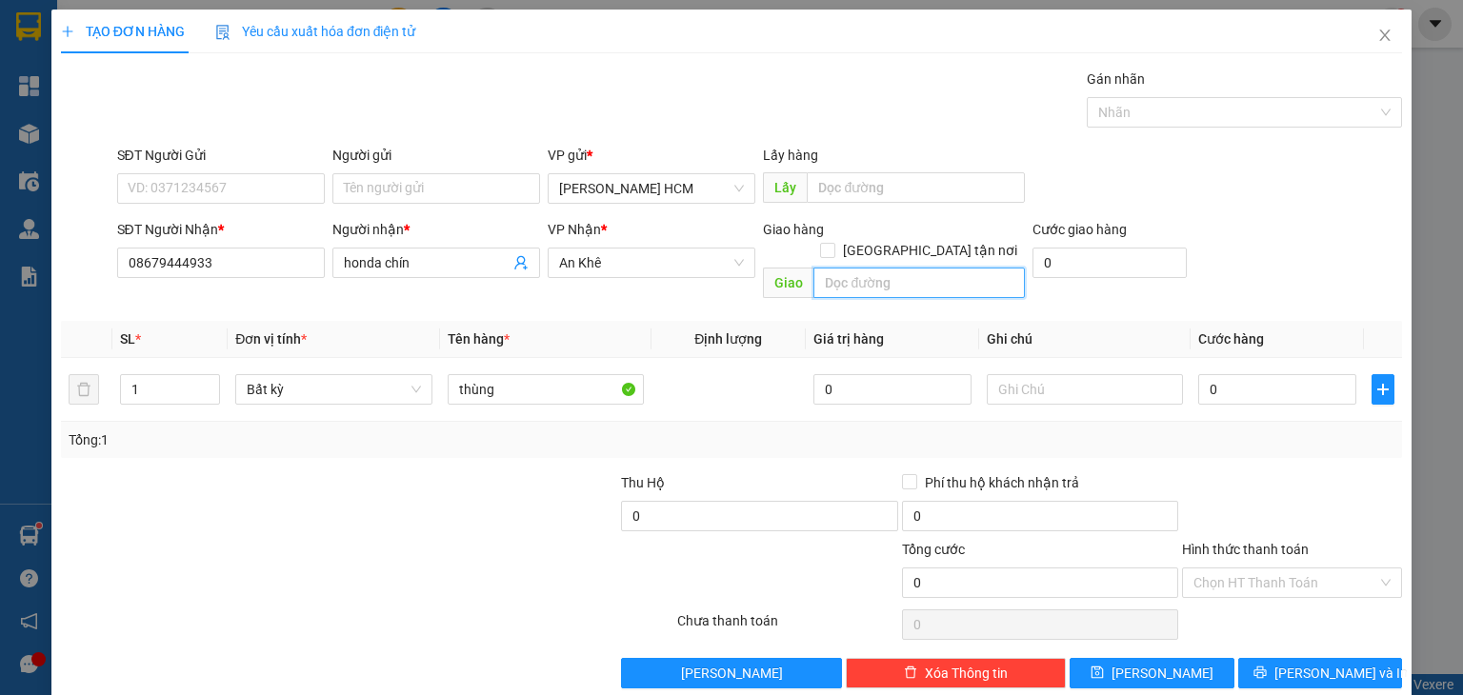
click at [853, 268] on input "text" at bounding box center [918, 283] width 211 height 30
type input "kong chro"
type input "2"
click at [204, 379] on span "up" at bounding box center [209, 384] width 11 height 11
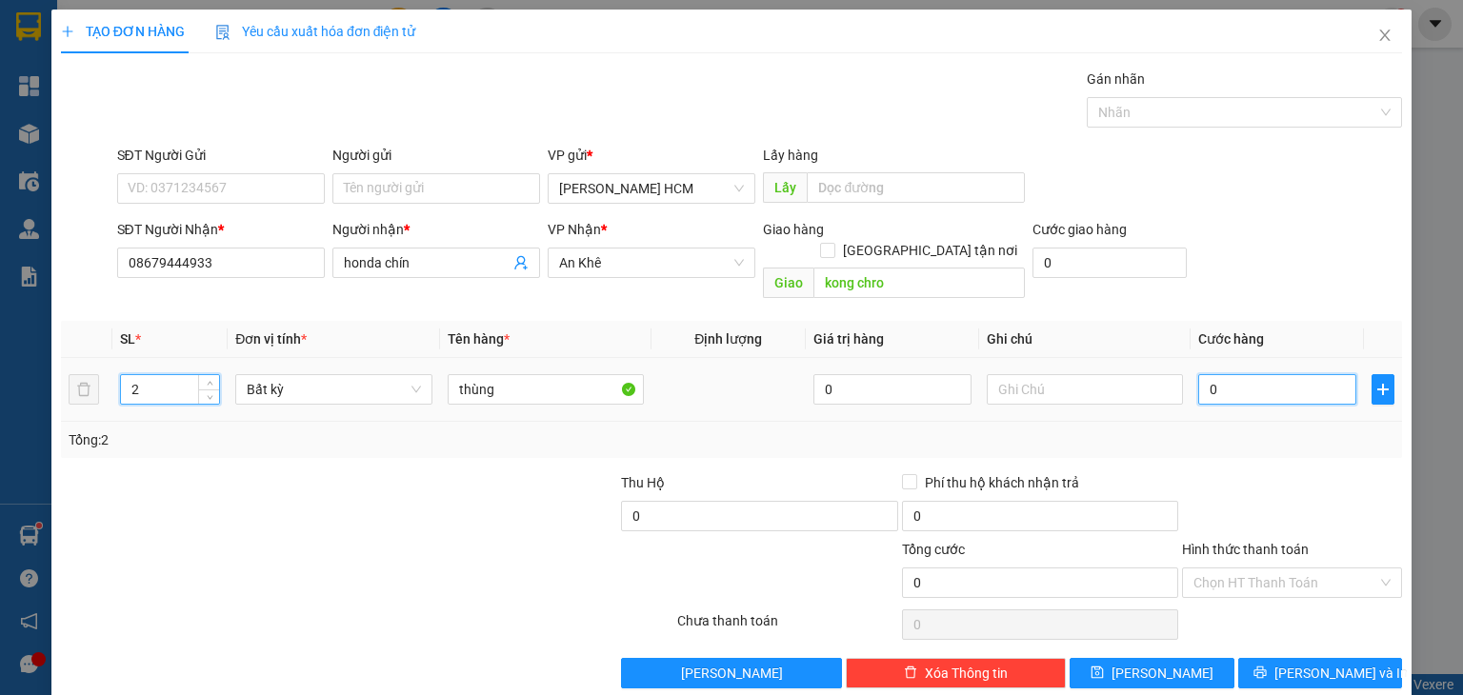
click at [1204, 374] on input "0" at bounding box center [1277, 389] width 158 height 30
type input "001"
type input "1"
type input "0.013"
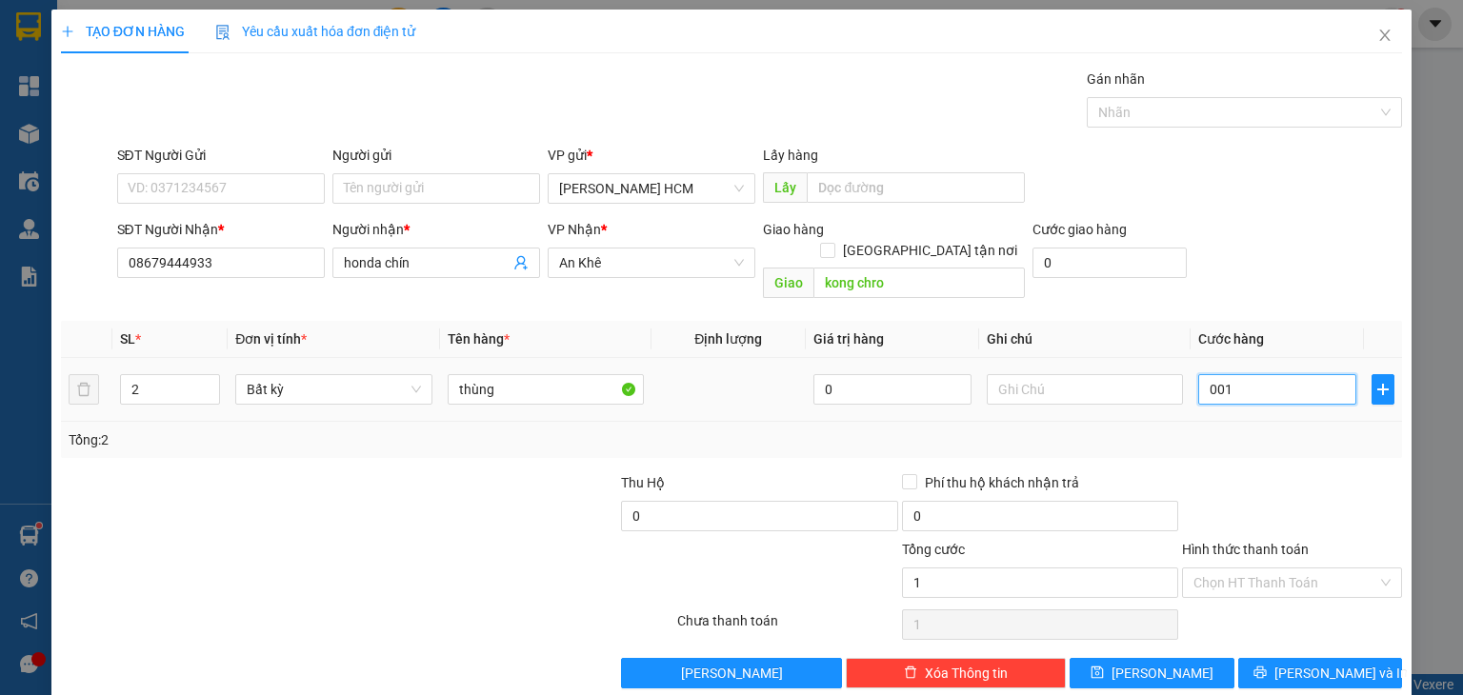
type input "13"
type input "00.130"
type input "130"
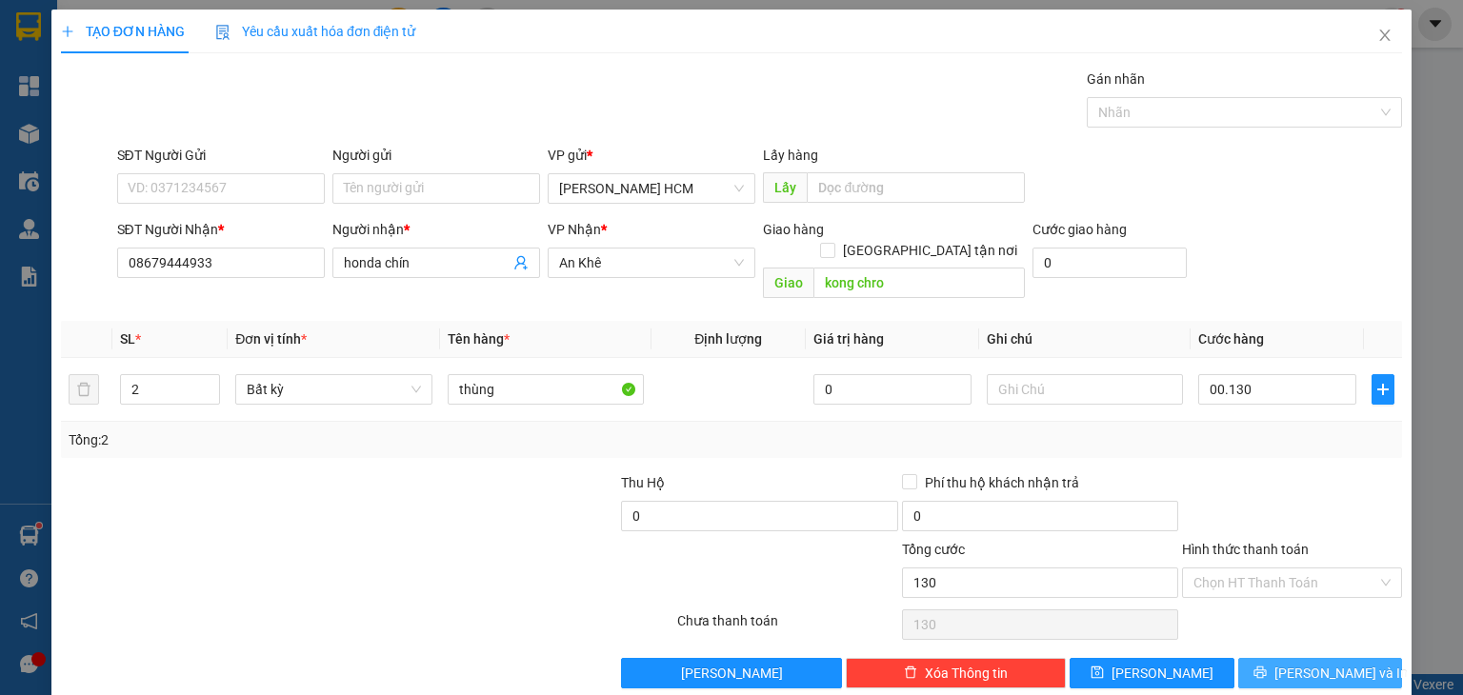
type input "130.000"
click at [1315, 663] on span "[PERSON_NAME] và In" at bounding box center [1340, 673] width 133 height 21
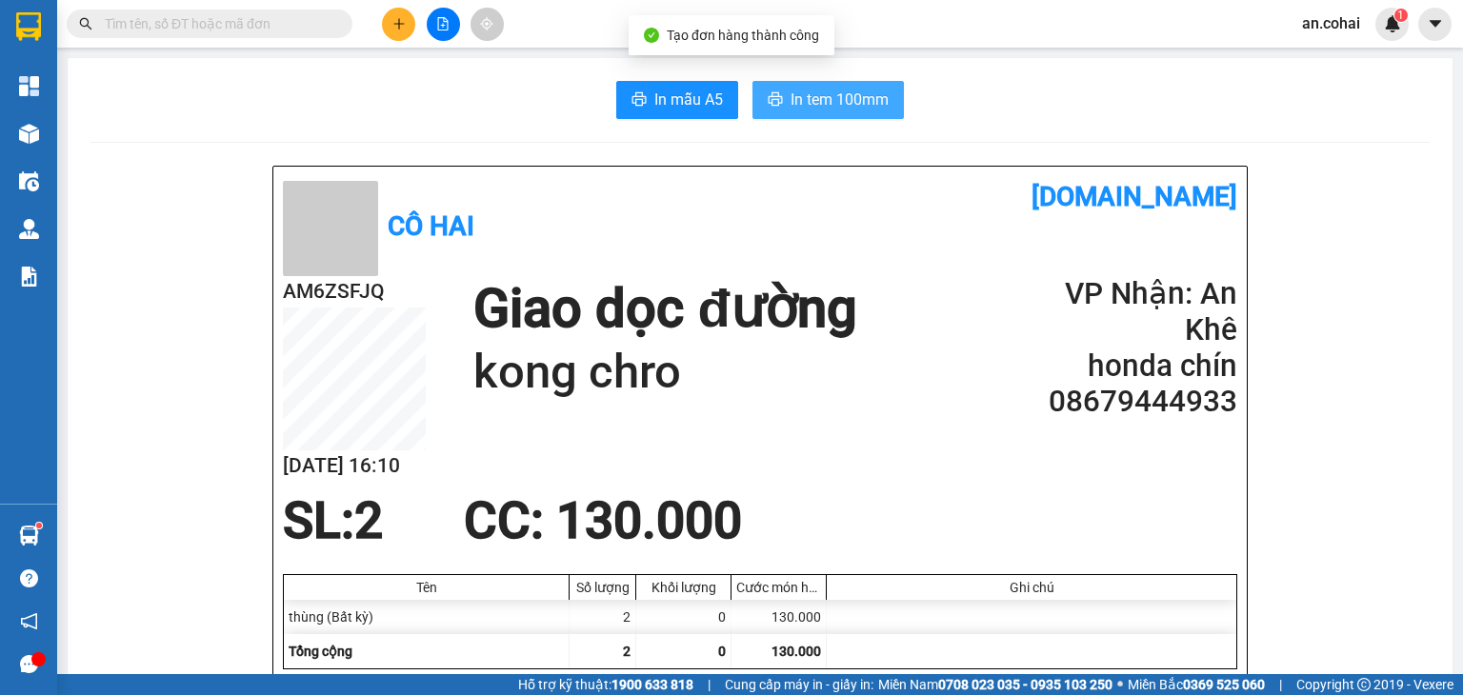
click at [875, 115] on button "In tem 100mm" at bounding box center [827, 100] width 151 height 38
click at [817, 108] on span "In tem 100mm" at bounding box center [840, 100] width 98 height 24
